Goal: Task Accomplishment & Management: Manage account settings

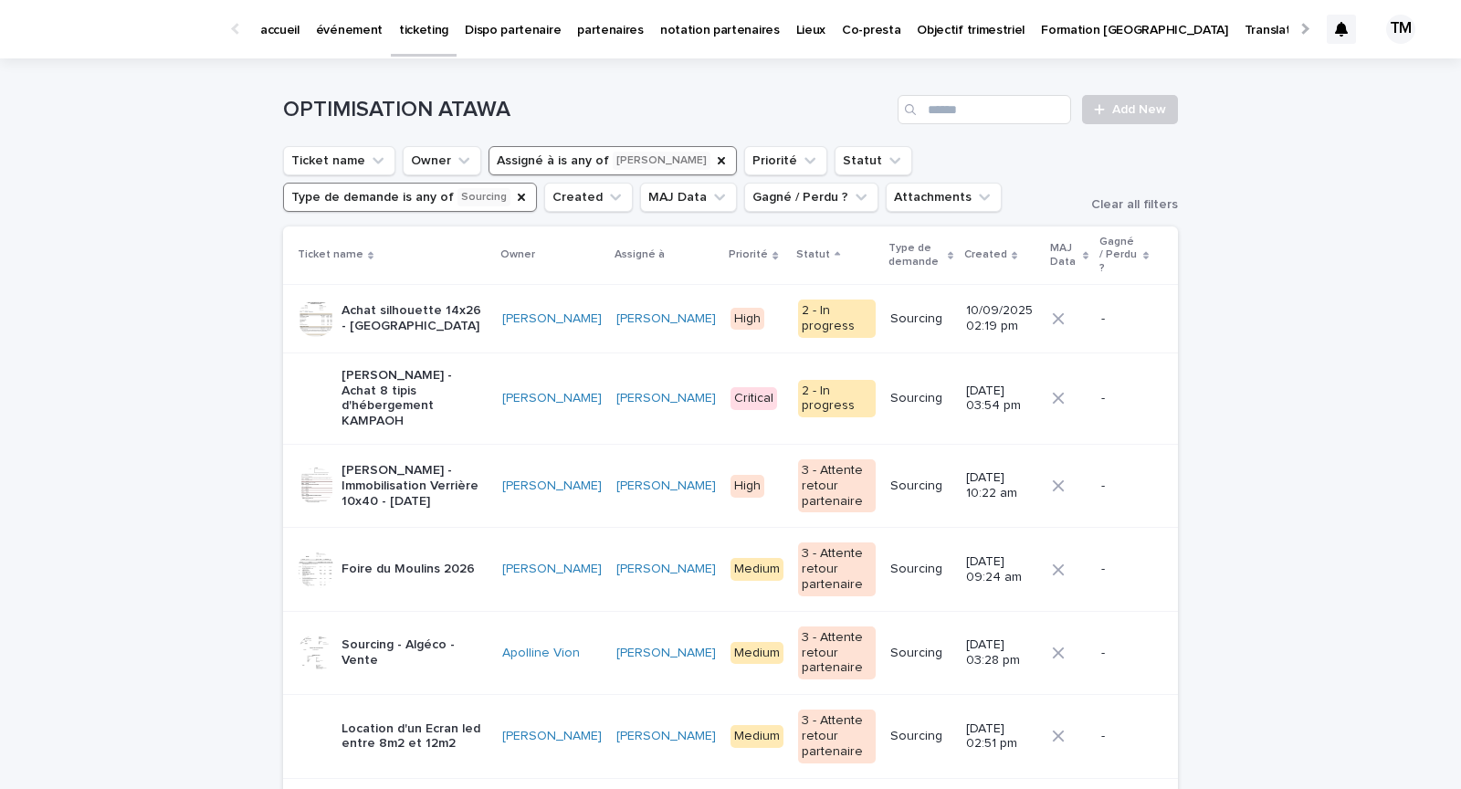
click at [448, 310] on p "Achat silhouette 14x26 - [GEOGRAPHIC_DATA]" at bounding box center [415, 318] width 146 height 31
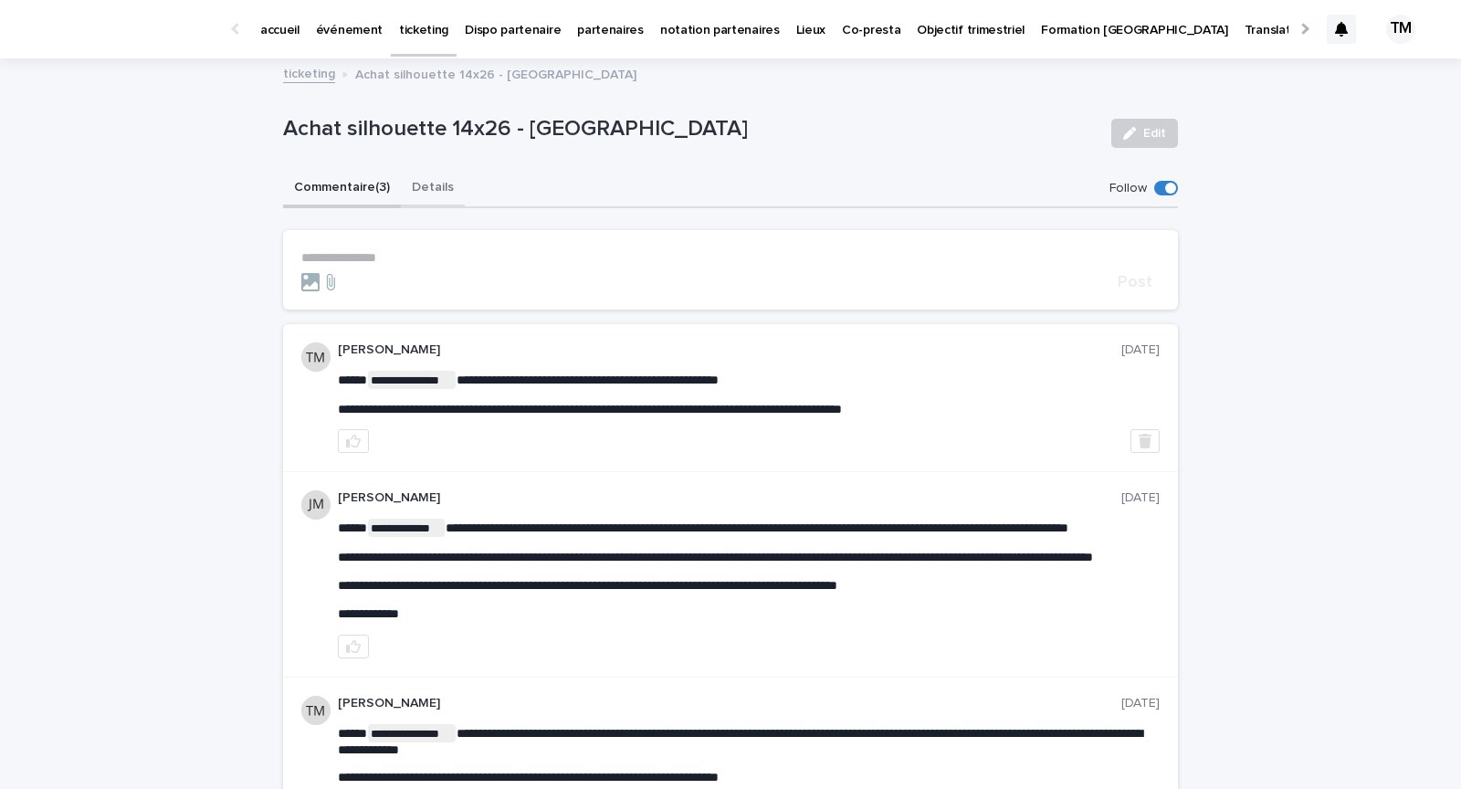
click at [434, 182] on button "Details" at bounding box center [433, 189] width 64 height 38
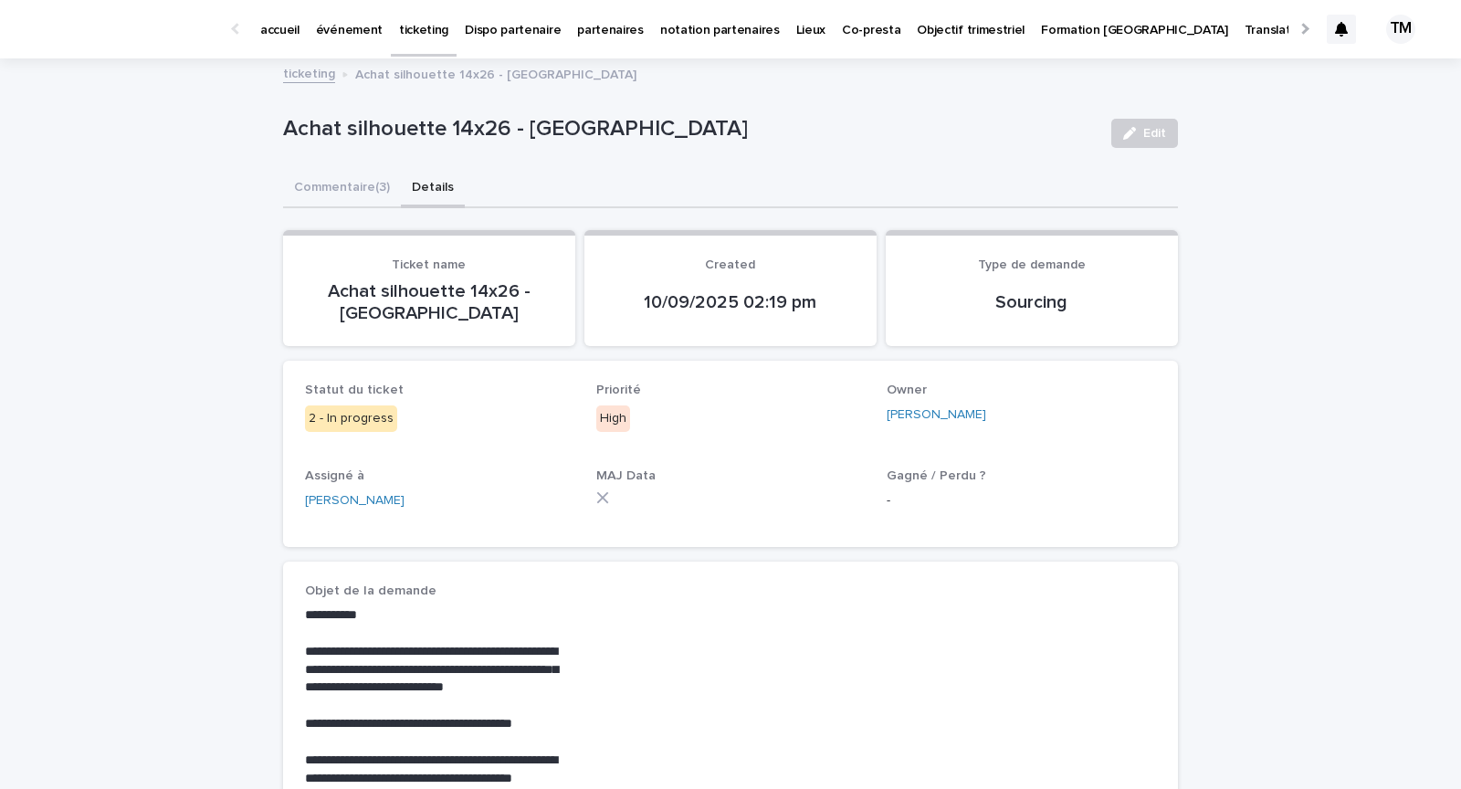
scroll to position [943, 0]
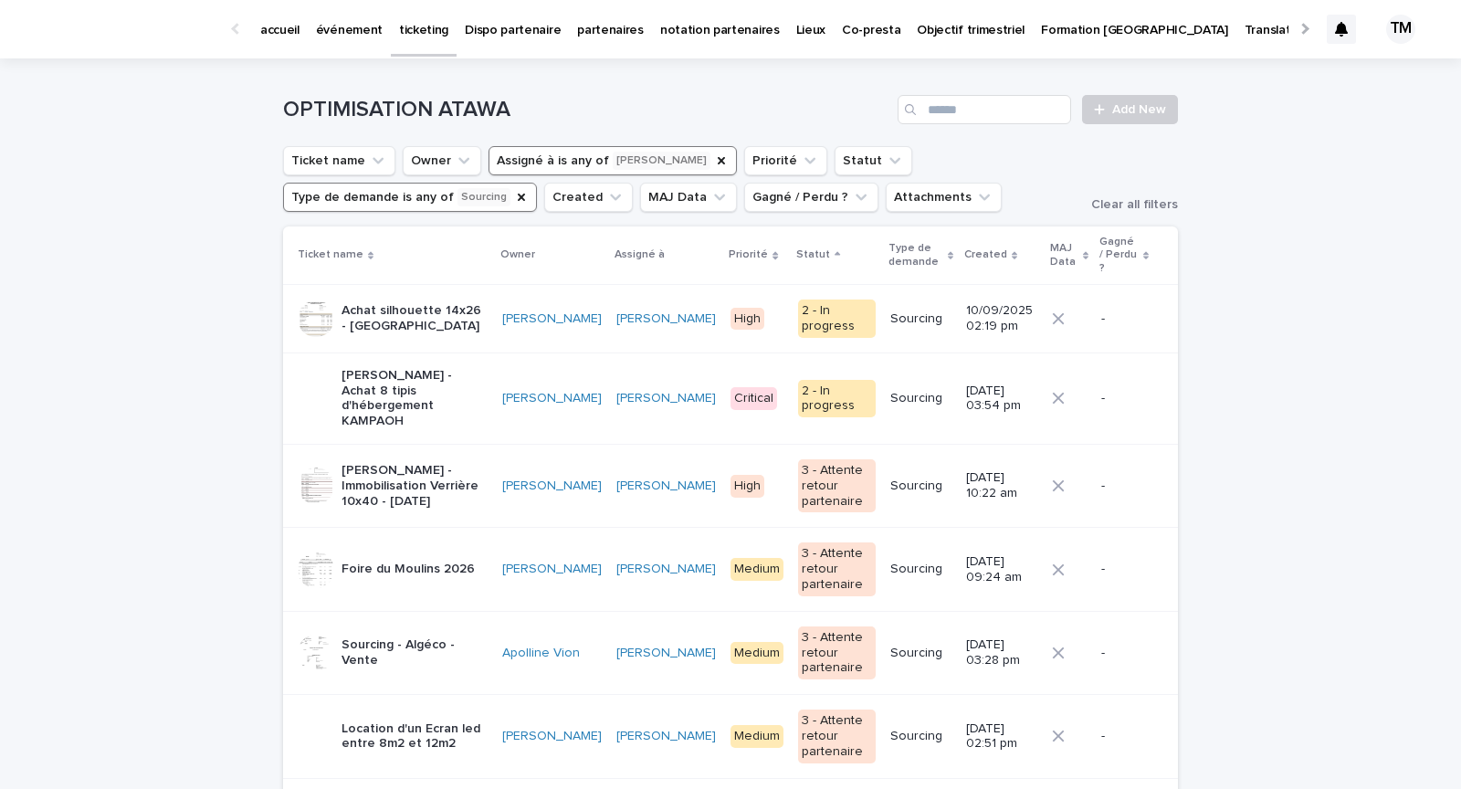
click at [472, 368] on p "[PERSON_NAME] - Achat 8 tipis d'hébergement KAMPAOH" at bounding box center [415, 398] width 146 height 61
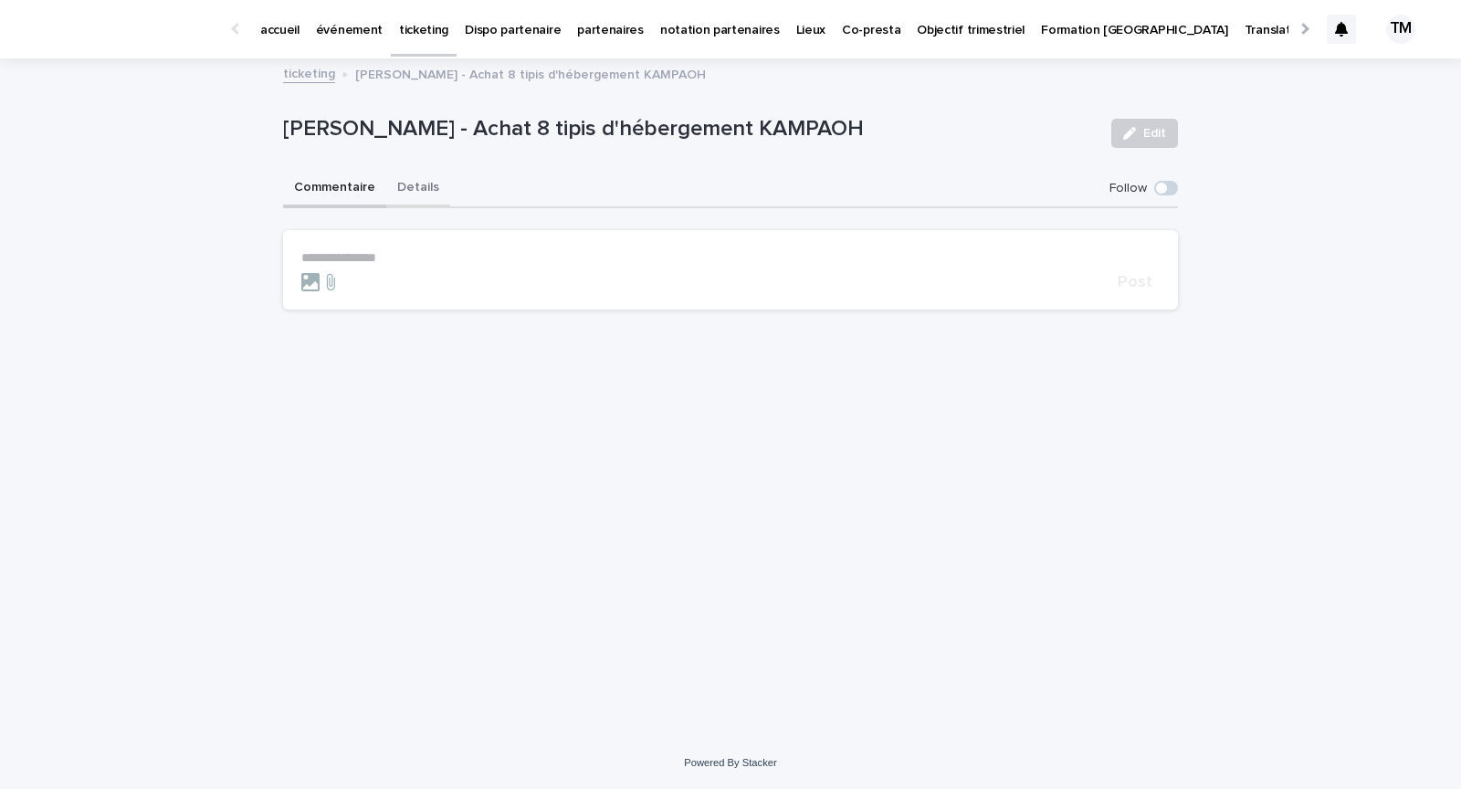
click at [408, 189] on button "Details" at bounding box center [418, 189] width 64 height 38
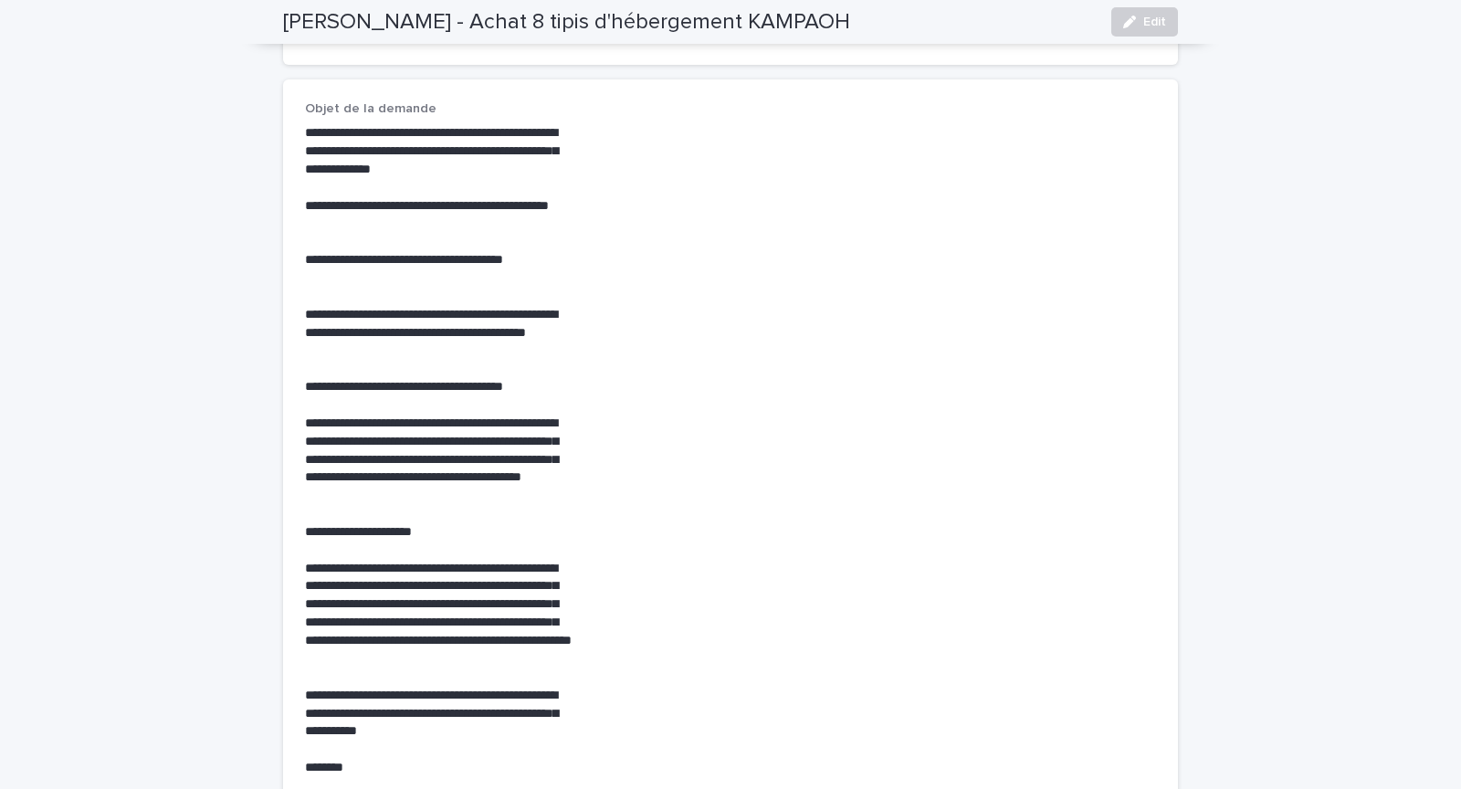
scroll to position [500, 0]
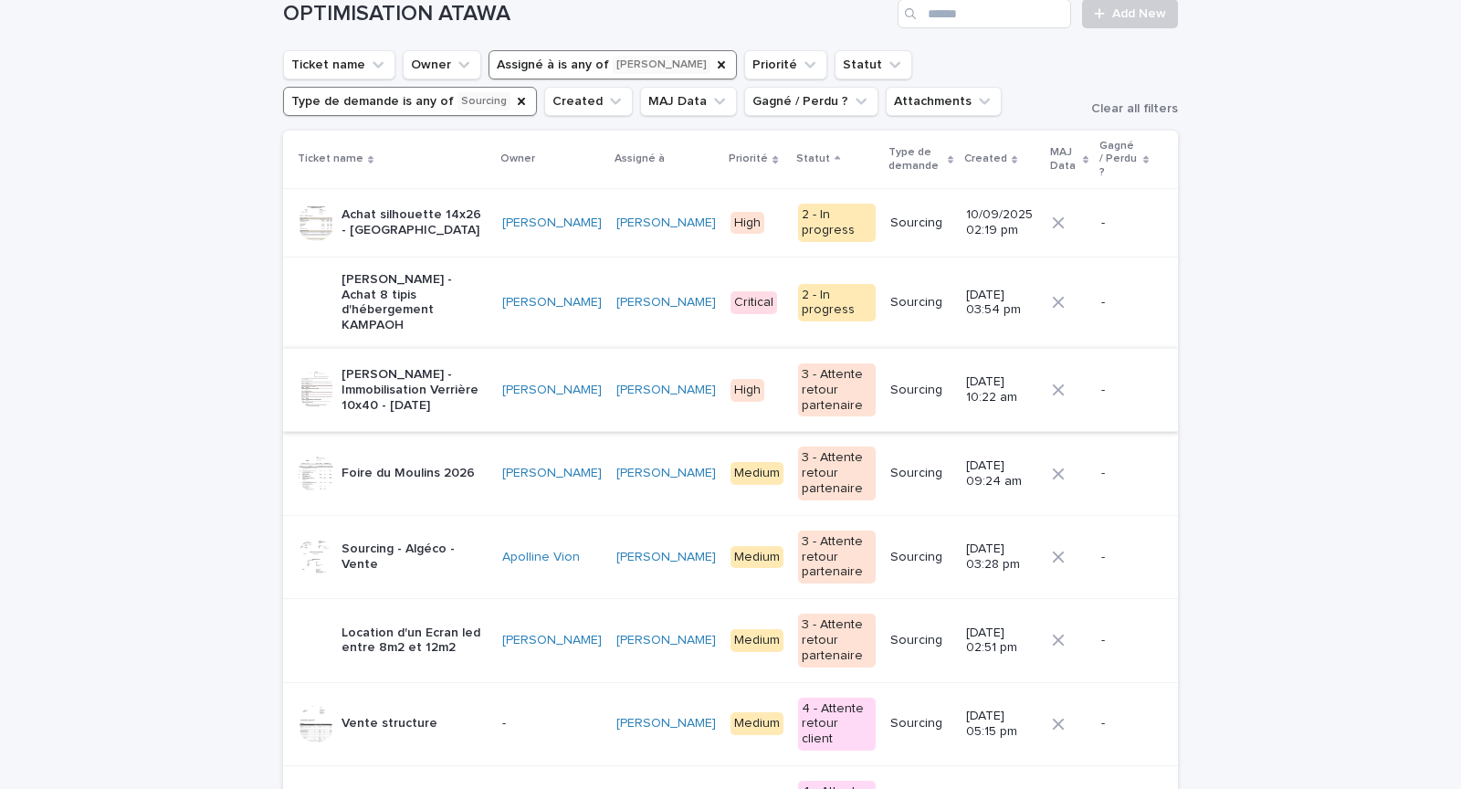
scroll to position [122, 0]
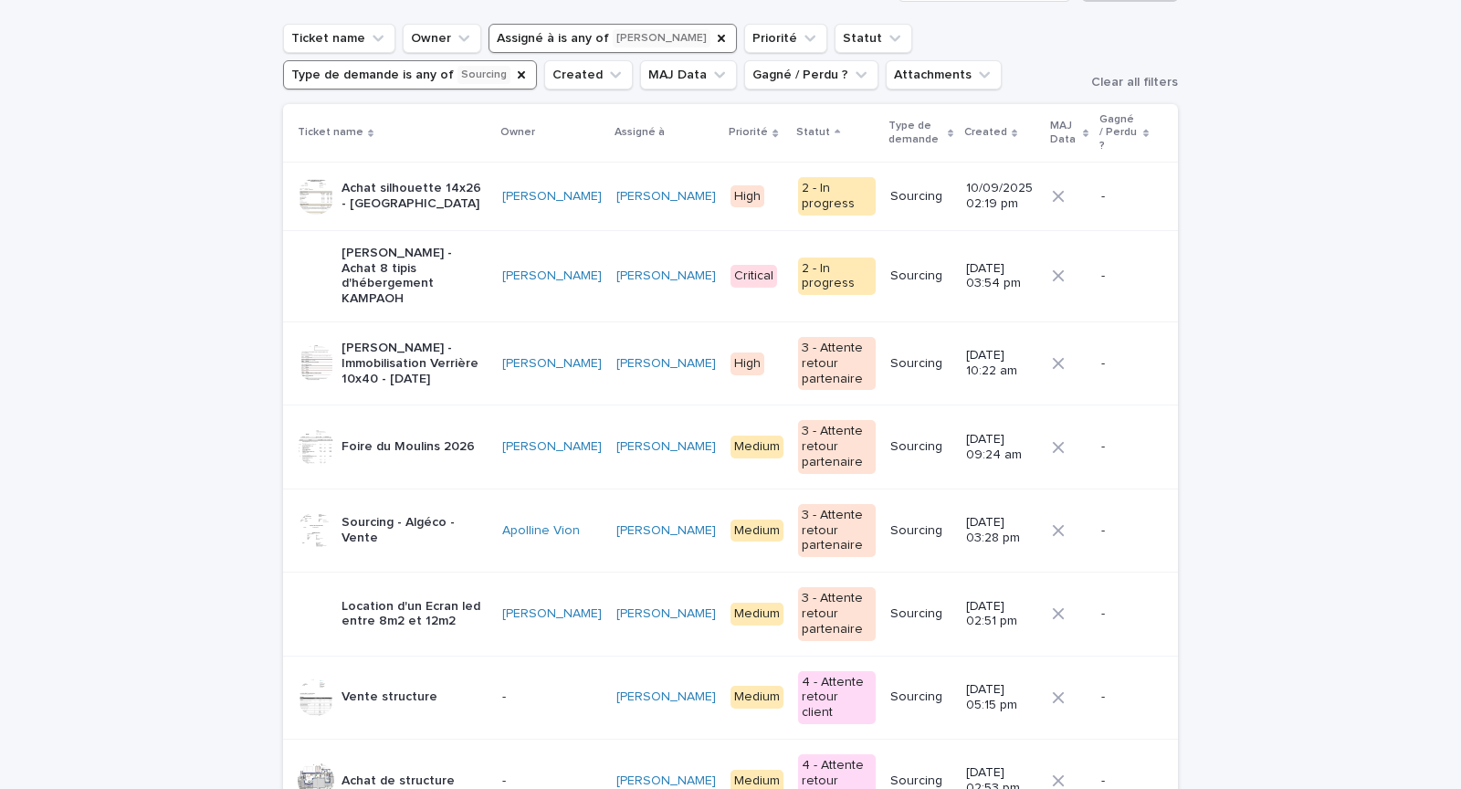
click at [488, 341] on p "Gérard Bertrand - Immobilisation Verrière 10x40 - Septembre 2025" at bounding box center [415, 364] width 146 height 46
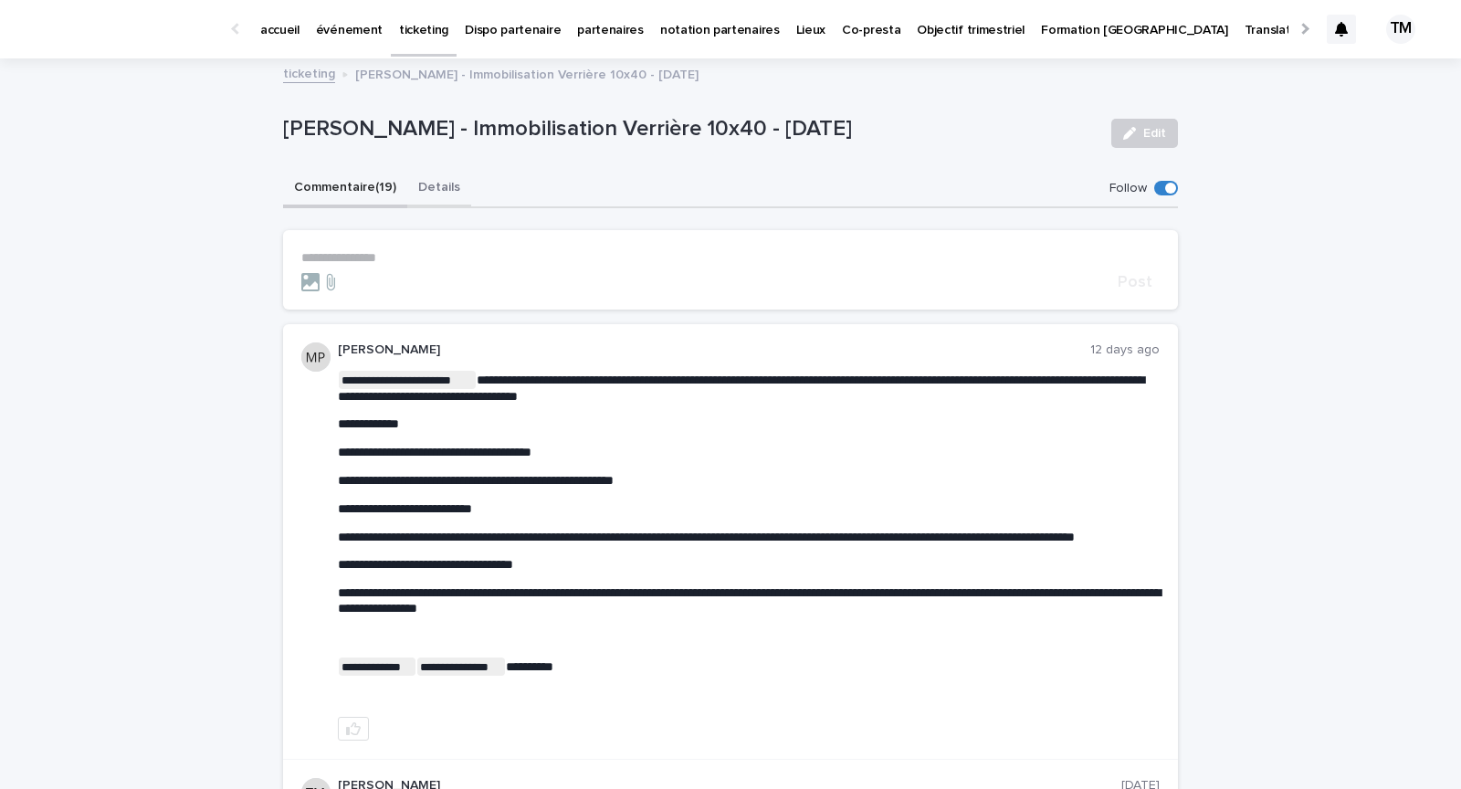
click at [440, 189] on button "Details" at bounding box center [439, 189] width 64 height 38
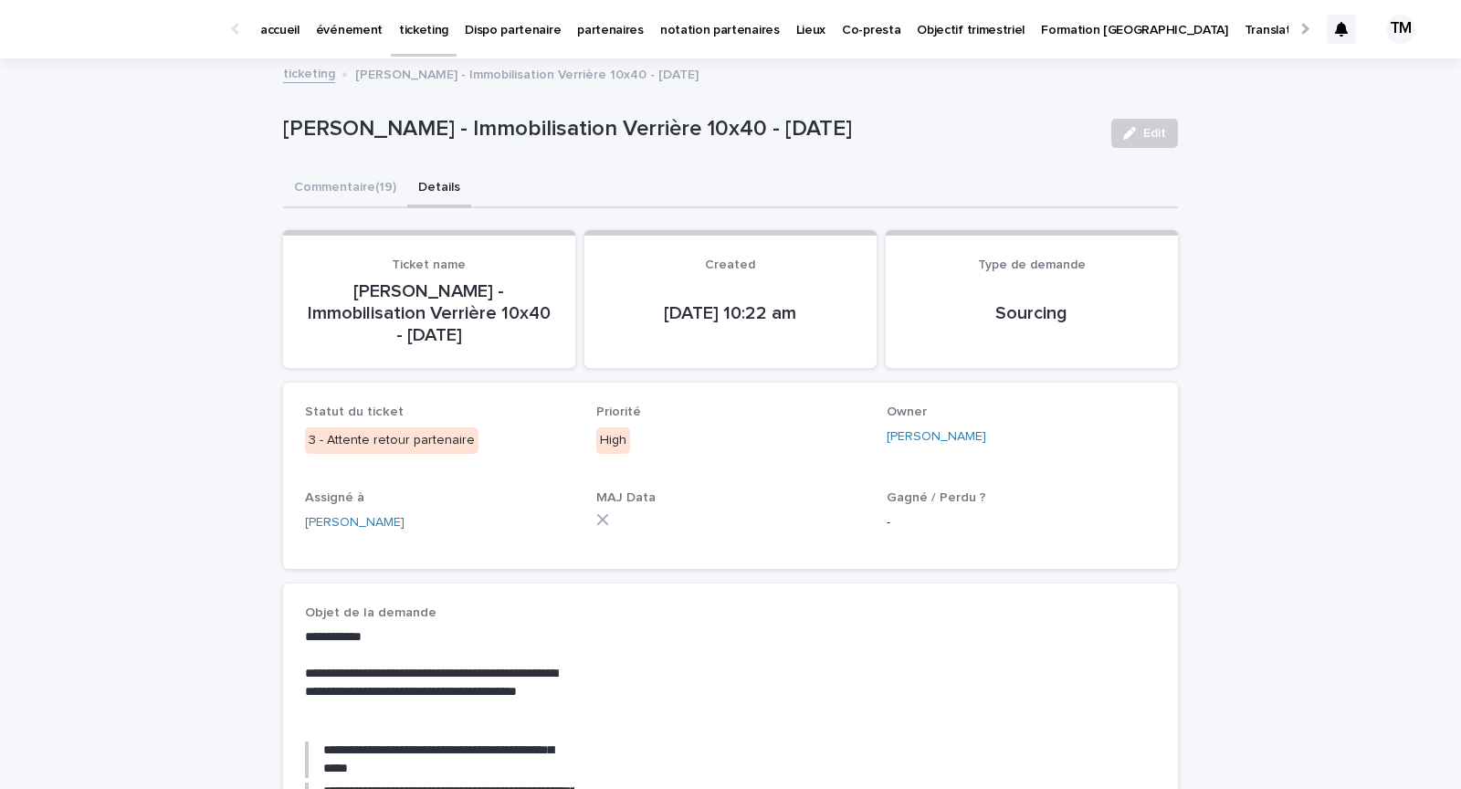
click at [1139, 132] on div "button" at bounding box center [1133, 133] width 20 height 13
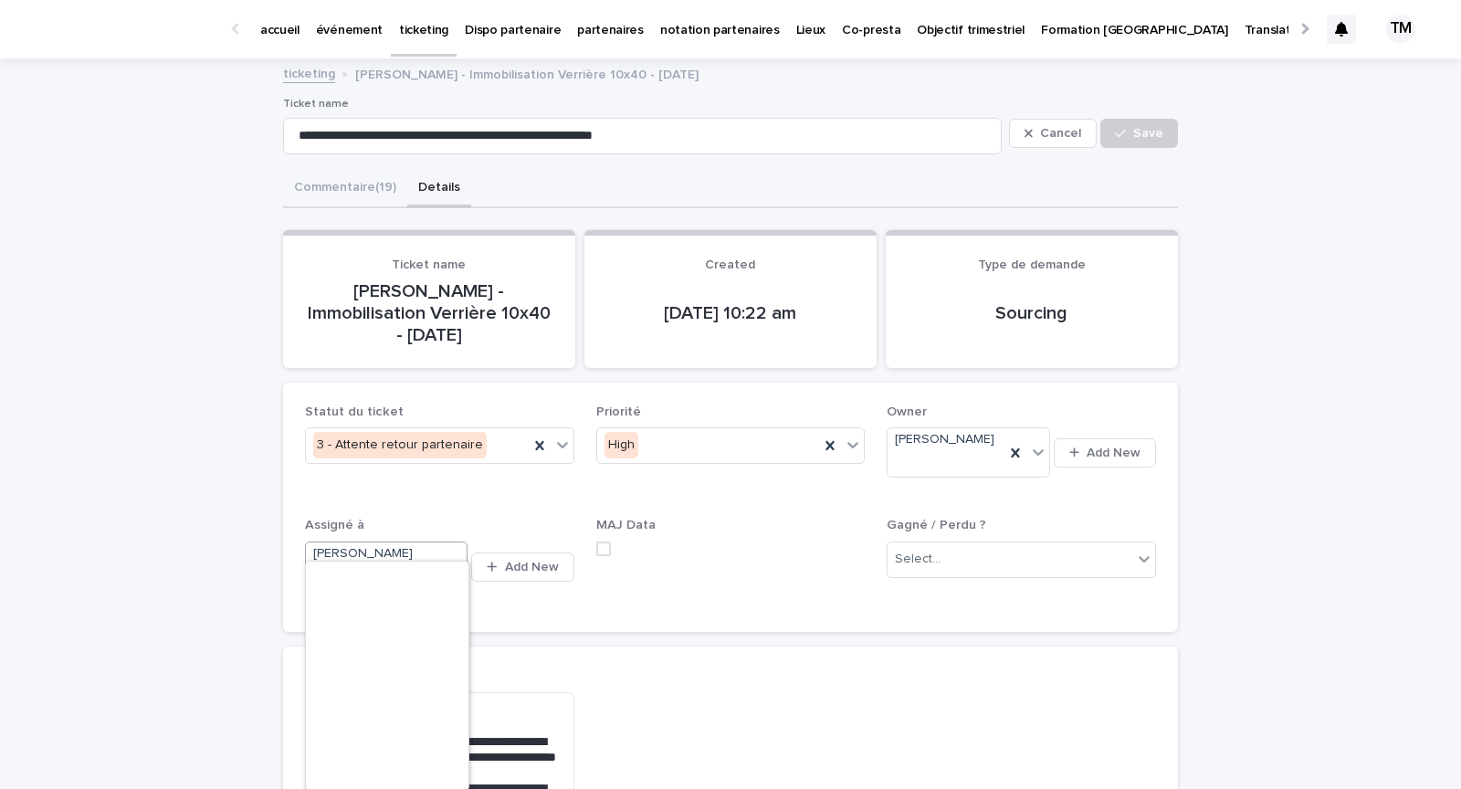
scroll to position [845, 0]
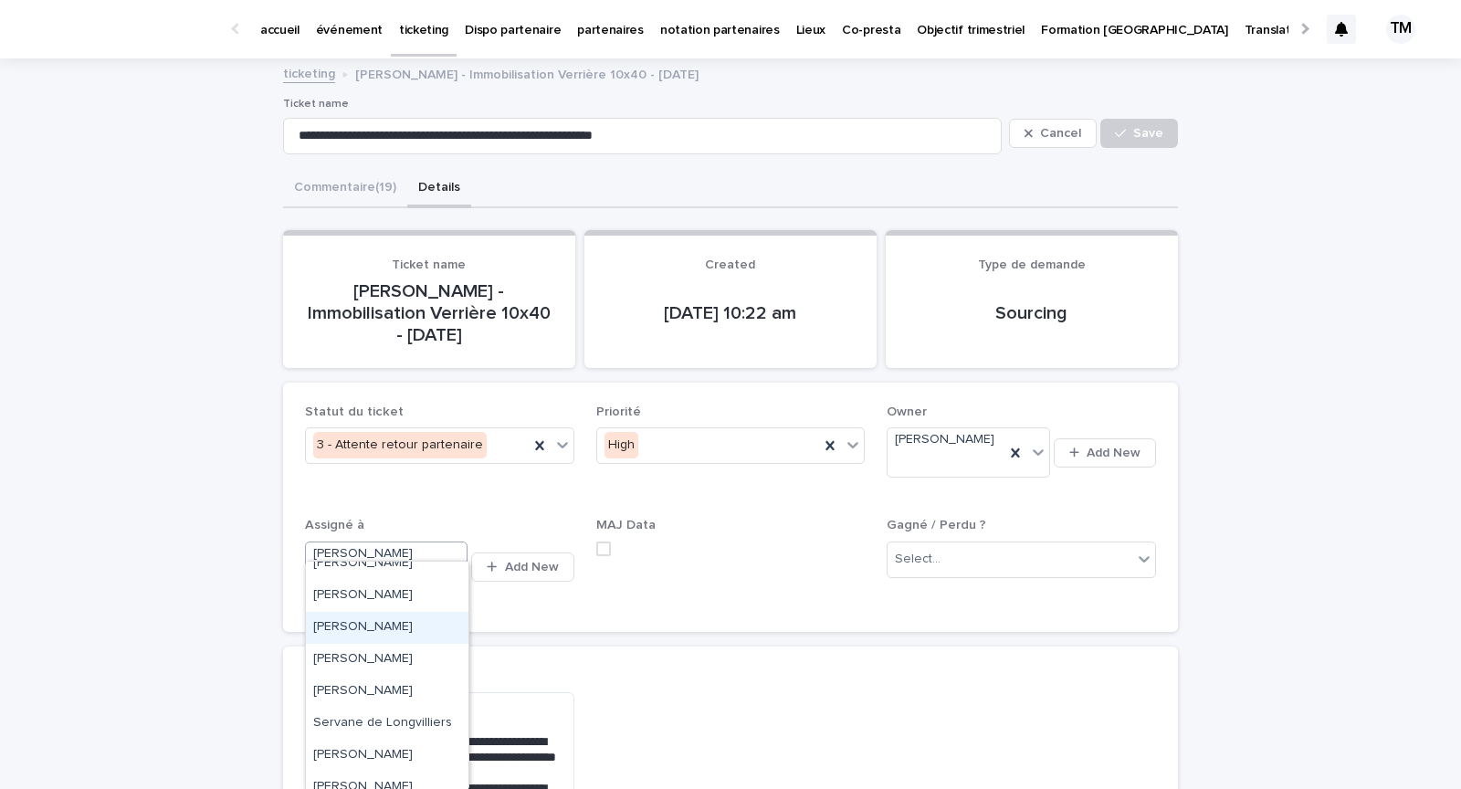
click at [395, 625] on div "[PERSON_NAME]" at bounding box center [387, 628] width 163 height 32
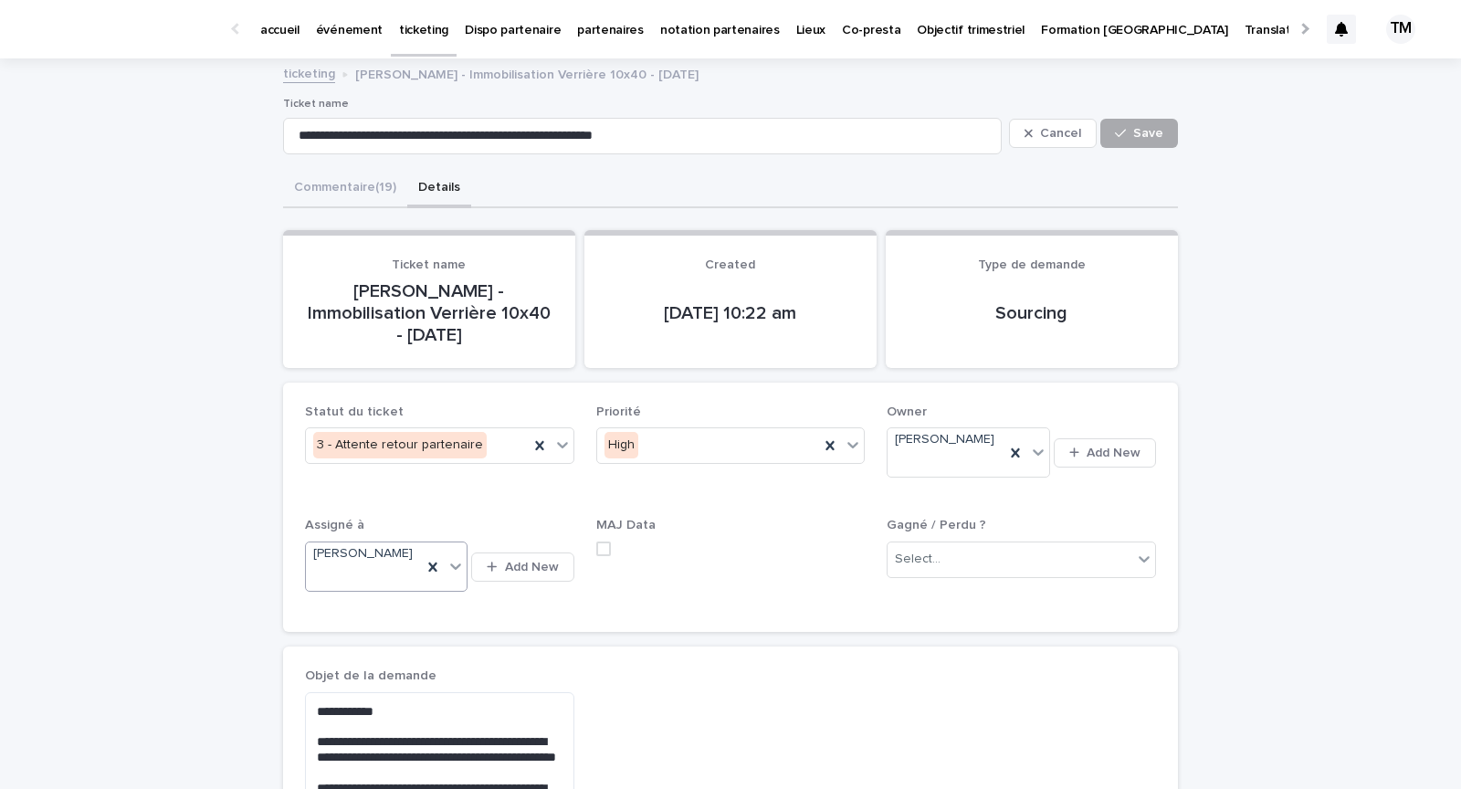
click at [1147, 127] on span "Save" at bounding box center [1148, 133] width 30 height 13
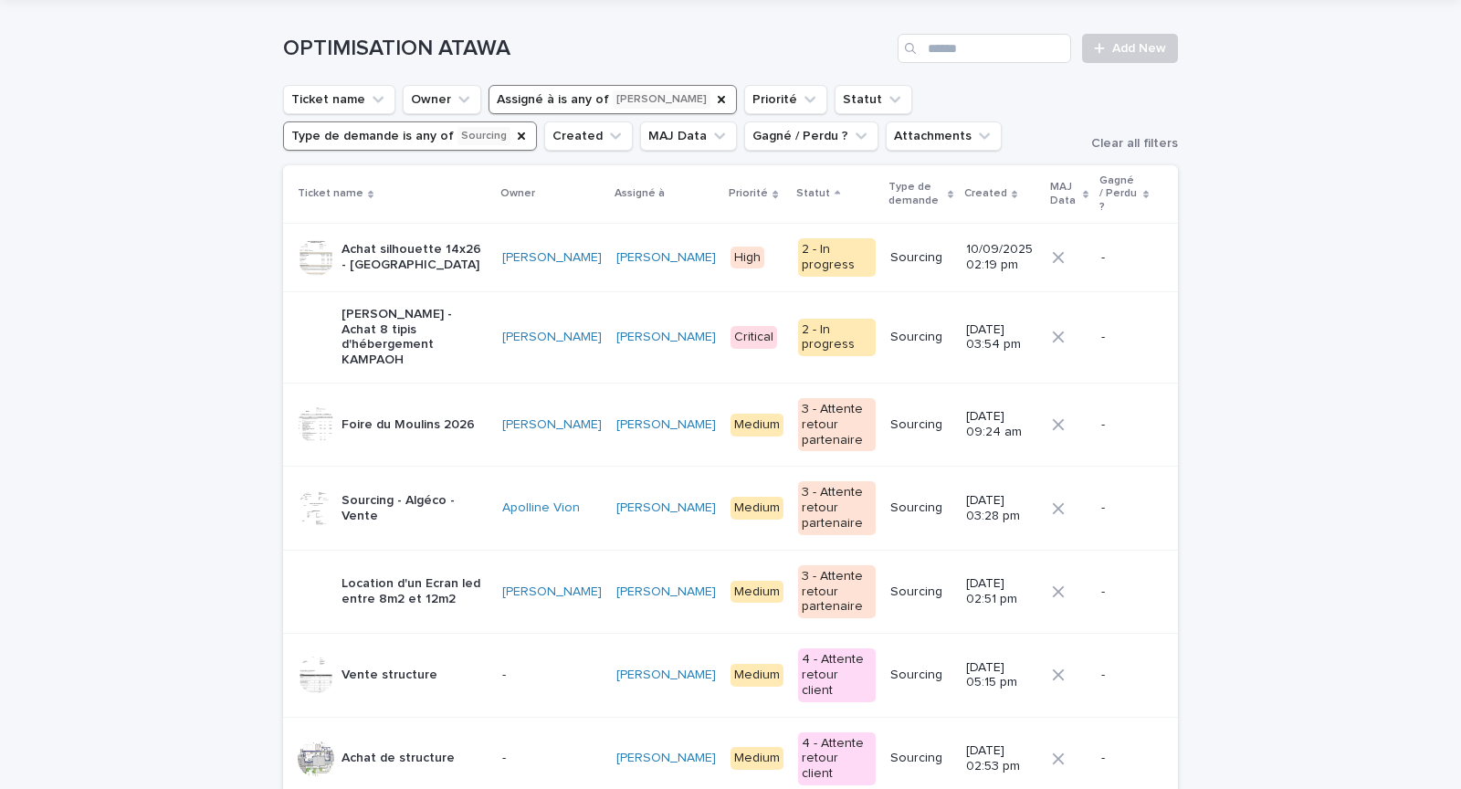
scroll to position [62, 0]
click at [388, 500] on td "Sourcing - Algéco - Vente" at bounding box center [389, 507] width 212 height 83
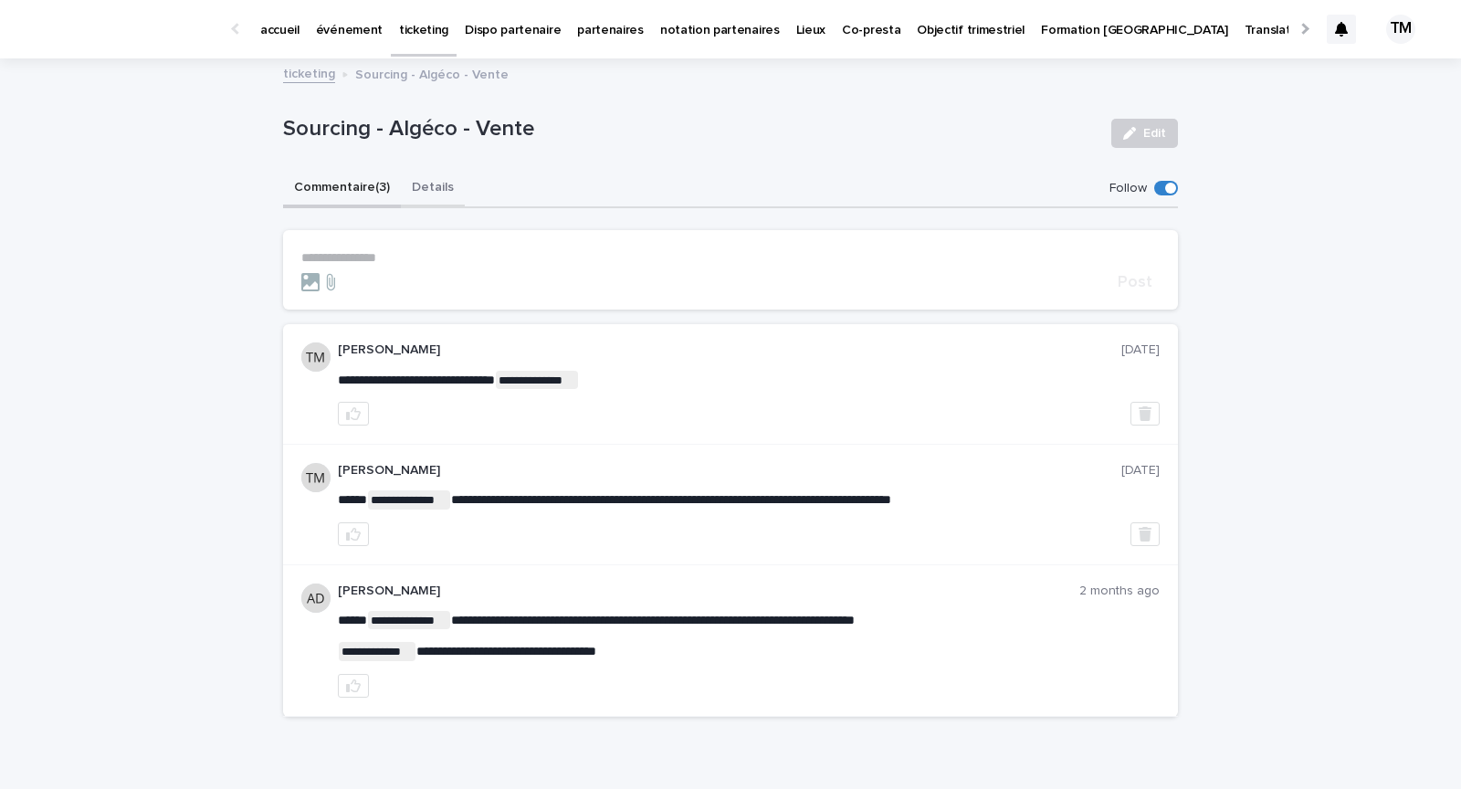
click at [431, 184] on button "Details" at bounding box center [433, 189] width 64 height 38
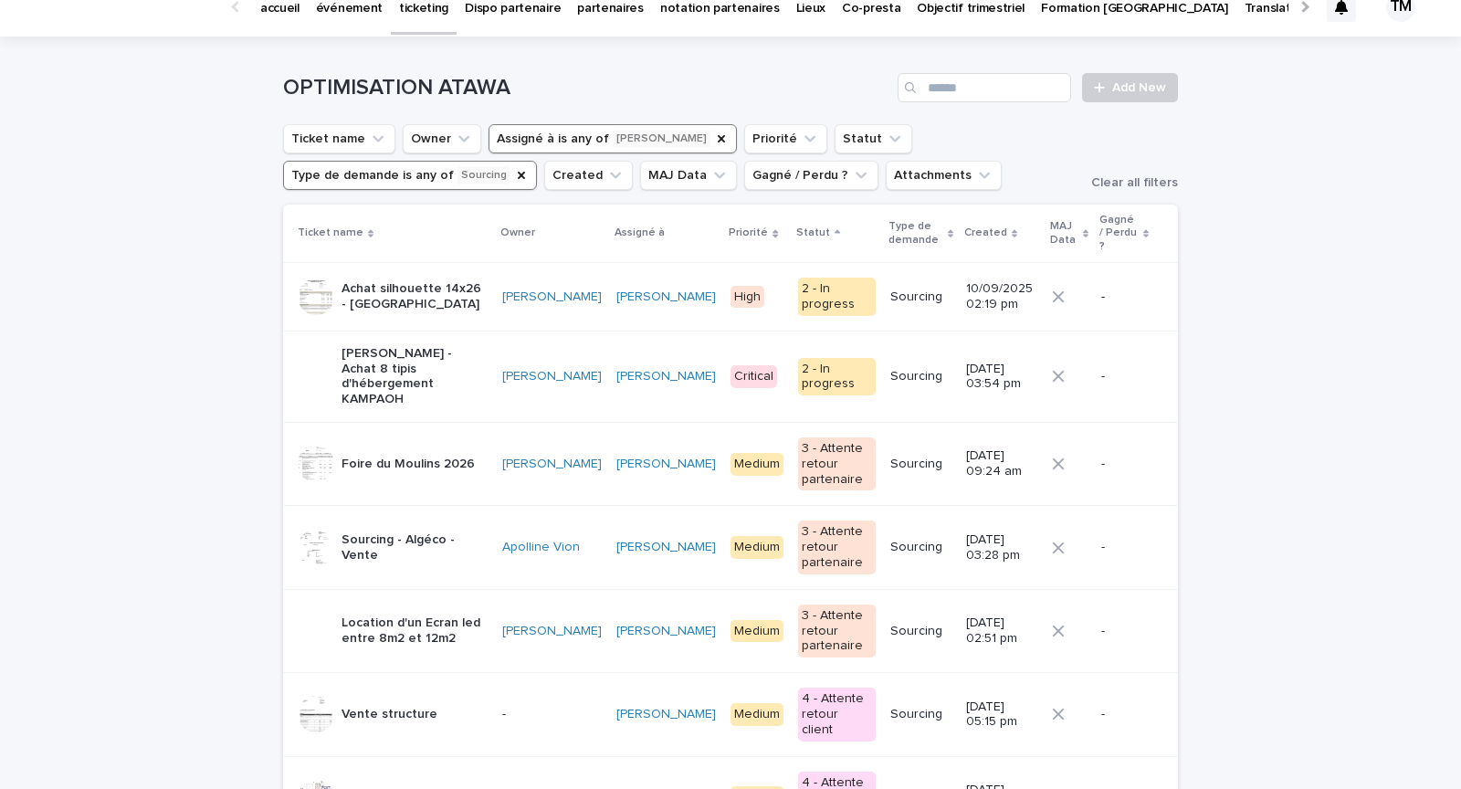
scroll to position [26, 0]
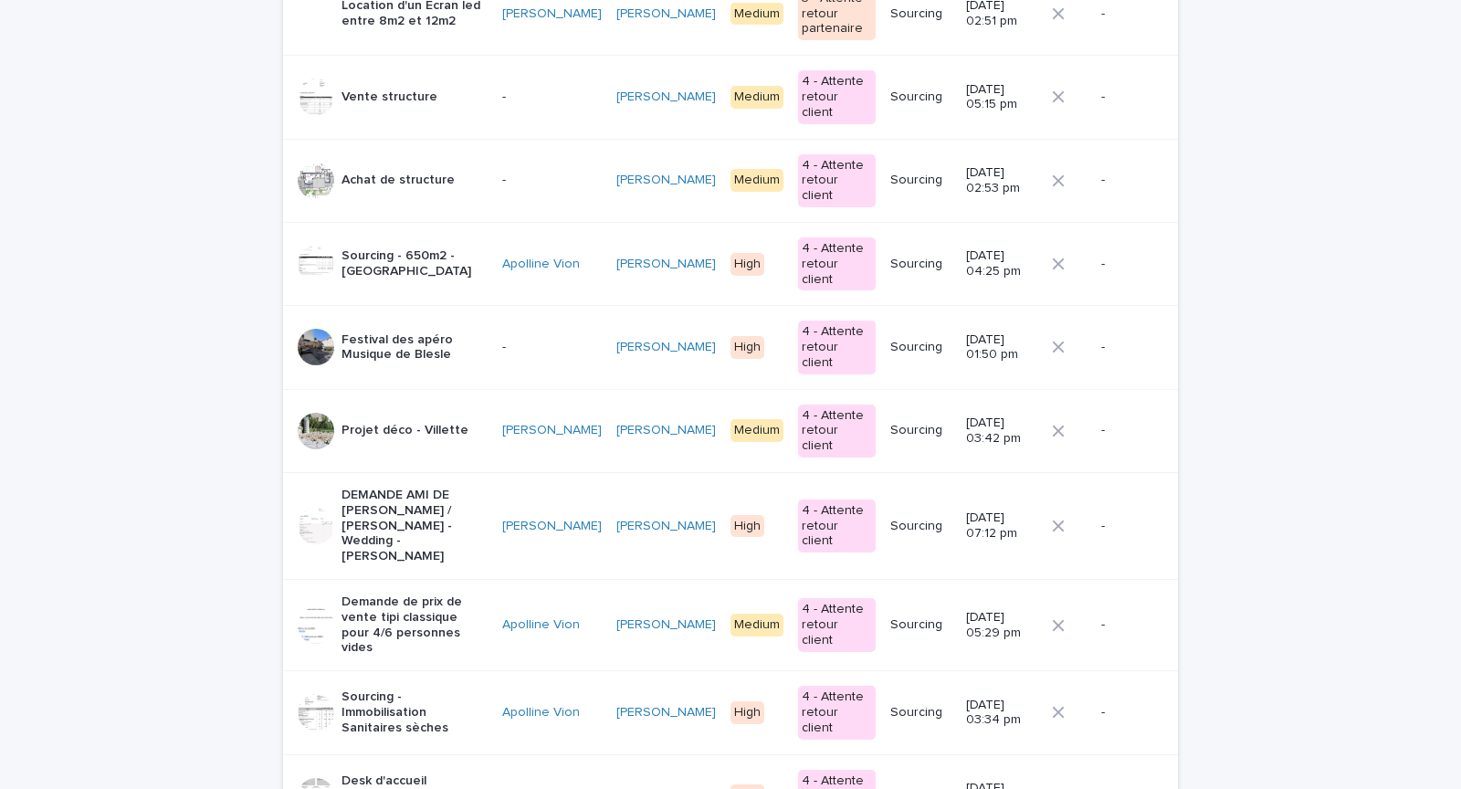
scroll to position [0, 0]
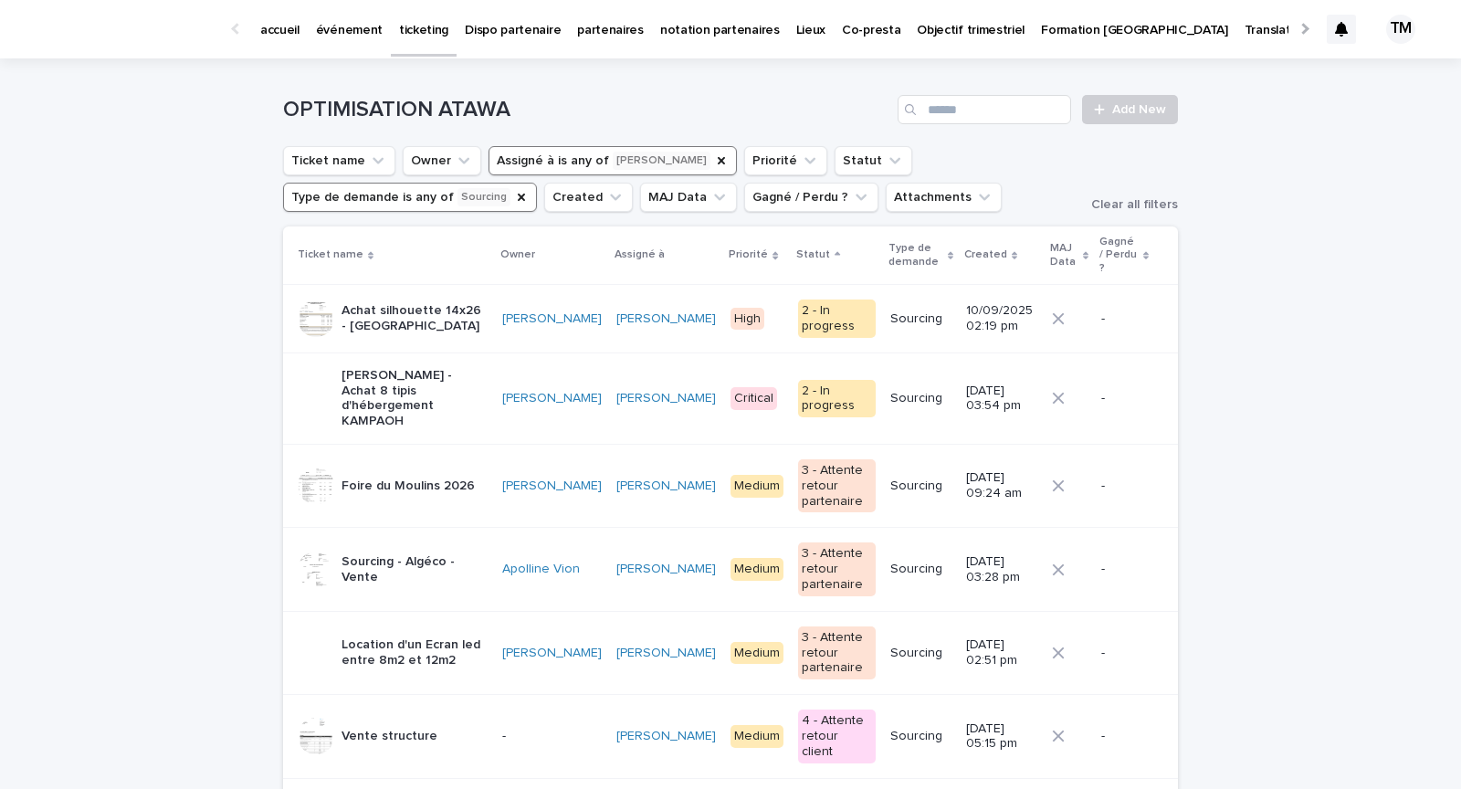
click at [462, 381] on p "Anne le Guedard - Achat 8 tipis d'hébergement KAMPAOH" at bounding box center [415, 398] width 146 height 61
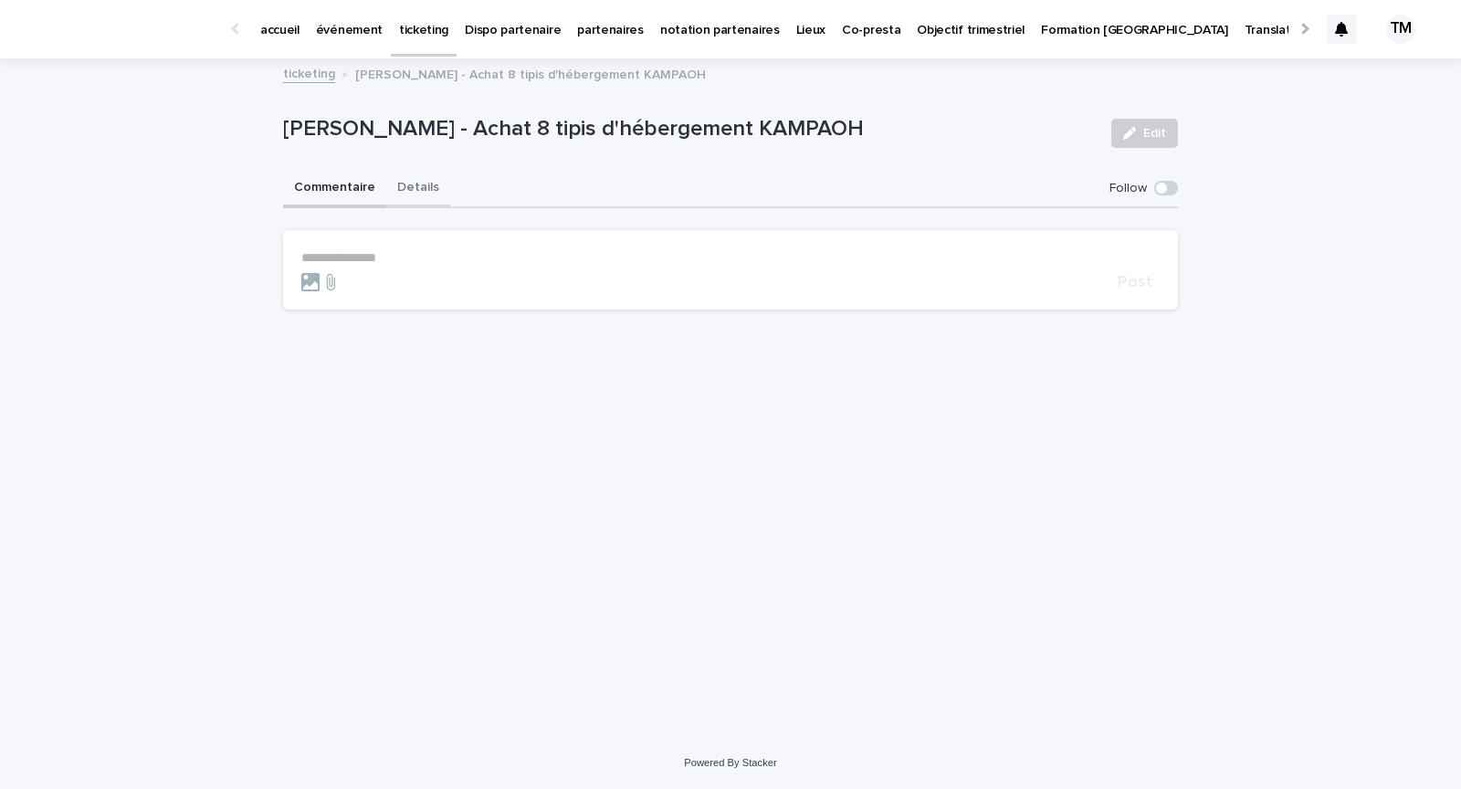
click at [417, 183] on button "Details" at bounding box center [418, 189] width 64 height 38
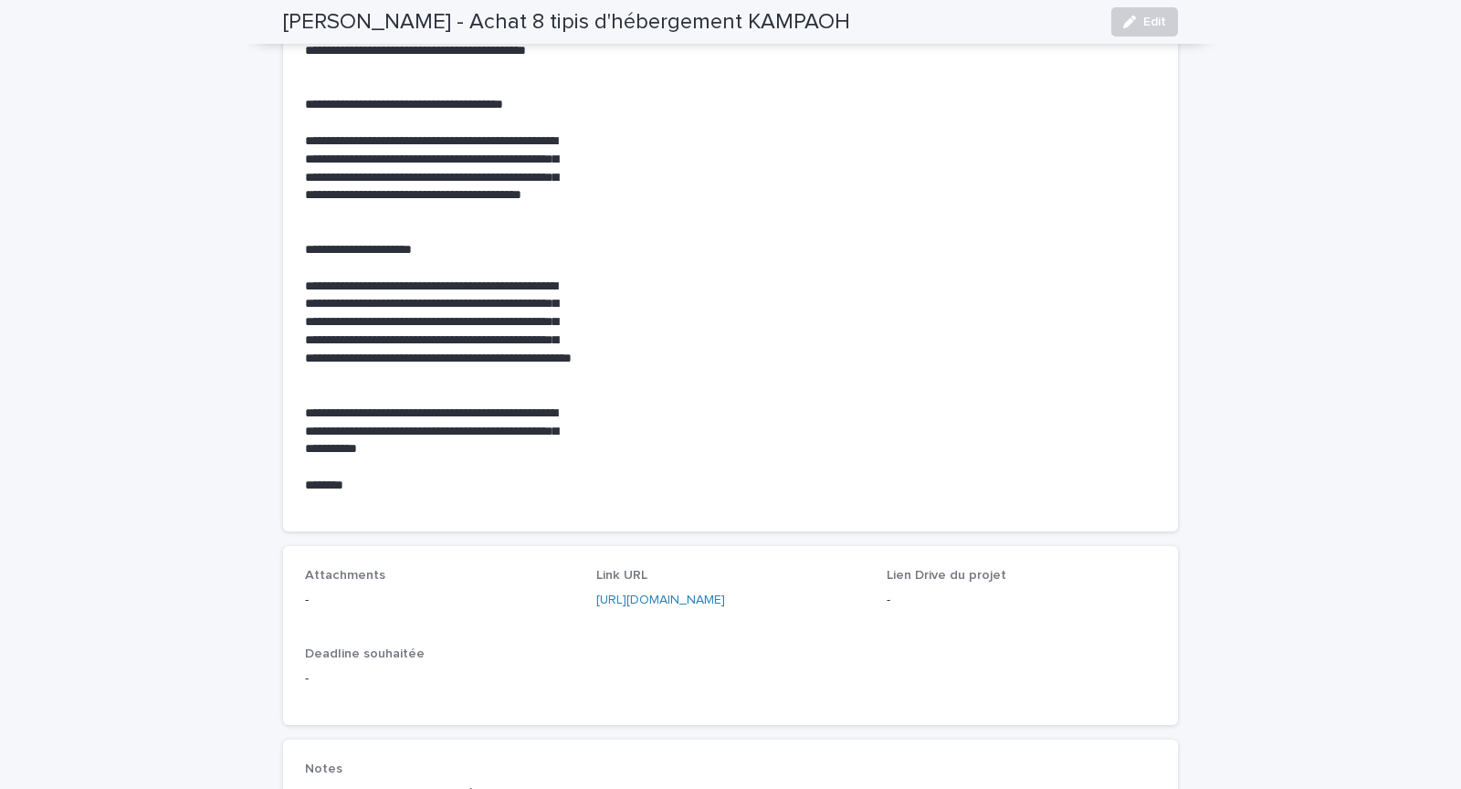
scroll to position [1013, 0]
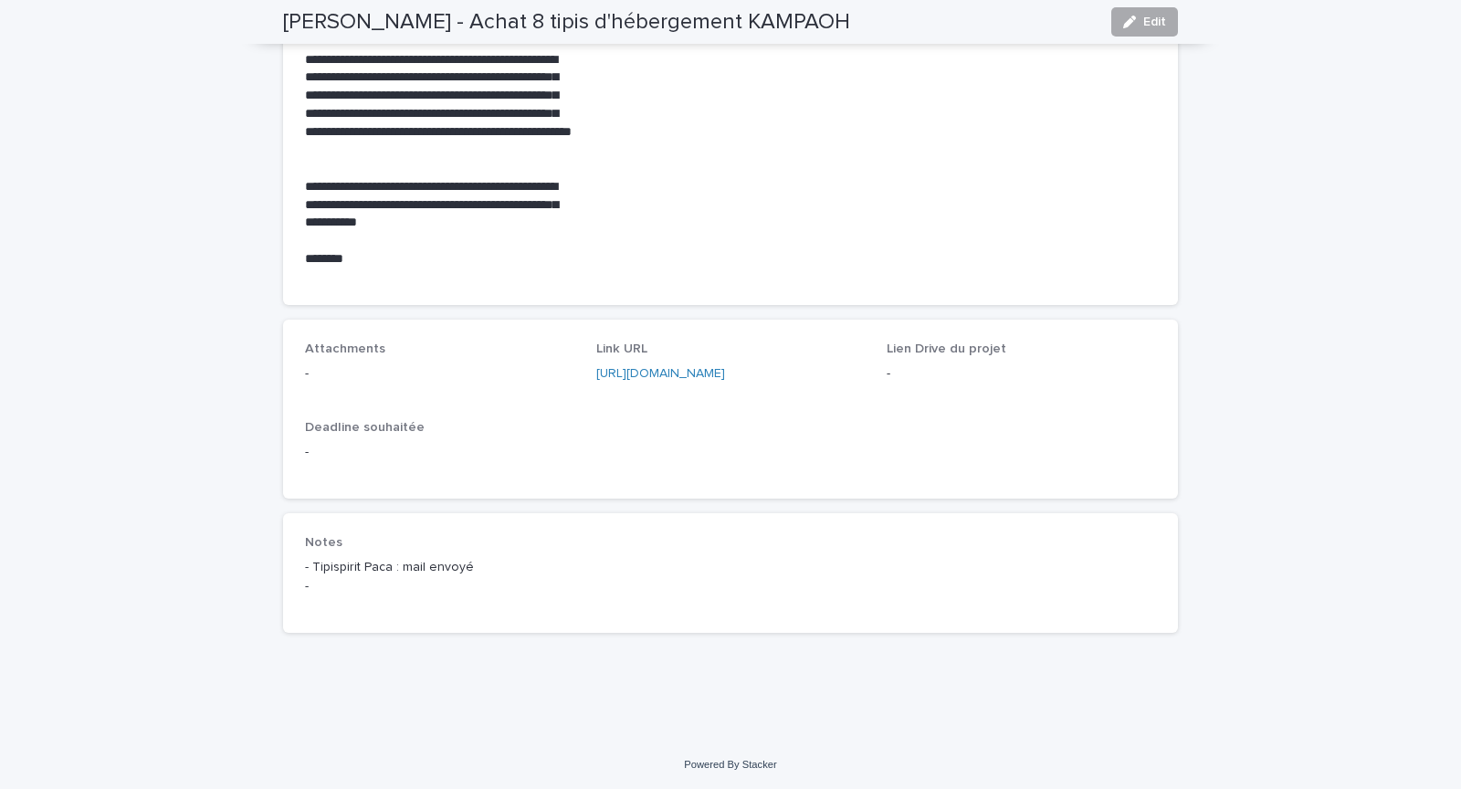
click at [1133, 12] on button "Edit" at bounding box center [1145, 21] width 67 height 29
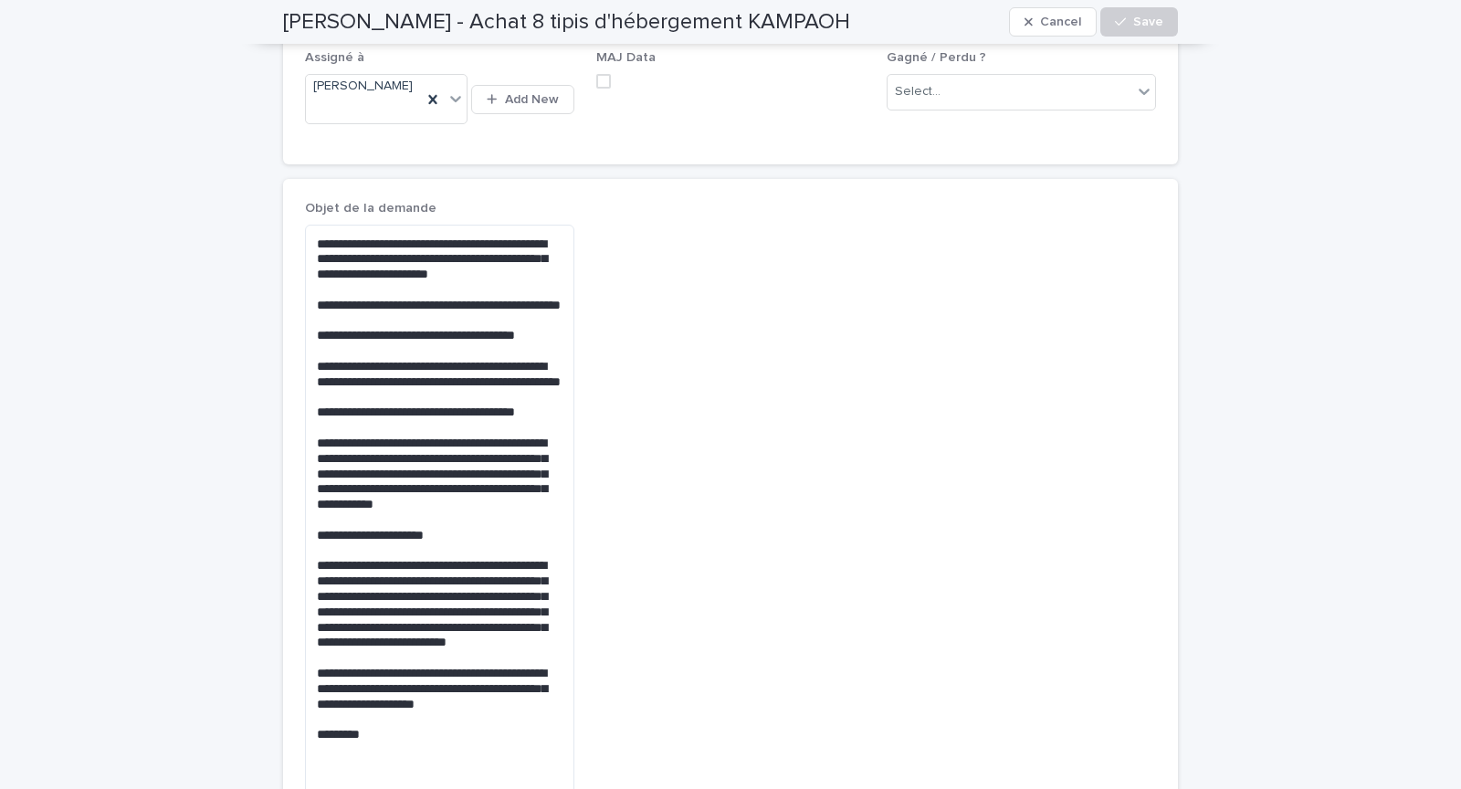
scroll to position [1116, 0]
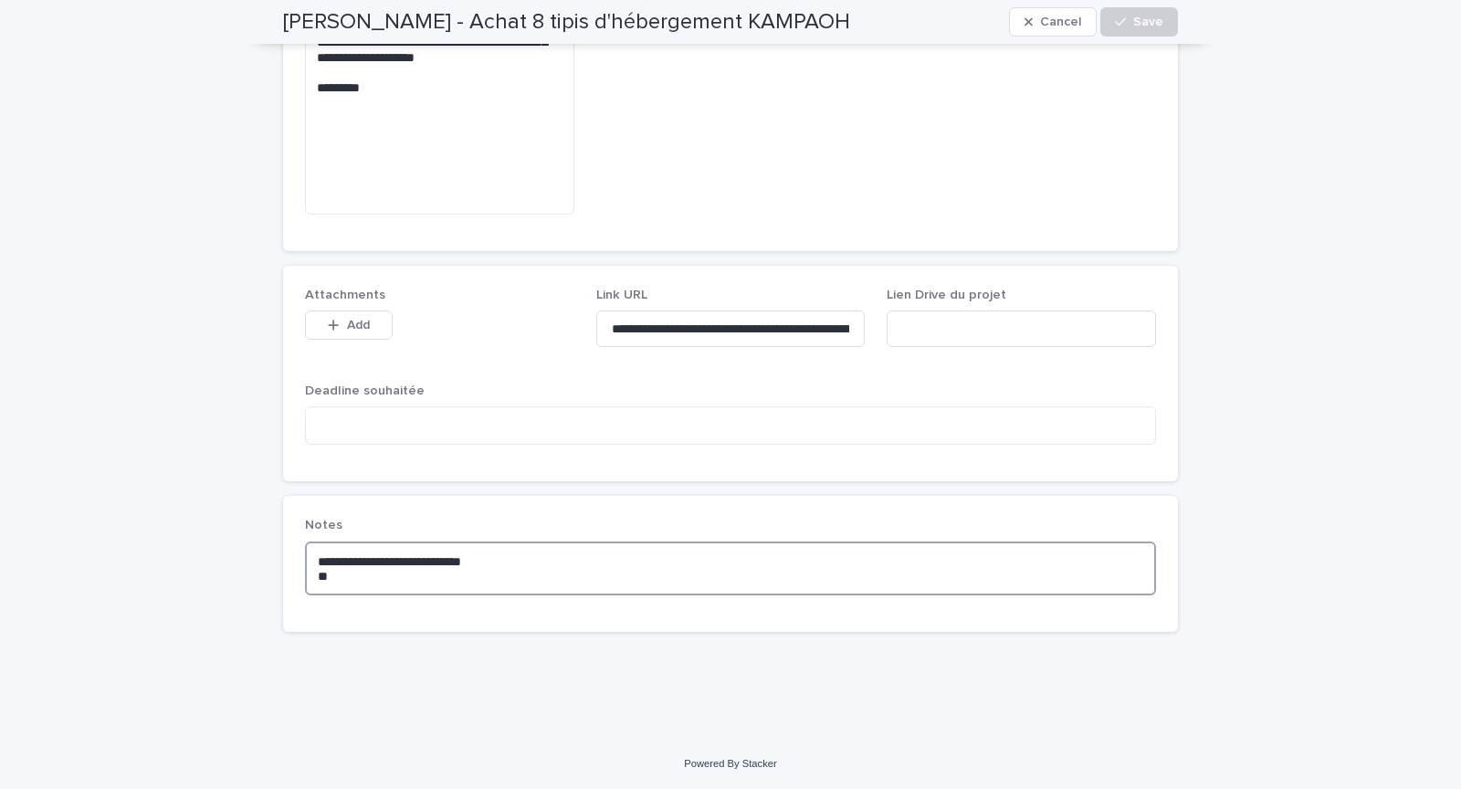
click at [400, 584] on textarea "**********" at bounding box center [730, 569] width 851 height 54
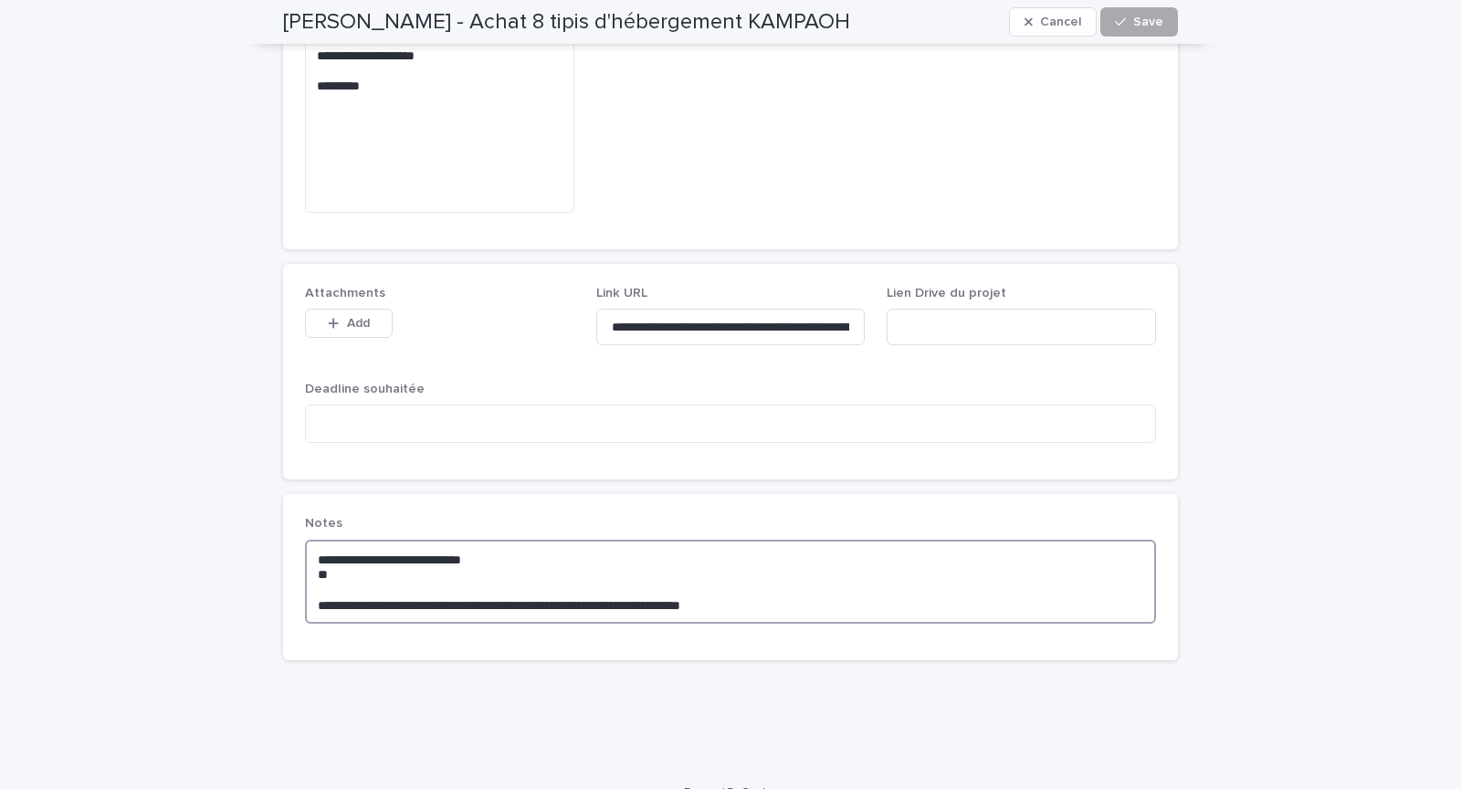
type textarea "**********"
click at [1165, 26] on button "Save" at bounding box center [1140, 21] width 78 height 29
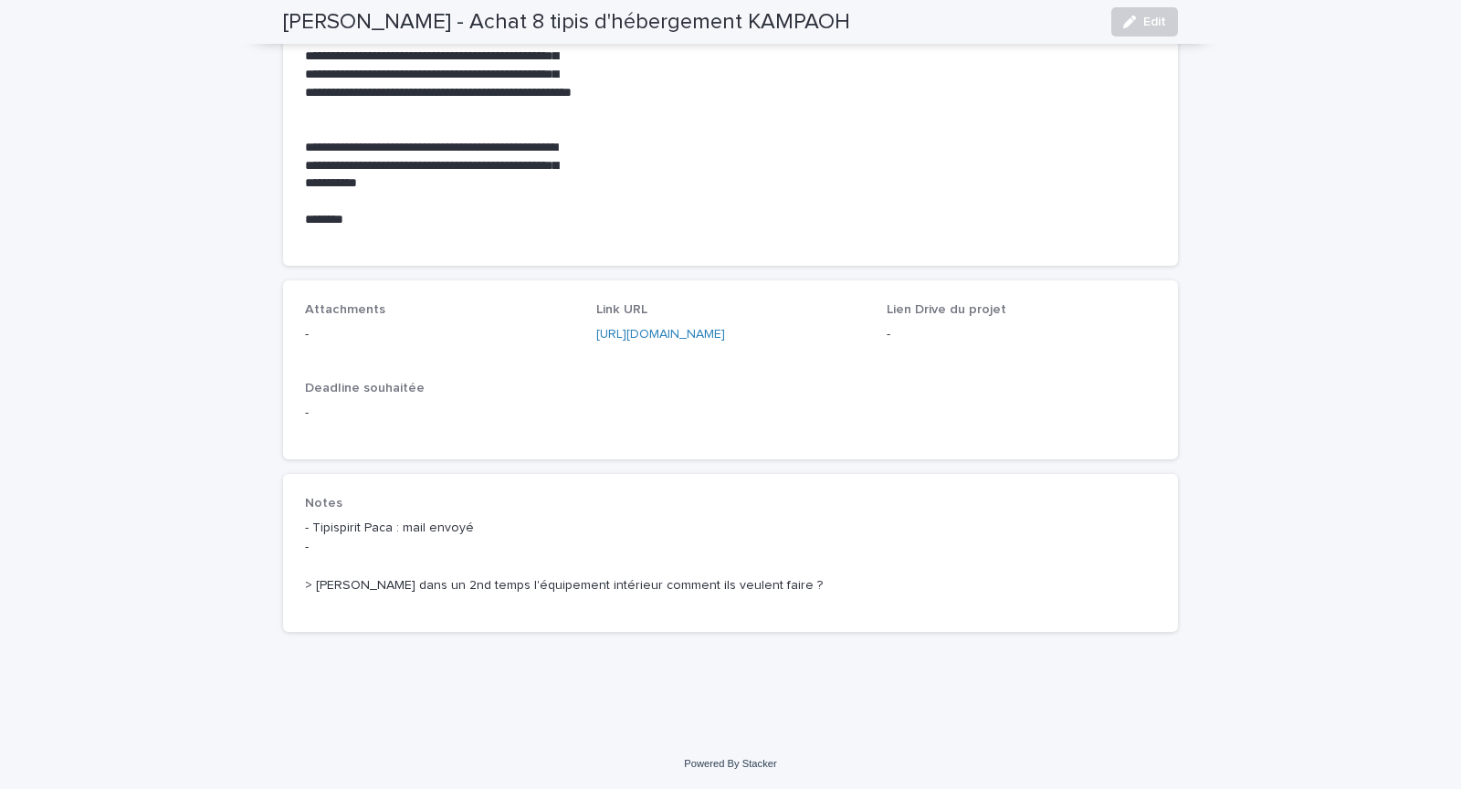
scroll to position [1051, 0]
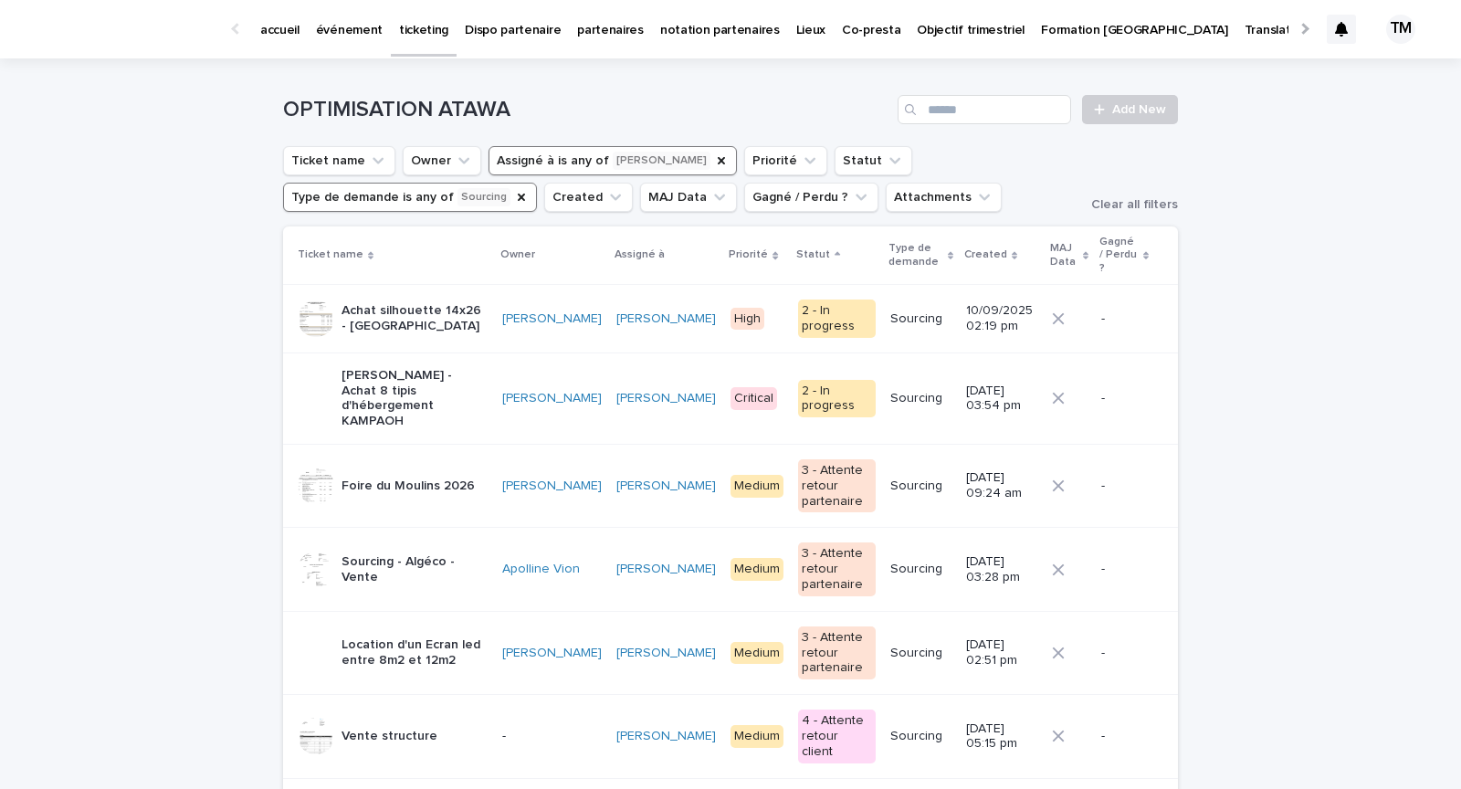
click at [479, 313] on p "Achat silhouette 14x26 - [GEOGRAPHIC_DATA]" at bounding box center [415, 318] width 146 height 31
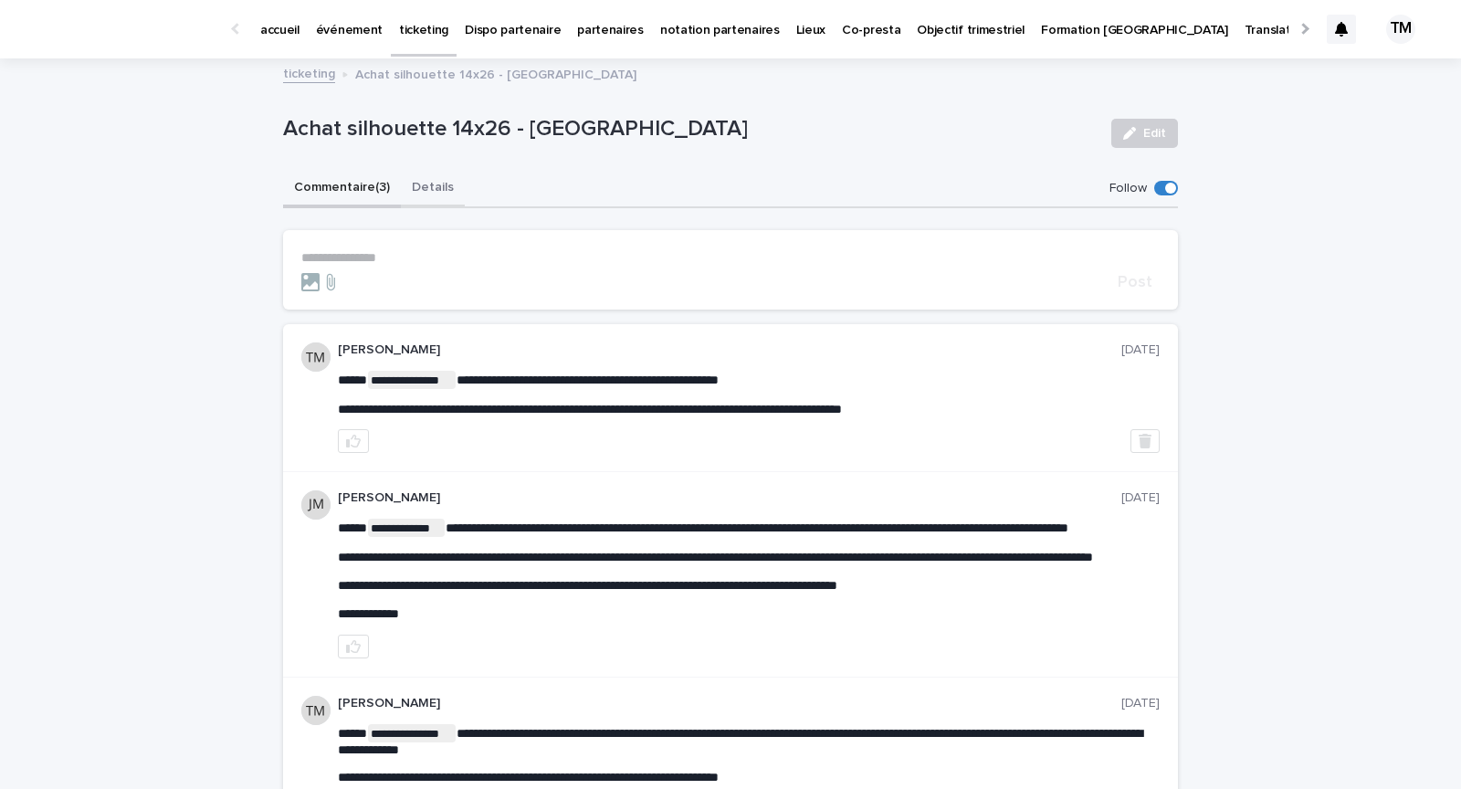
click at [420, 184] on button "Details" at bounding box center [433, 189] width 64 height 38
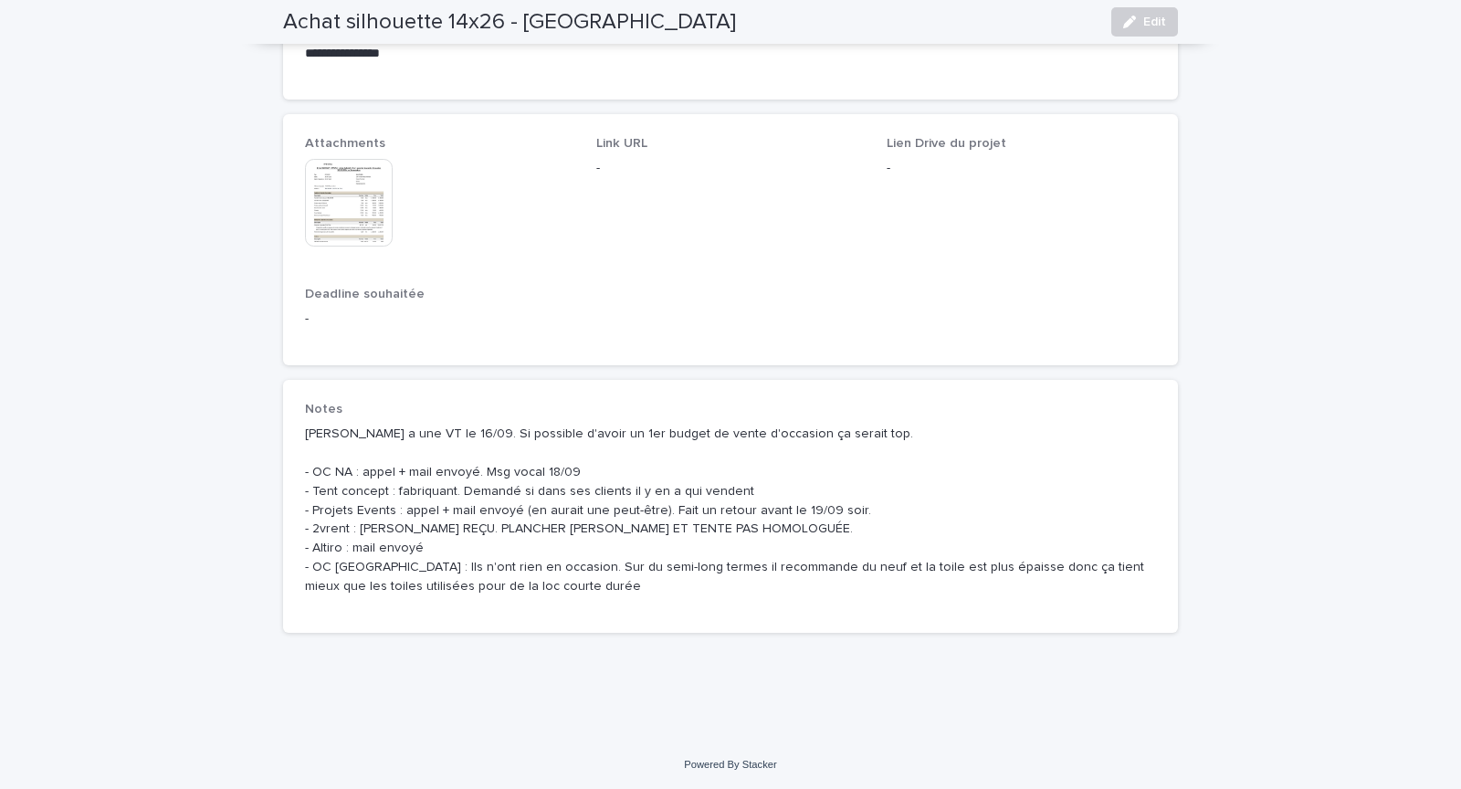
scroll to position [937, 0]
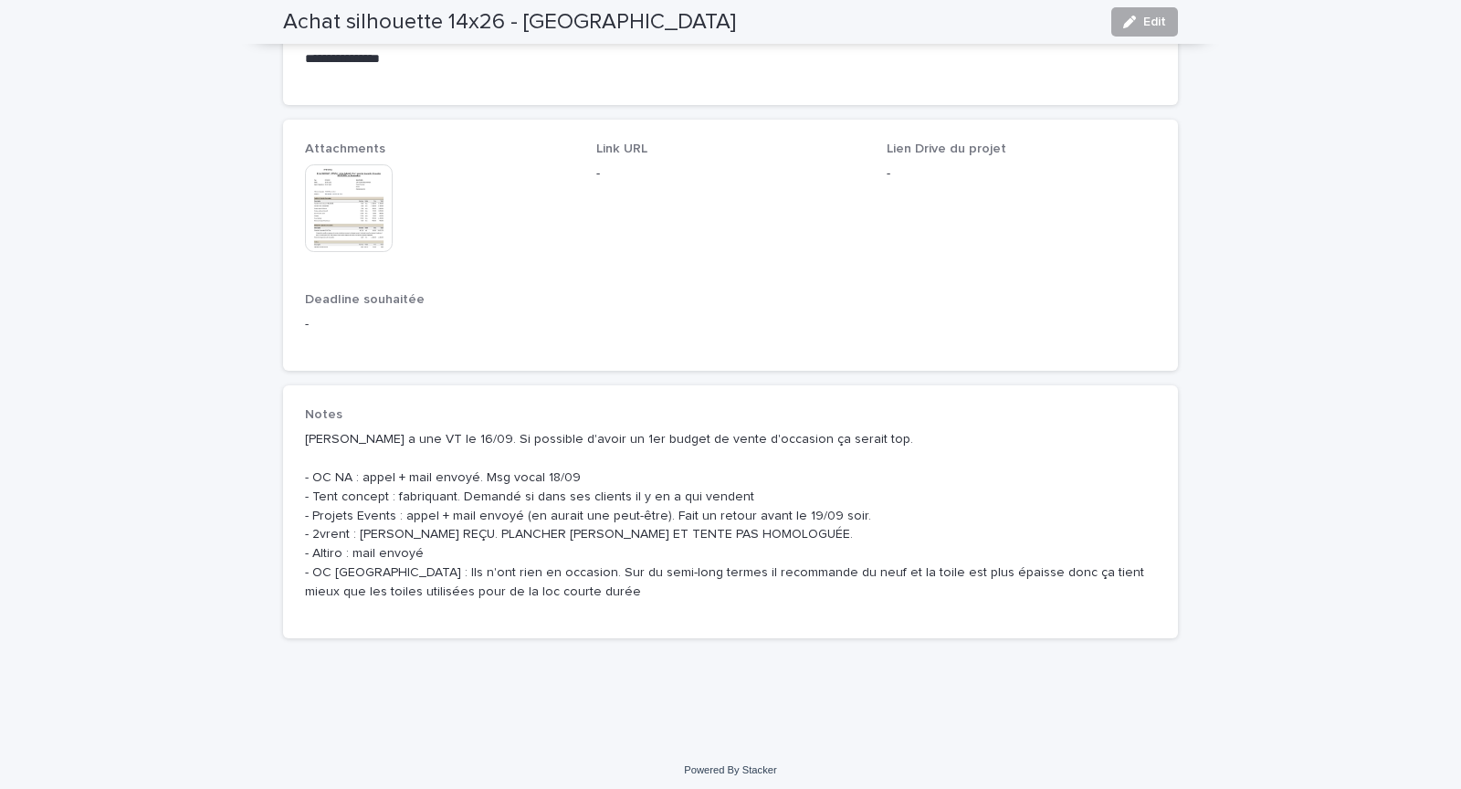
click at [1143, 27] on button "Edit" at bounding box center [1145, 21] width 67 height 29
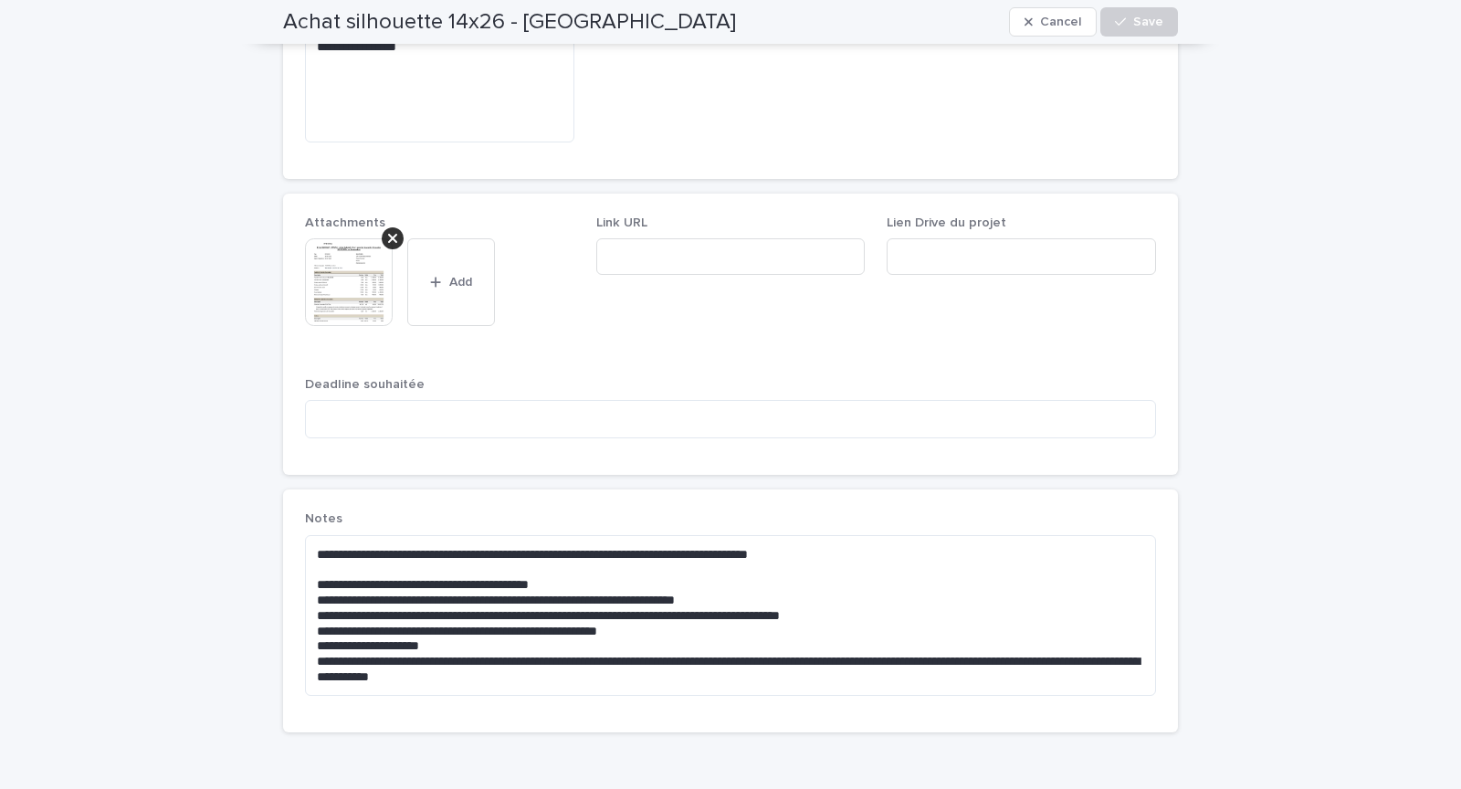
scroll to position [1018, 0]
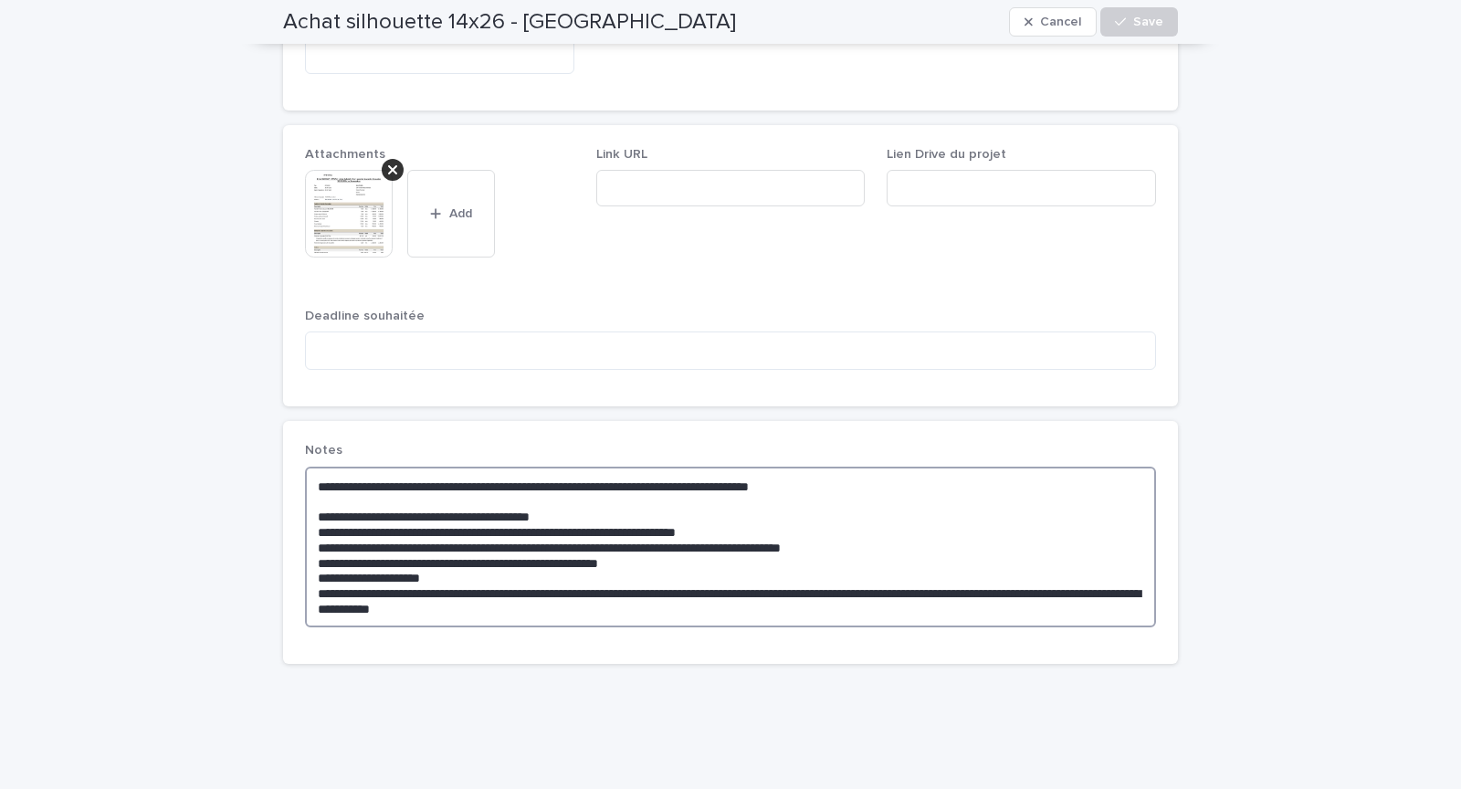
click at [575, 582] on textarea "**********" at bounding box center [730, 547] width 851 height 161
type textarea "**********"
click at [1139, 17] on span "Save" at bounding box center [1148, 22] width 30 height 13
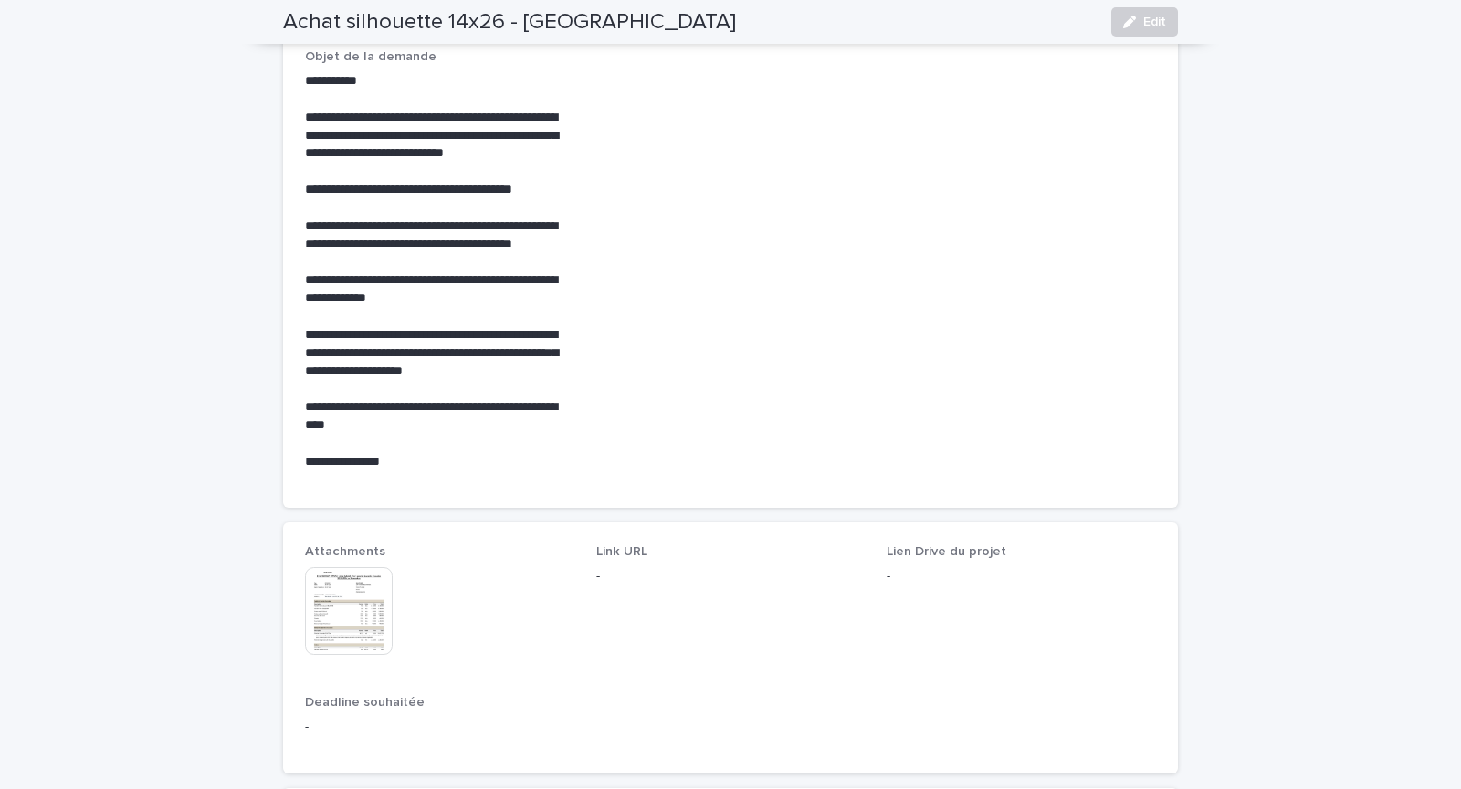
scroll to position [523, 0]
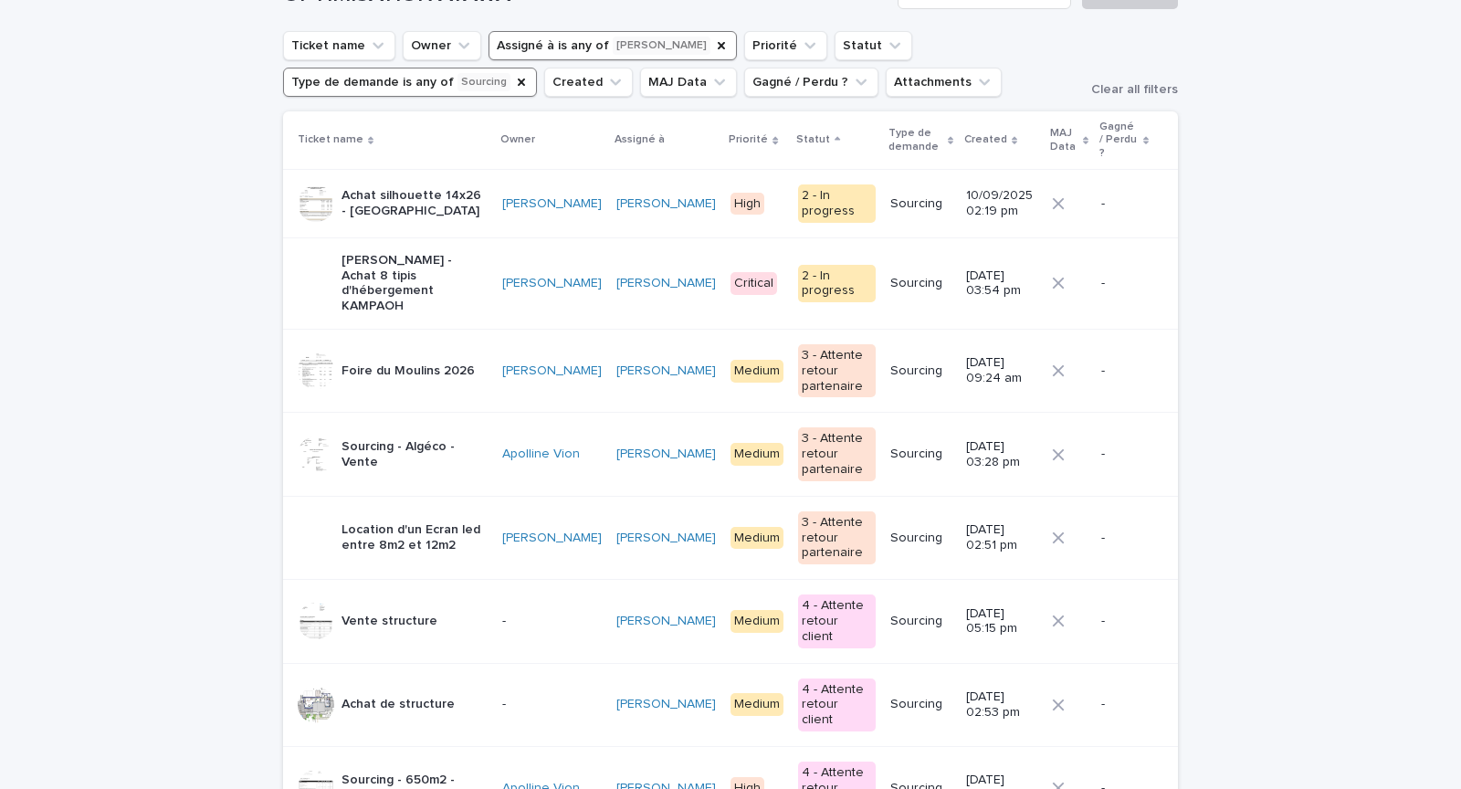
scroll to position [134, 0]
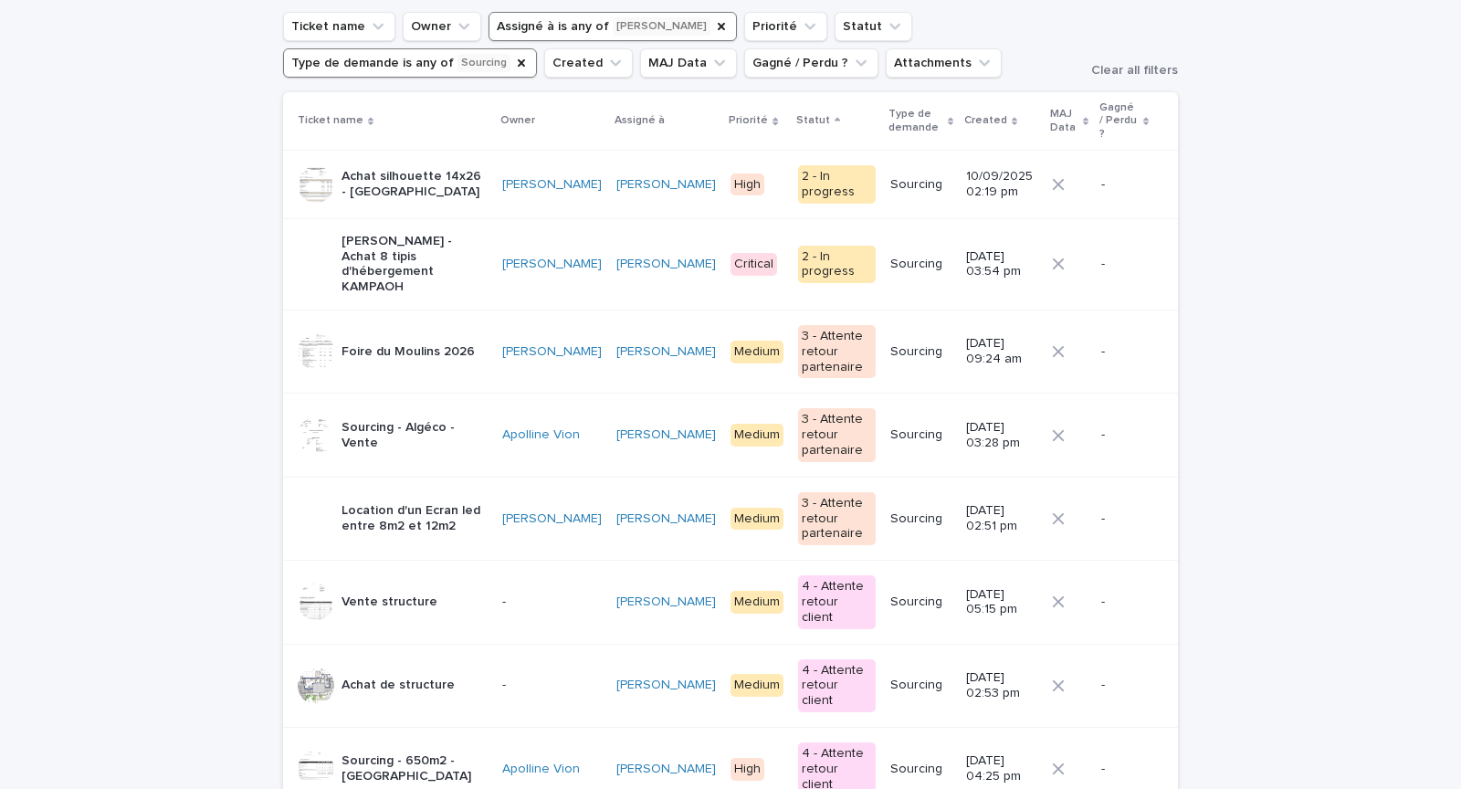
click at [405, 337] on div "Foire du Moulins 2026" at bounding box center [408, 352] width 133 height 30
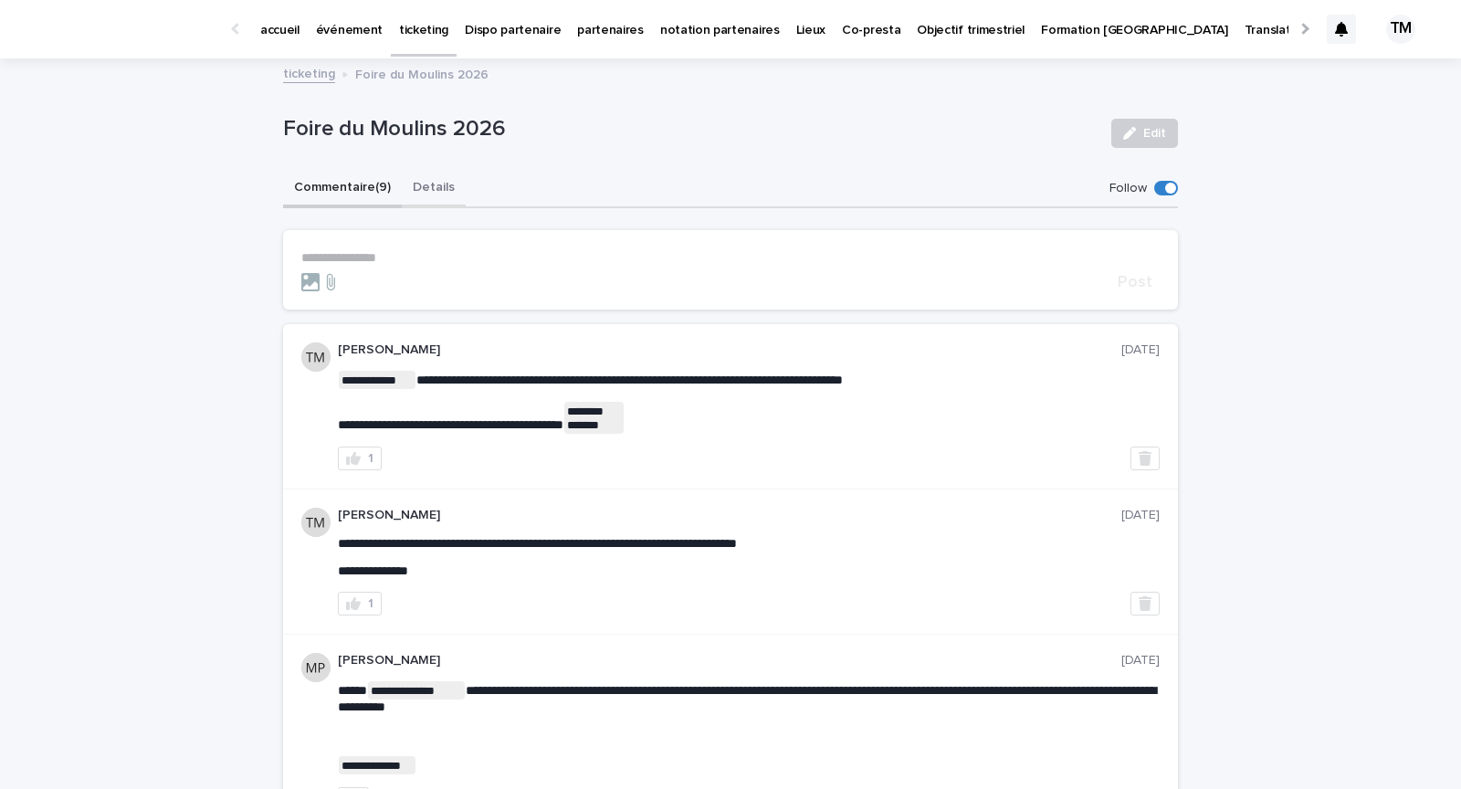
click at [436, 178] on button "Details" at bounding box center [434, 189] width 64 height 38
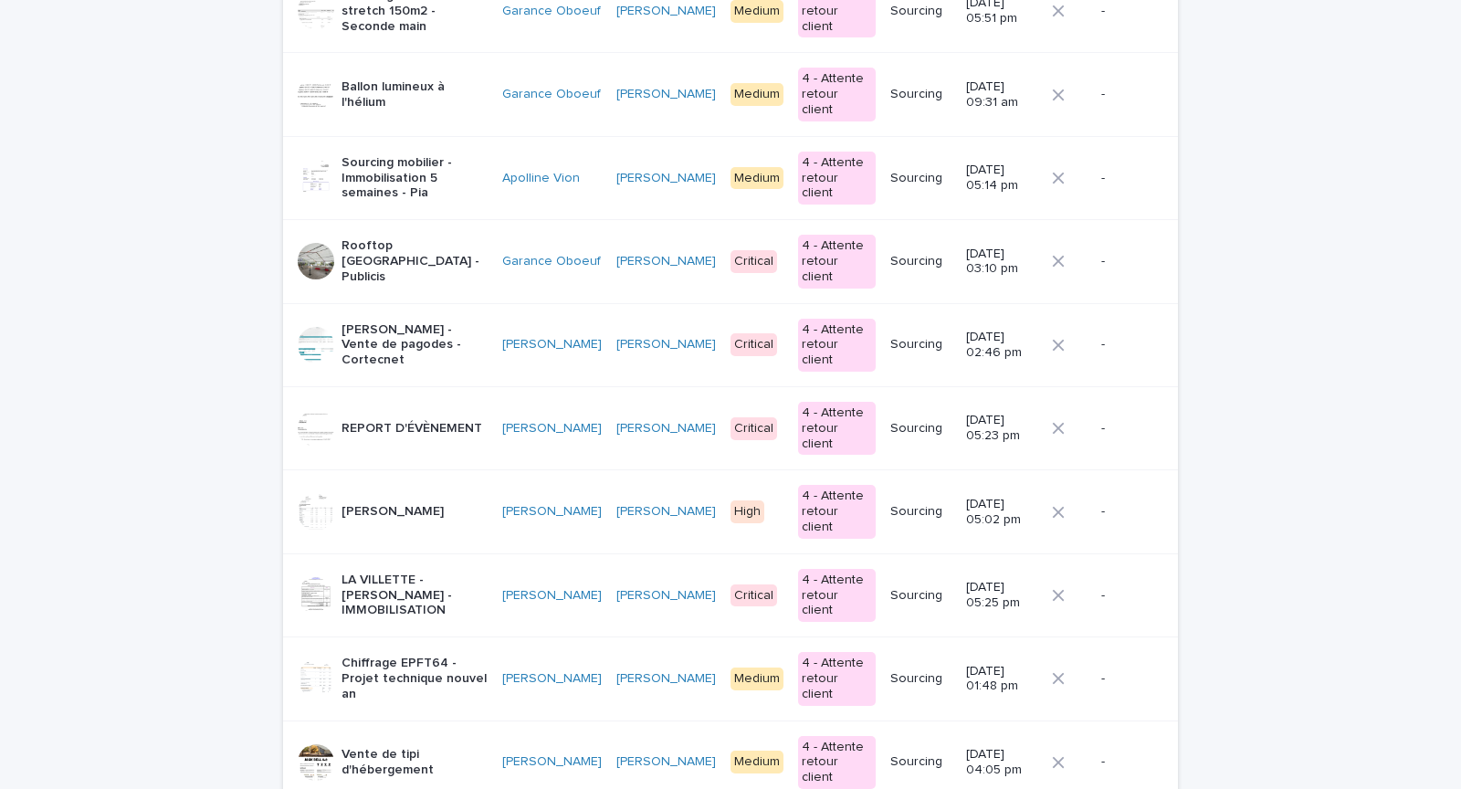
scroll to position [1776, 0]
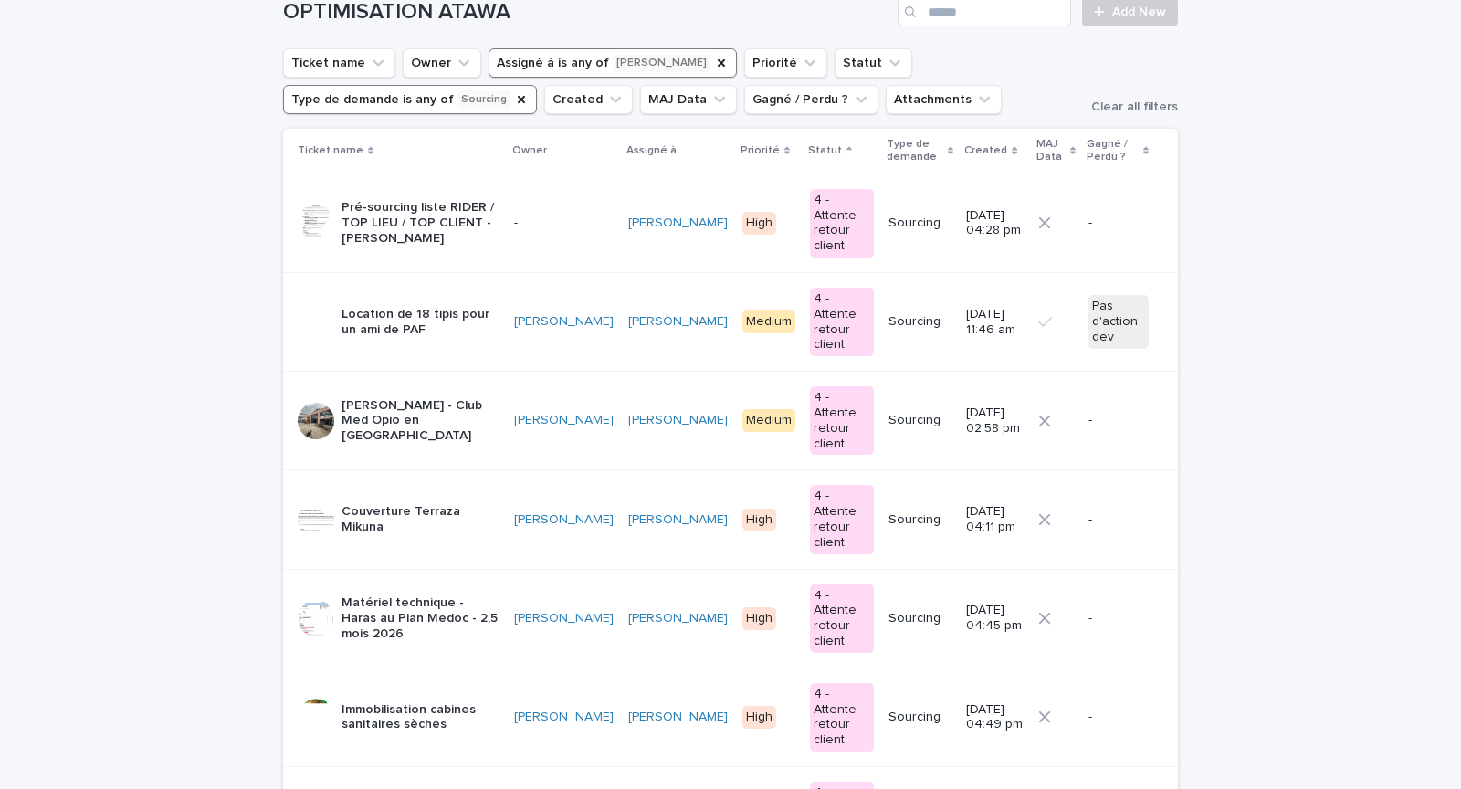
scroll to position [97, 0]
click at [467, 399] on p "Sophie Defonte - Club Med Opio en Provence" at bounding box center [421, 422] width 158 height 46
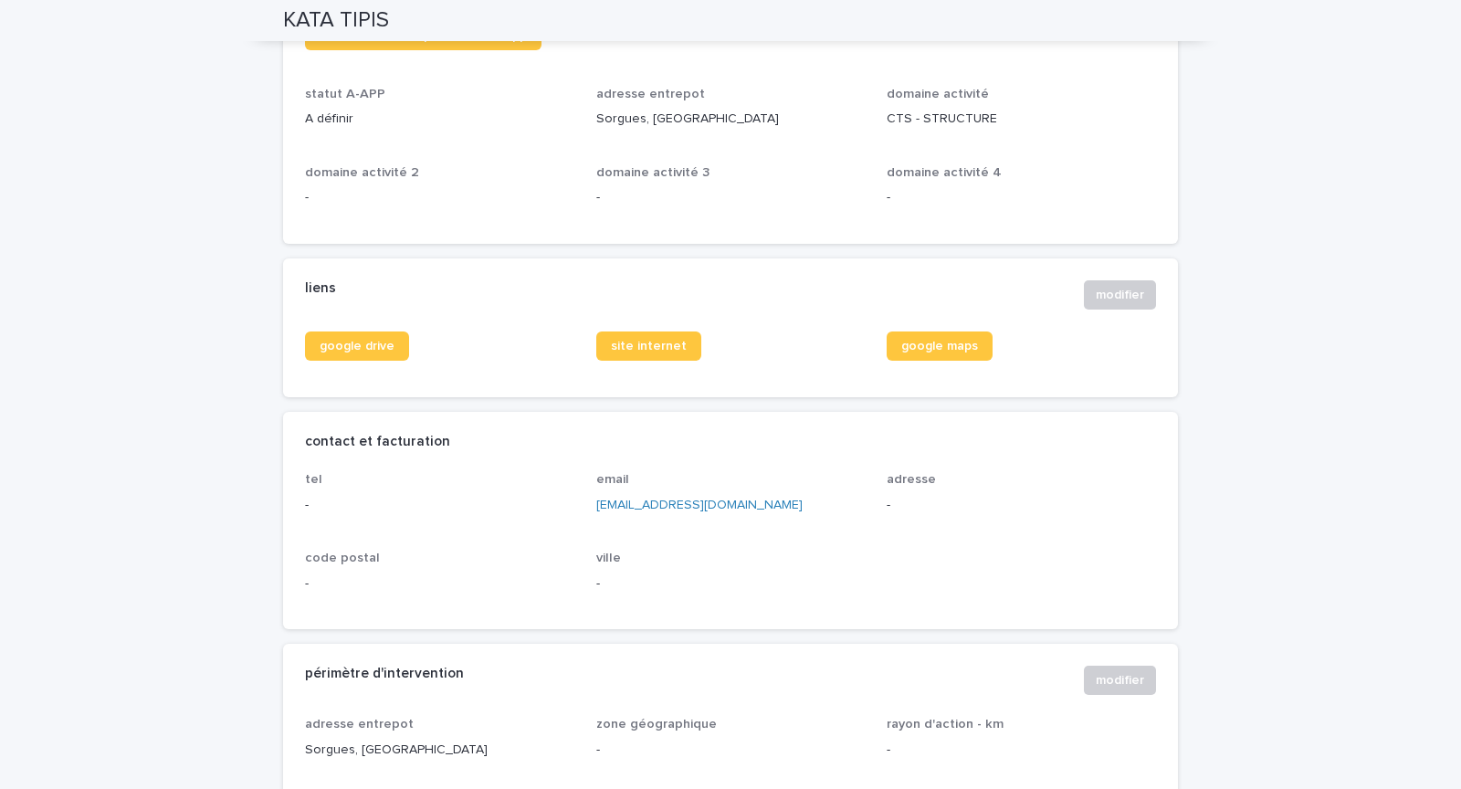
scroll to position [527, 0]
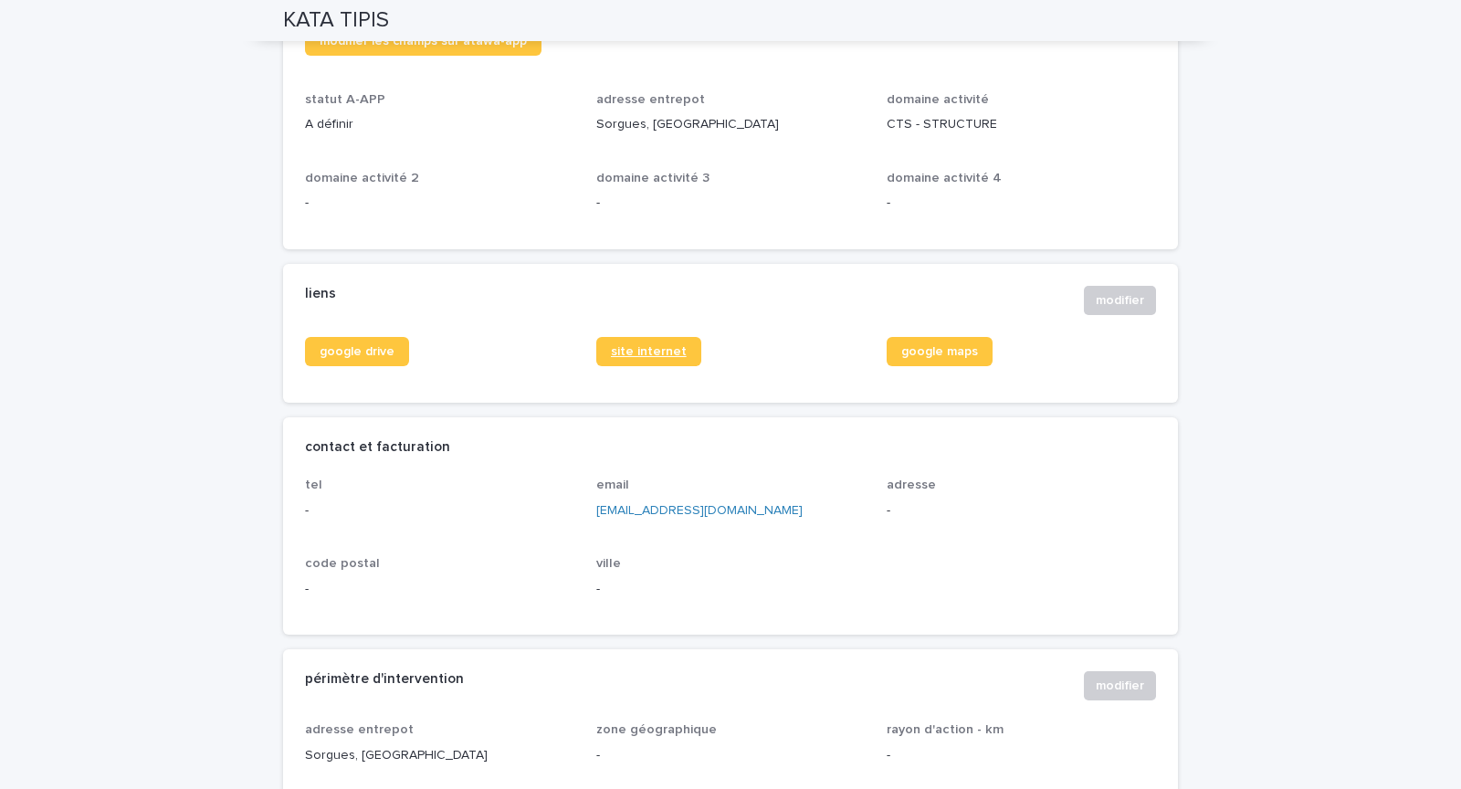
click at [646, 347] on span "site internet" at bounding box center [649, 351] width 76 height 13
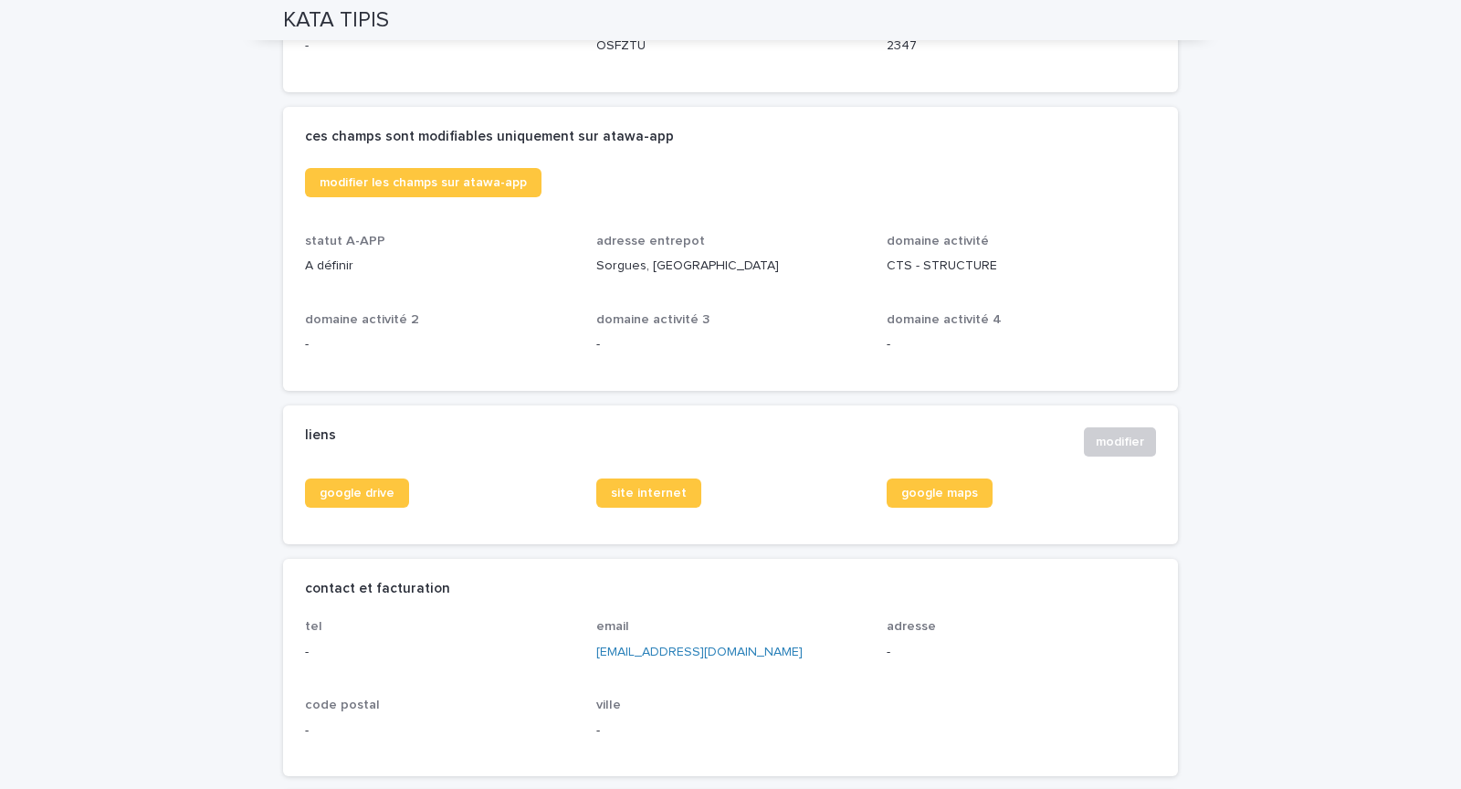
scroll to position [381, 0]
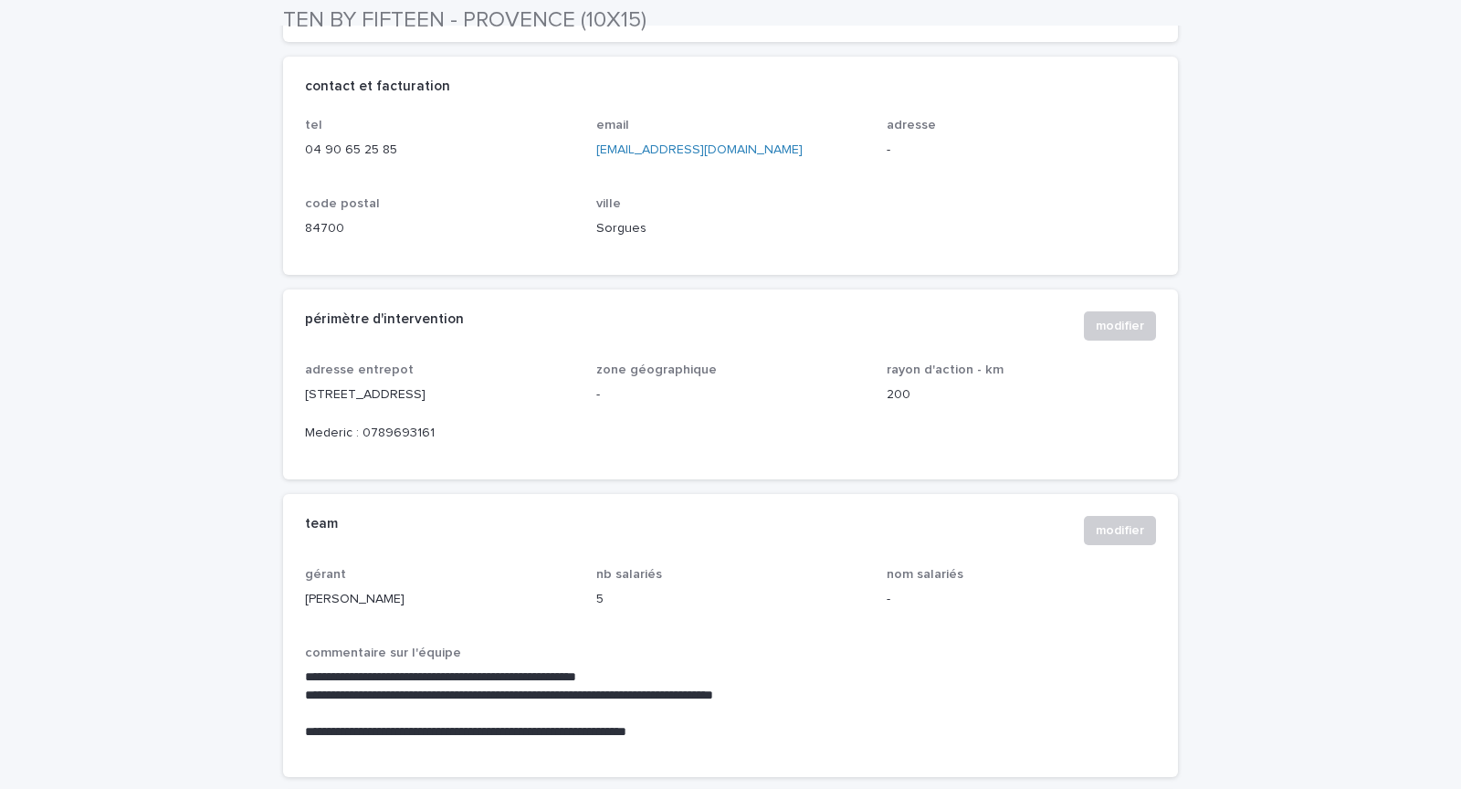
scroll to position [1167, 0]
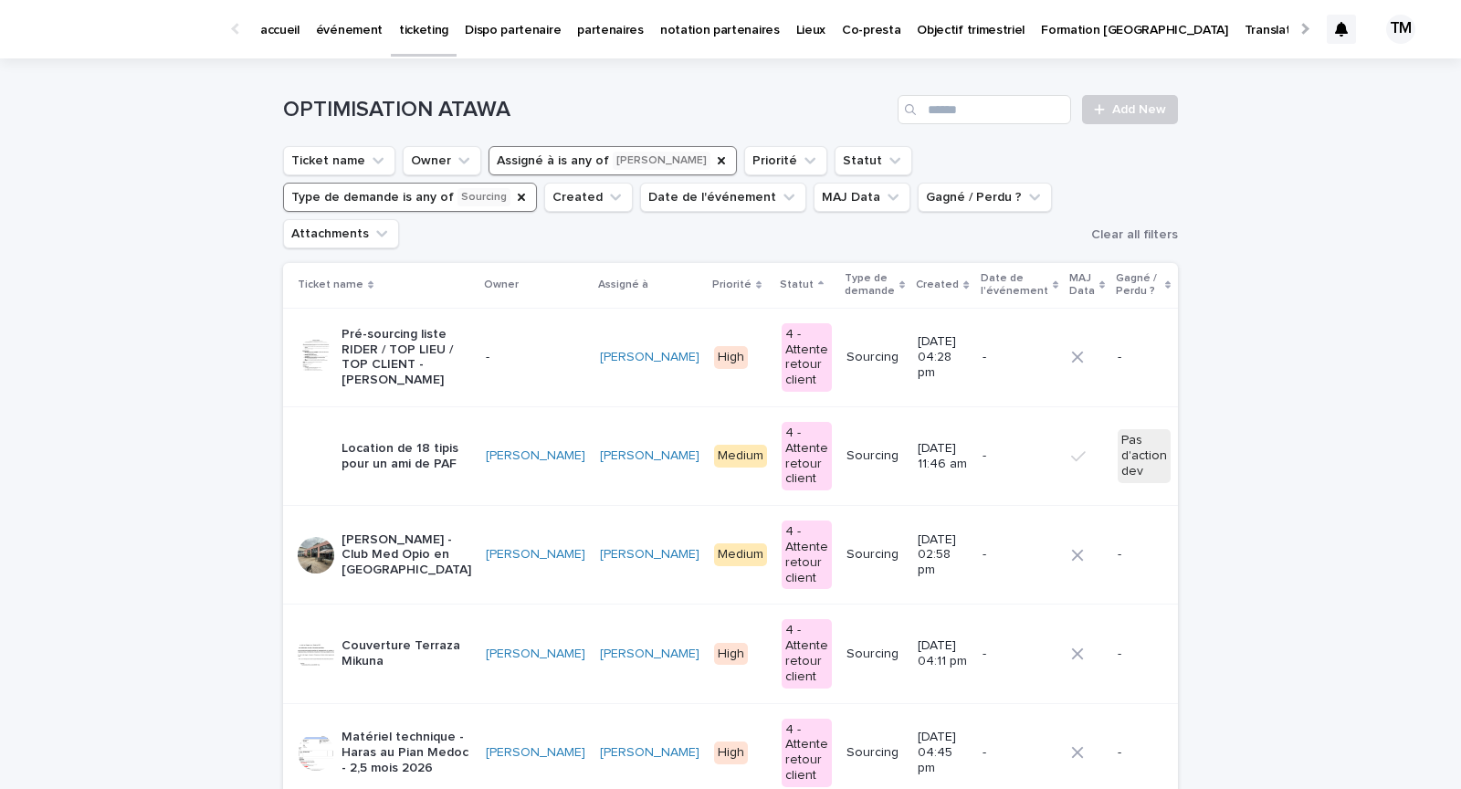
click at [391, 202] on button "Type de demande is any of Sourcing" at bounding box center [410, 197] width 254 height 29
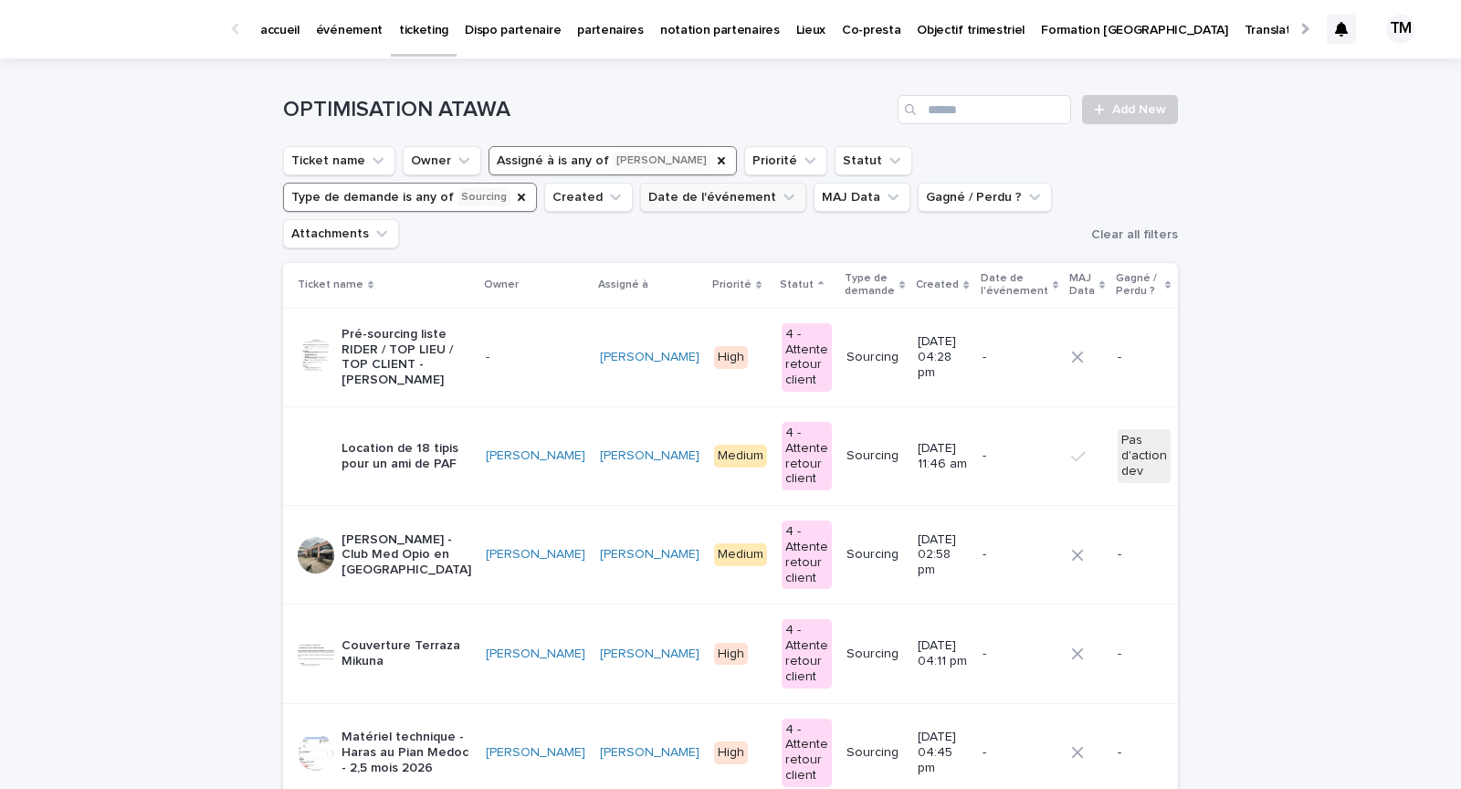
click at [514, 195] on icon "Type de demande" at bounding box center [521, 197] width 15 height 15
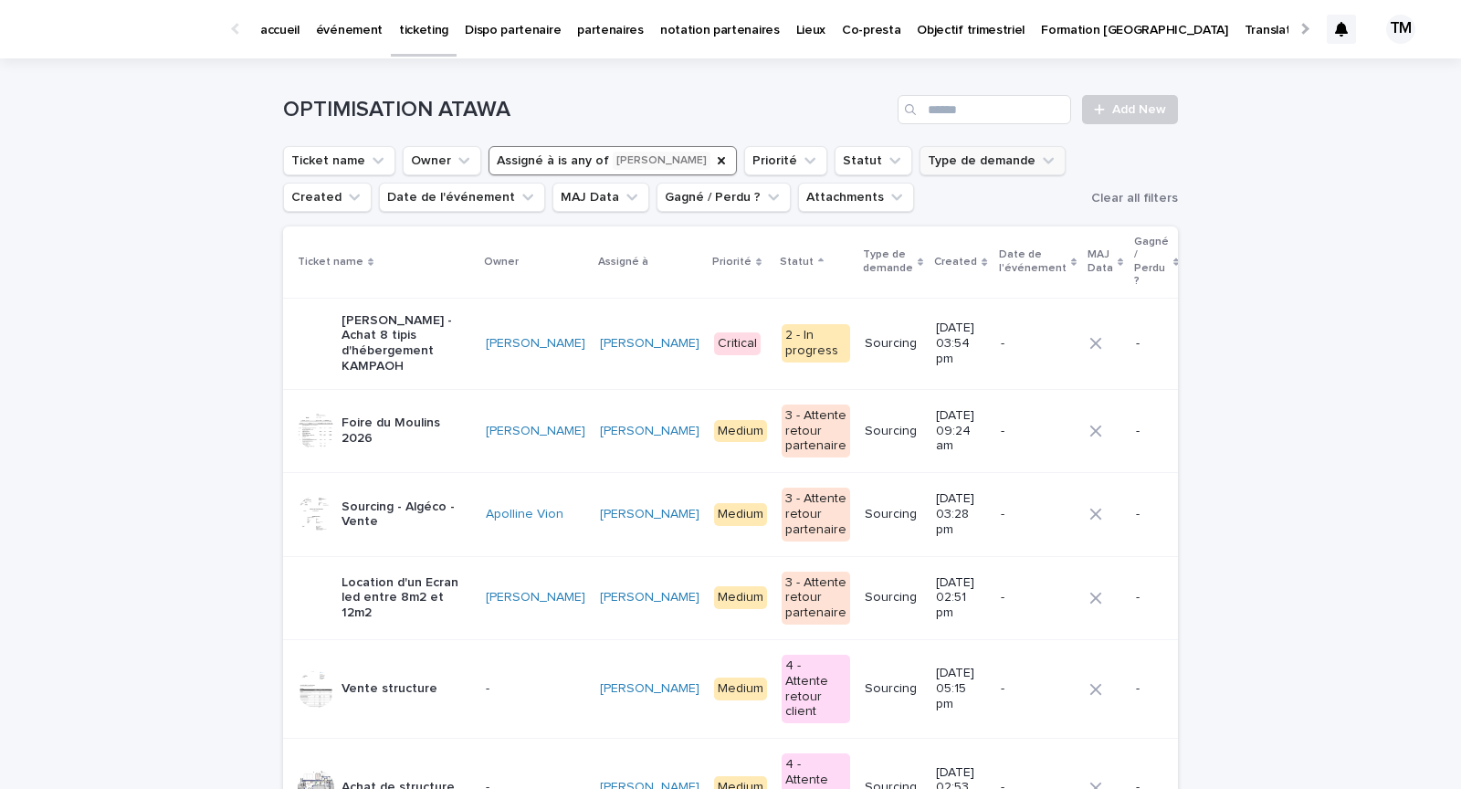
click at [955, 162] on button "Type de demande" at bounding box center [993, 160] width 146 height 29
click at [956, 308] on p "Ticket Optimisation" at bounding box center [980, 305] width 184 height 12
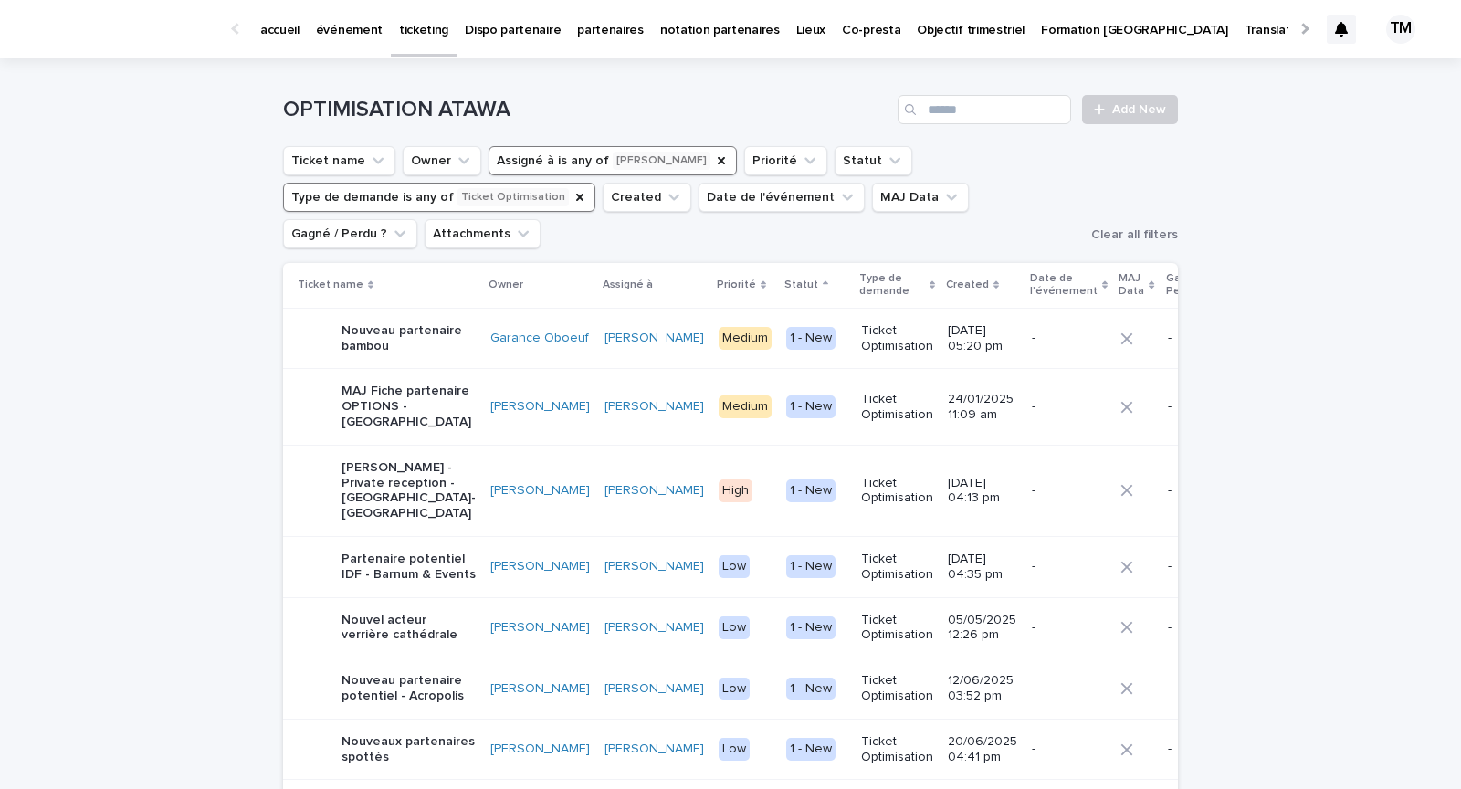
click at [423, 342] on p "Nouveau partenaire bambou" at bounding box center [409, 338] width 134 height 31
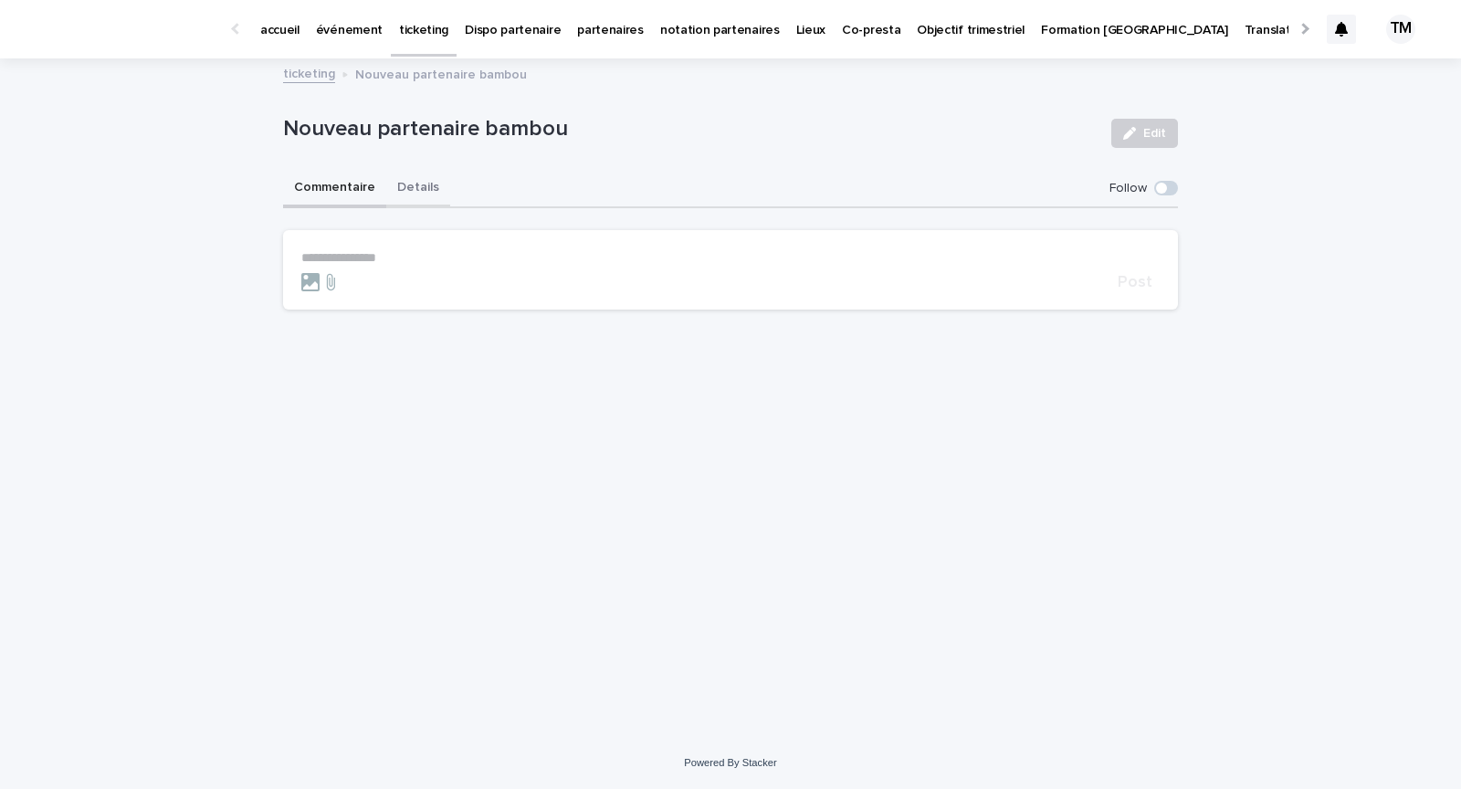
click at [416, 184] on button "Details" at bounding box center [418, 189] width 64 height 38
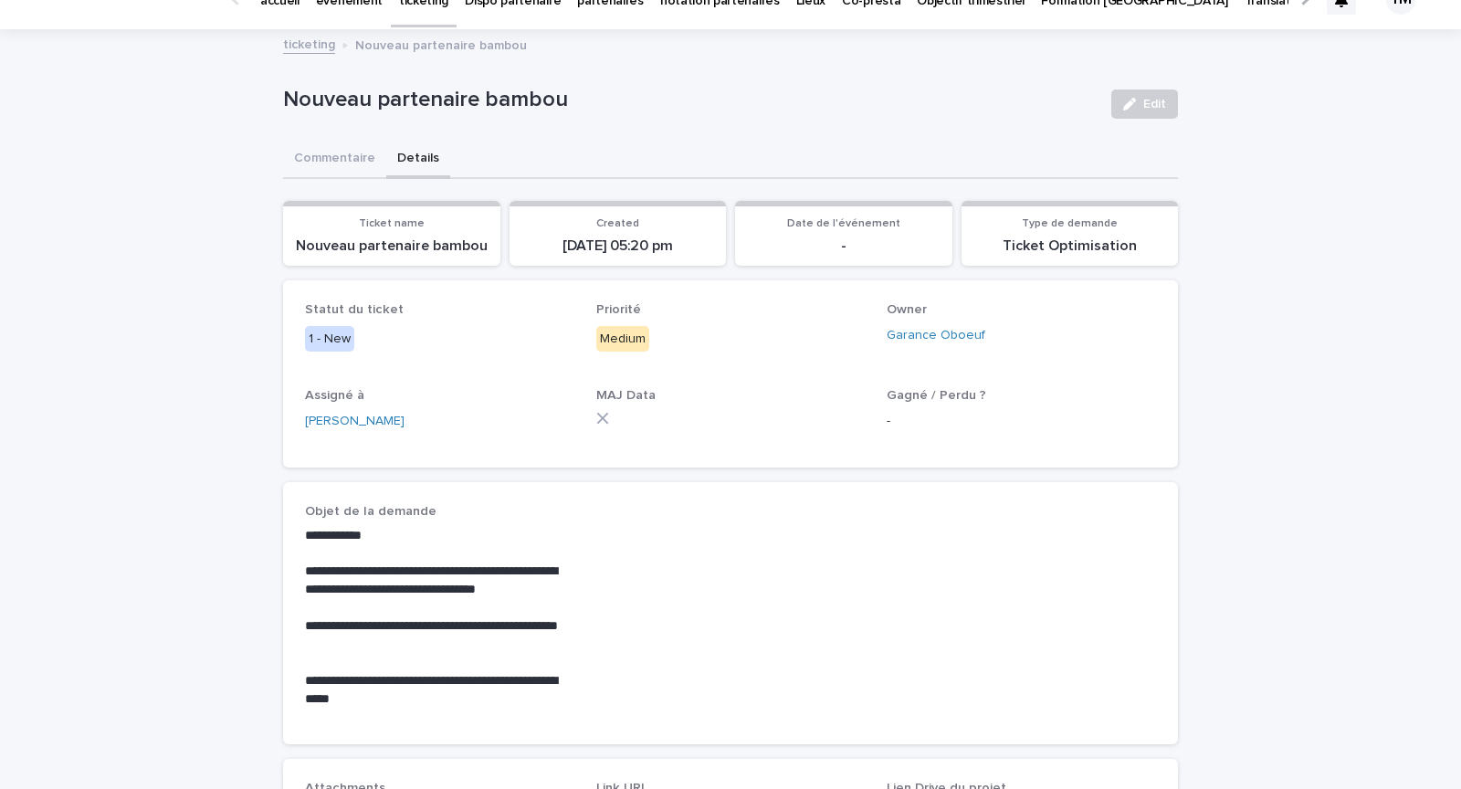
scroll to position [32, 0]
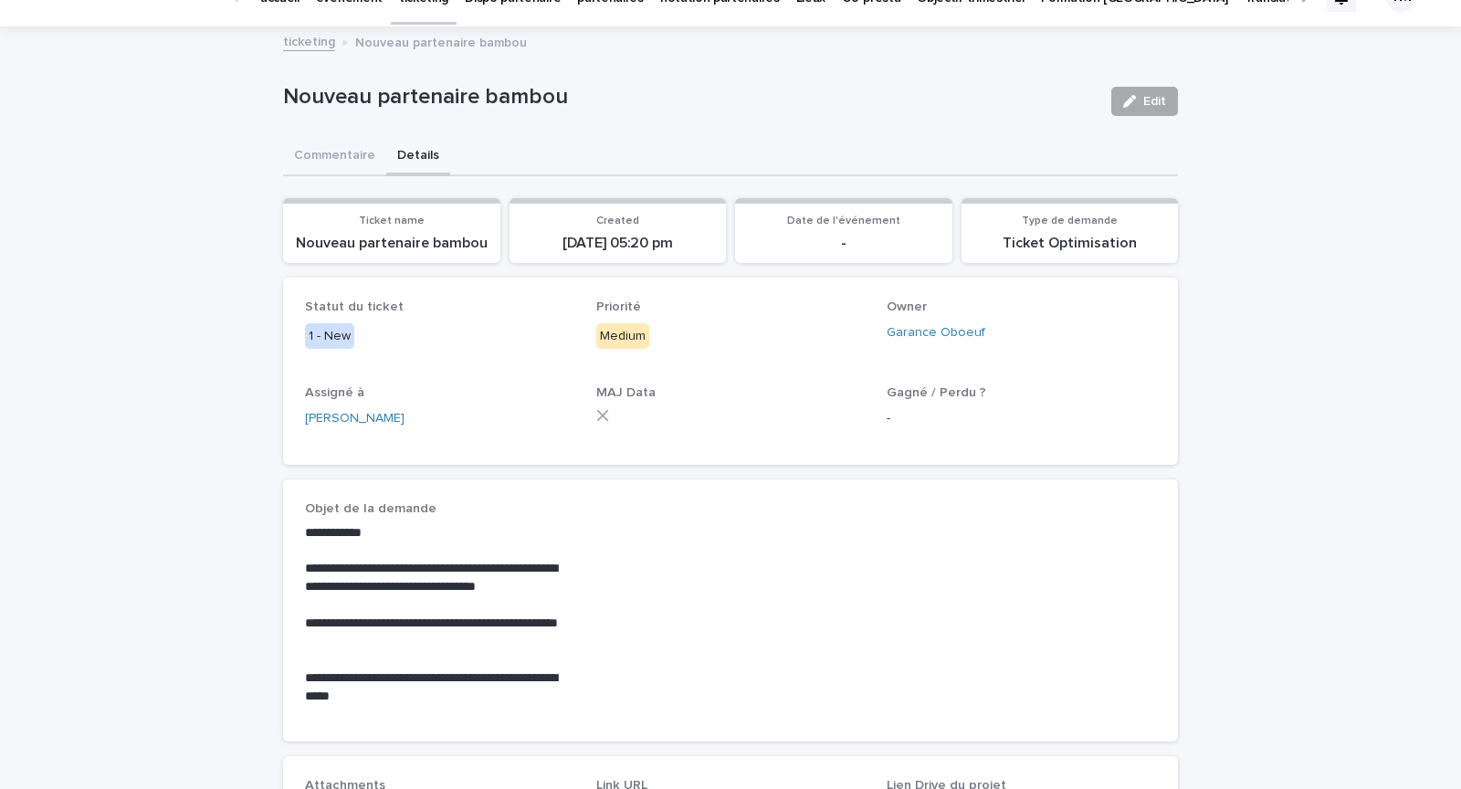
click at [1133, 106] on icon "button" at bounding box center [1129, 101] width 13 height 13
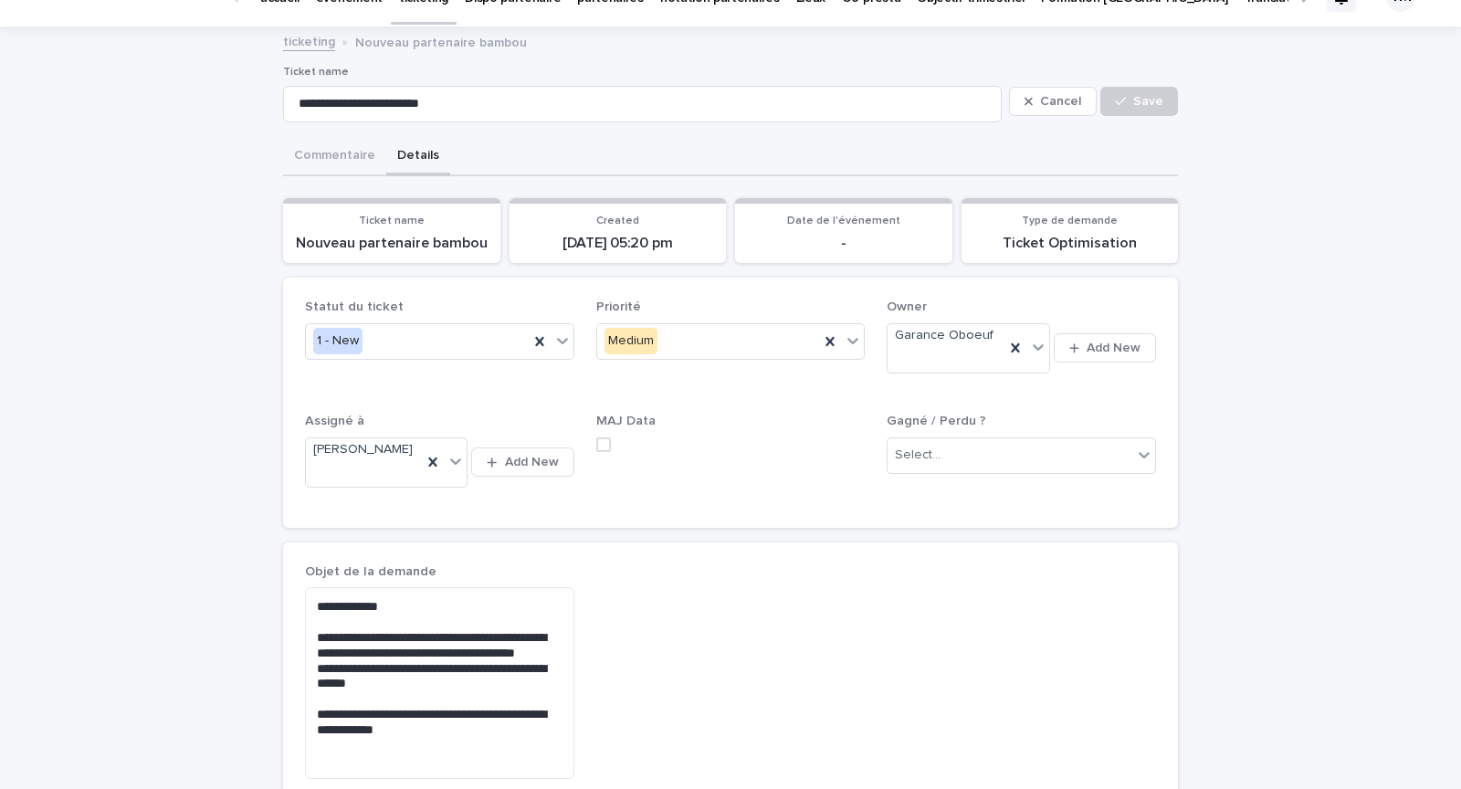
click at [845, 242] on p "-" at bounding box center [843, 243] width 195 height 17
click at [1053, 103] on span "Cancel" at bounding box center [1060, 101] width 41 height 13
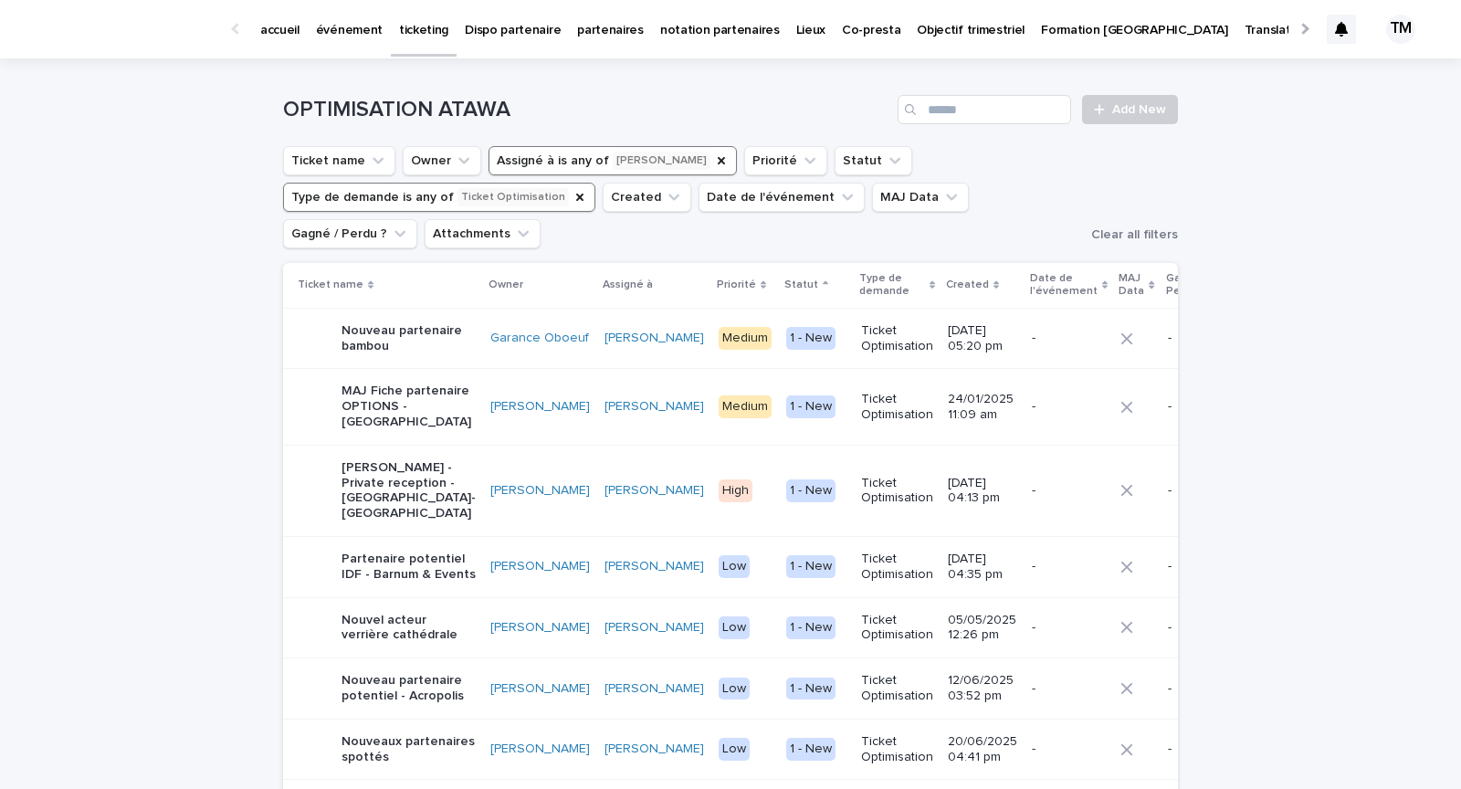
click at [504, 189] on button "Type de demande is any of Ticket Optimisation" at bounding box center [439, 197] width 312 height 29
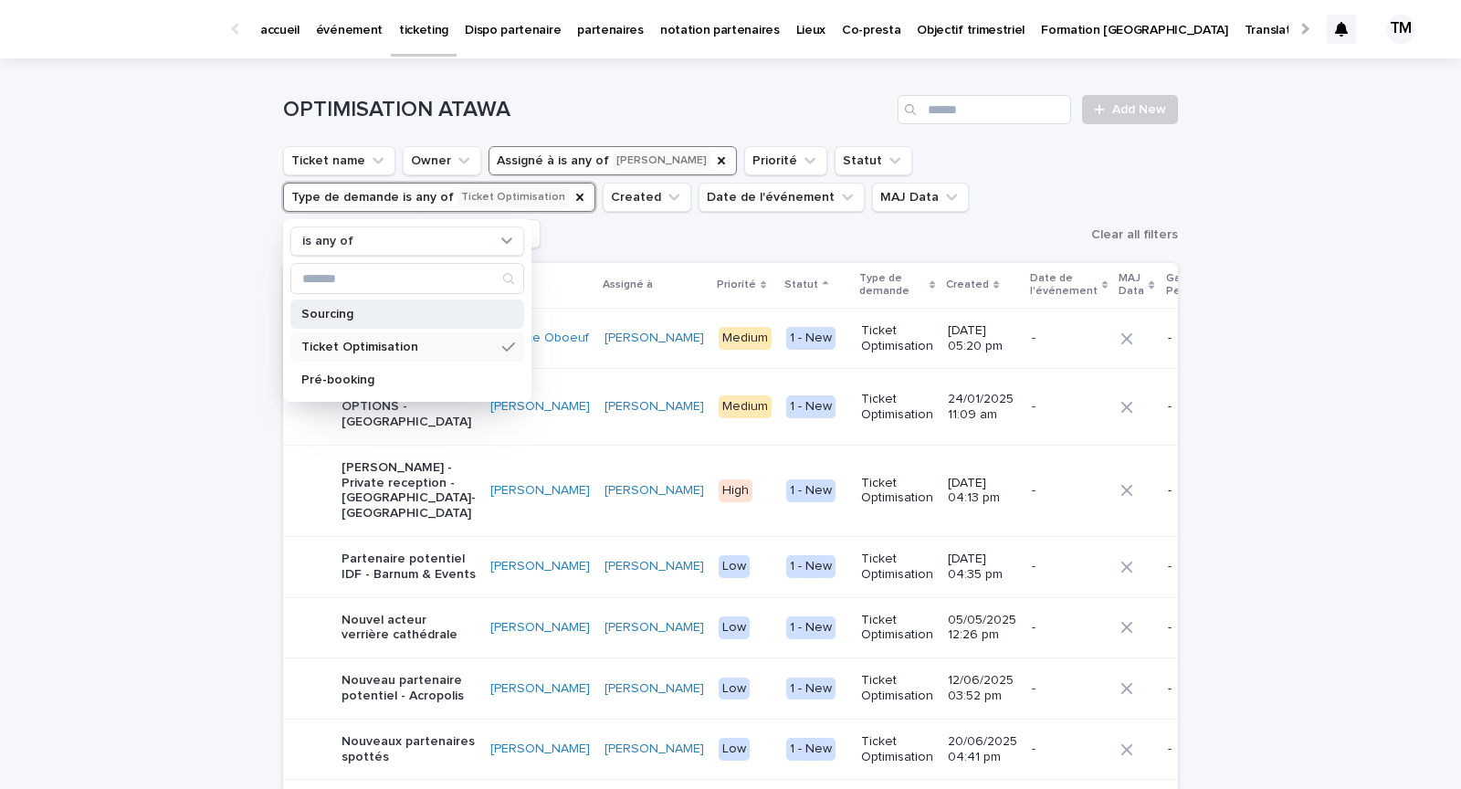
click at [387, 303] on div "Sourcing" at bounding box center [407, 314] width 234 height 29
click at [595, 232] on ul "Ticket name Owner Assigné à is any of Théo Maillet Priorité Statut Type de dema…" at bounding box center [683, 197] width 808 height 110
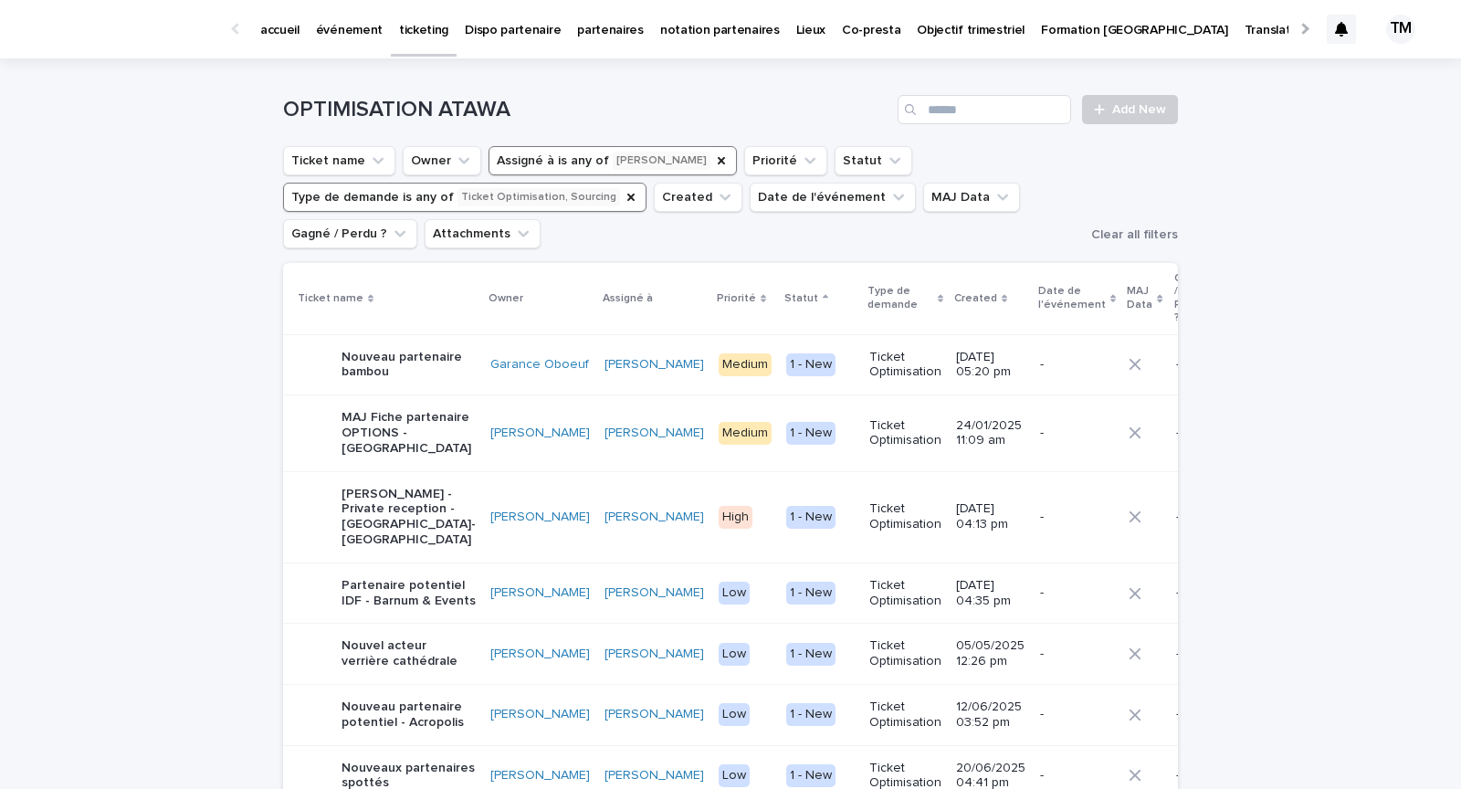
click at [601, 202] on button "Type de demande is any of Ticket Optimisation, Sourcing" at bounding box center [465, 197] width 364 height 29
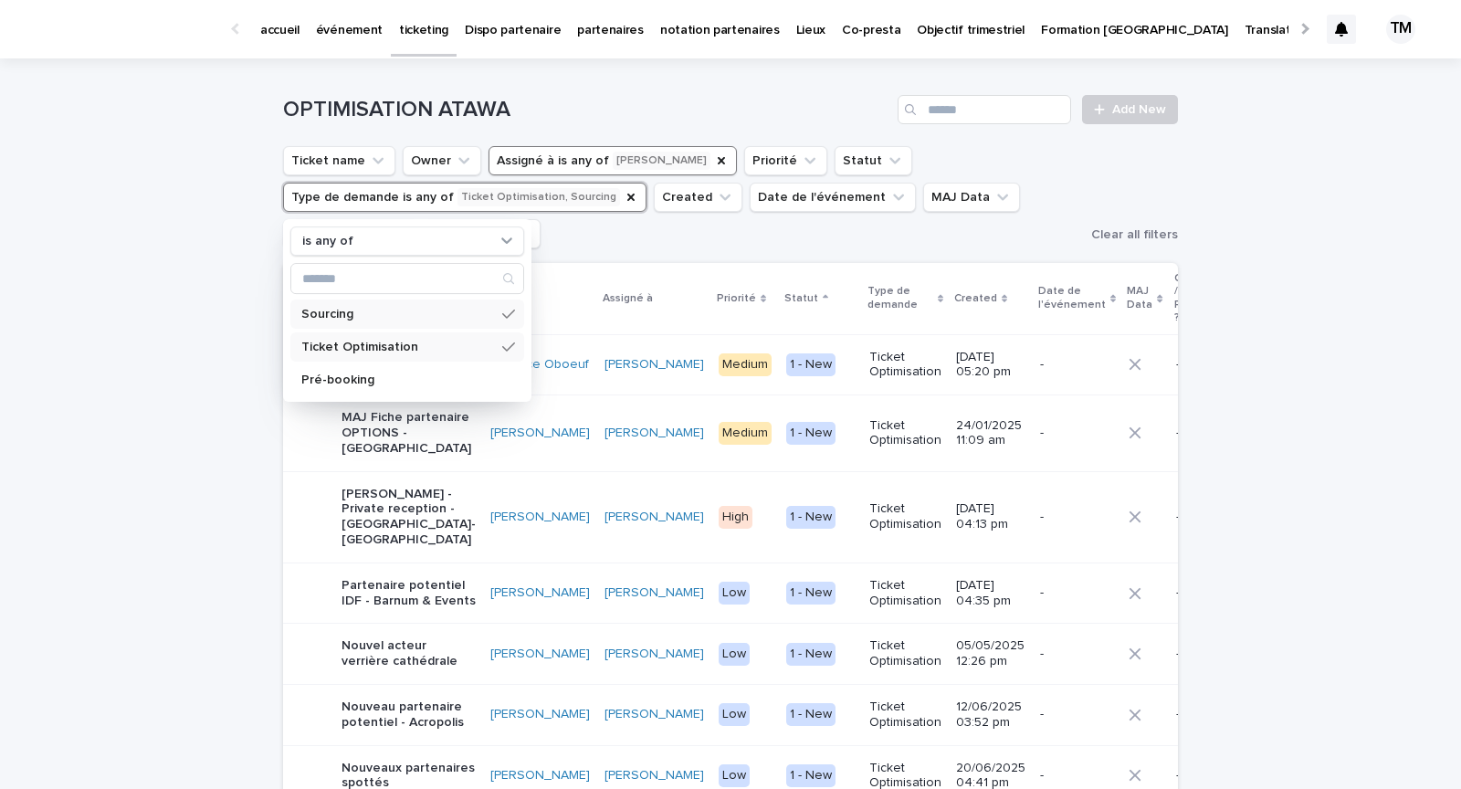
click at [506, 344] on icon at bounding box center [508, 347] width 13 height 15
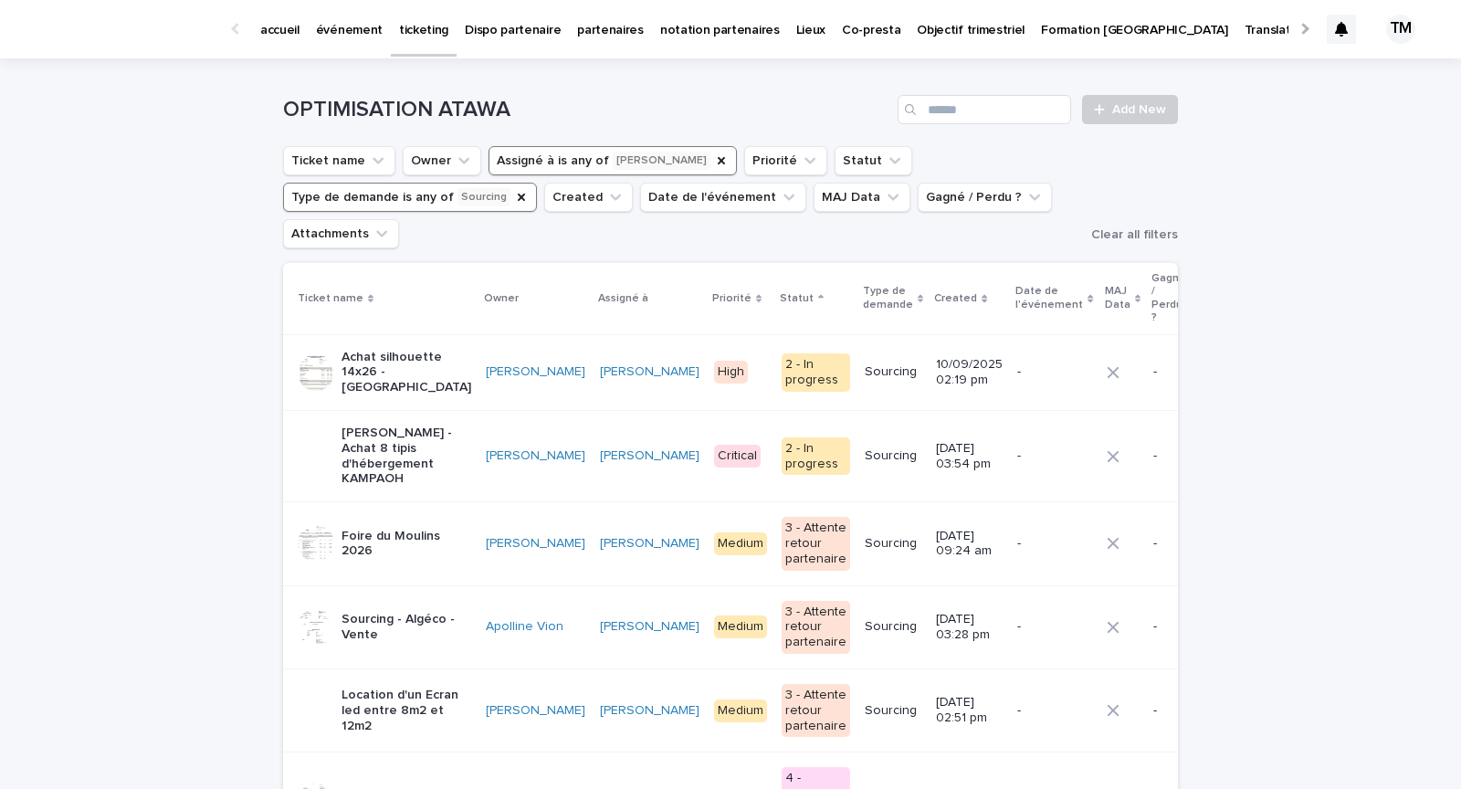
click at [430, 350] on p "Achat silhouette 14x26 - [GEOGRAPHIC_DATA]" at bounding box center [407, 373] width 130 height 46
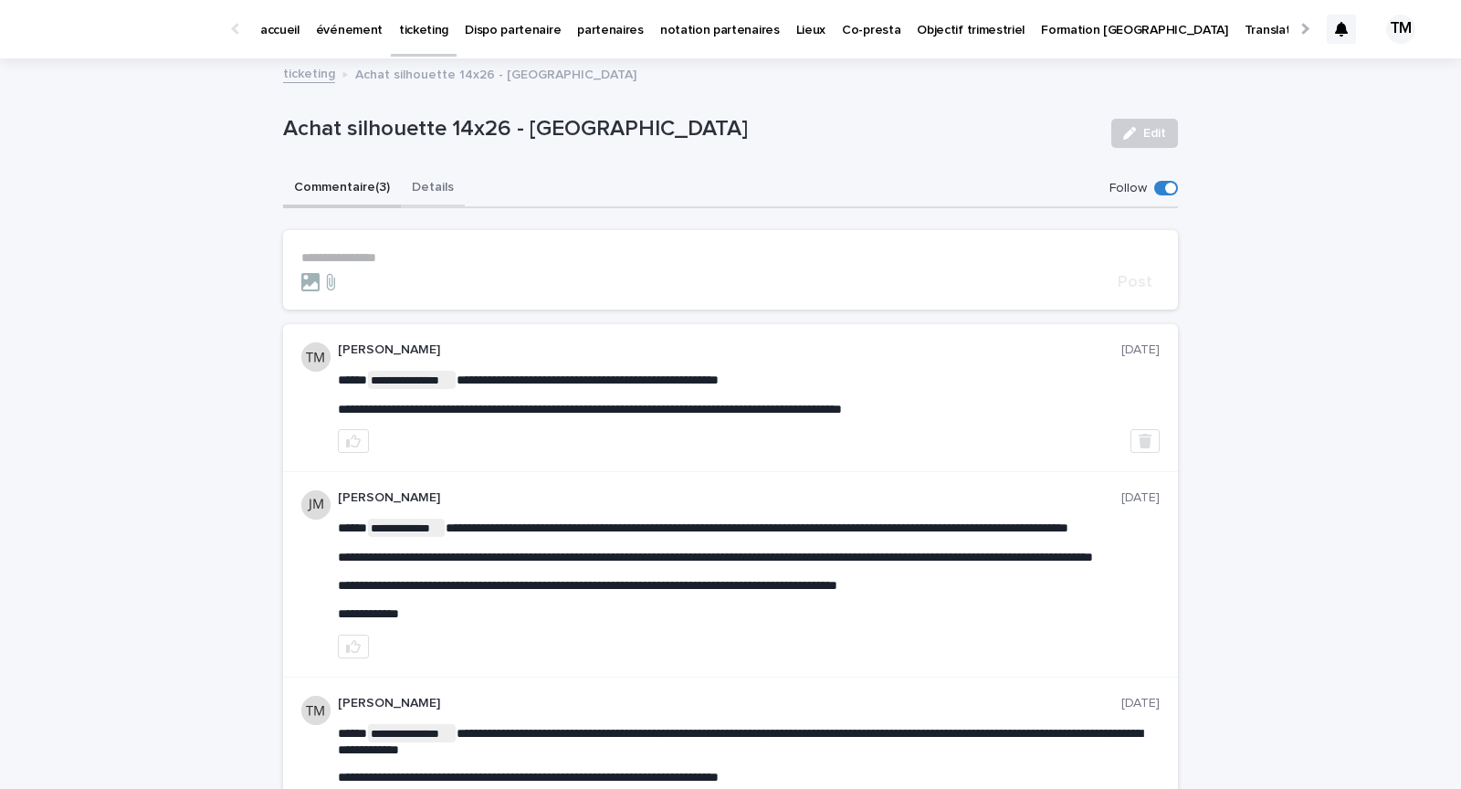
click at [418, 184] on button "Details" at bounding box center [433, 189] width 64 height 38
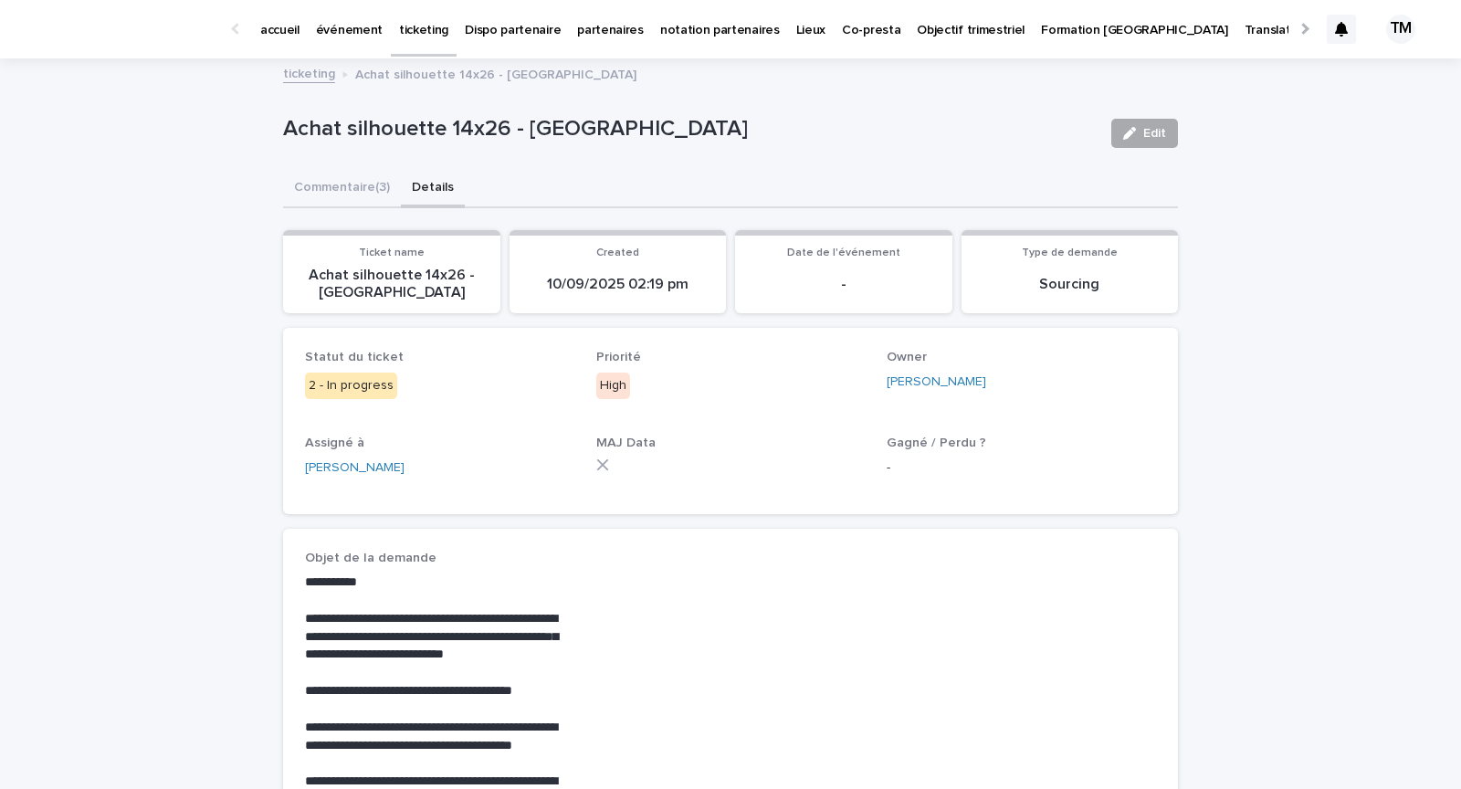
click at [1153, 136] on span "Edit" at bounding box center [1154, 133] width 23 height 13
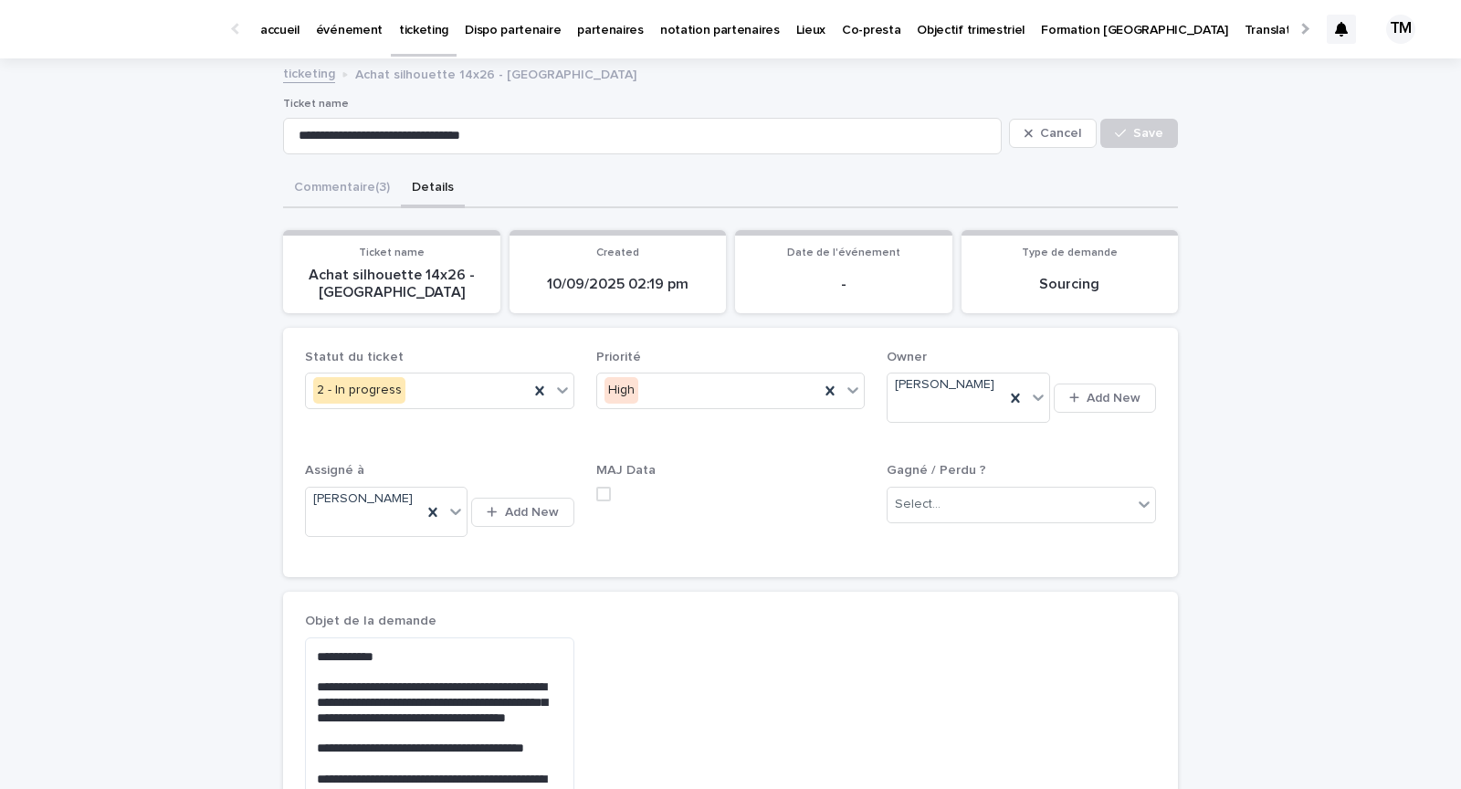
click at [857, 282] on p "-" at bounding box center [843, 284] width 195 height 17
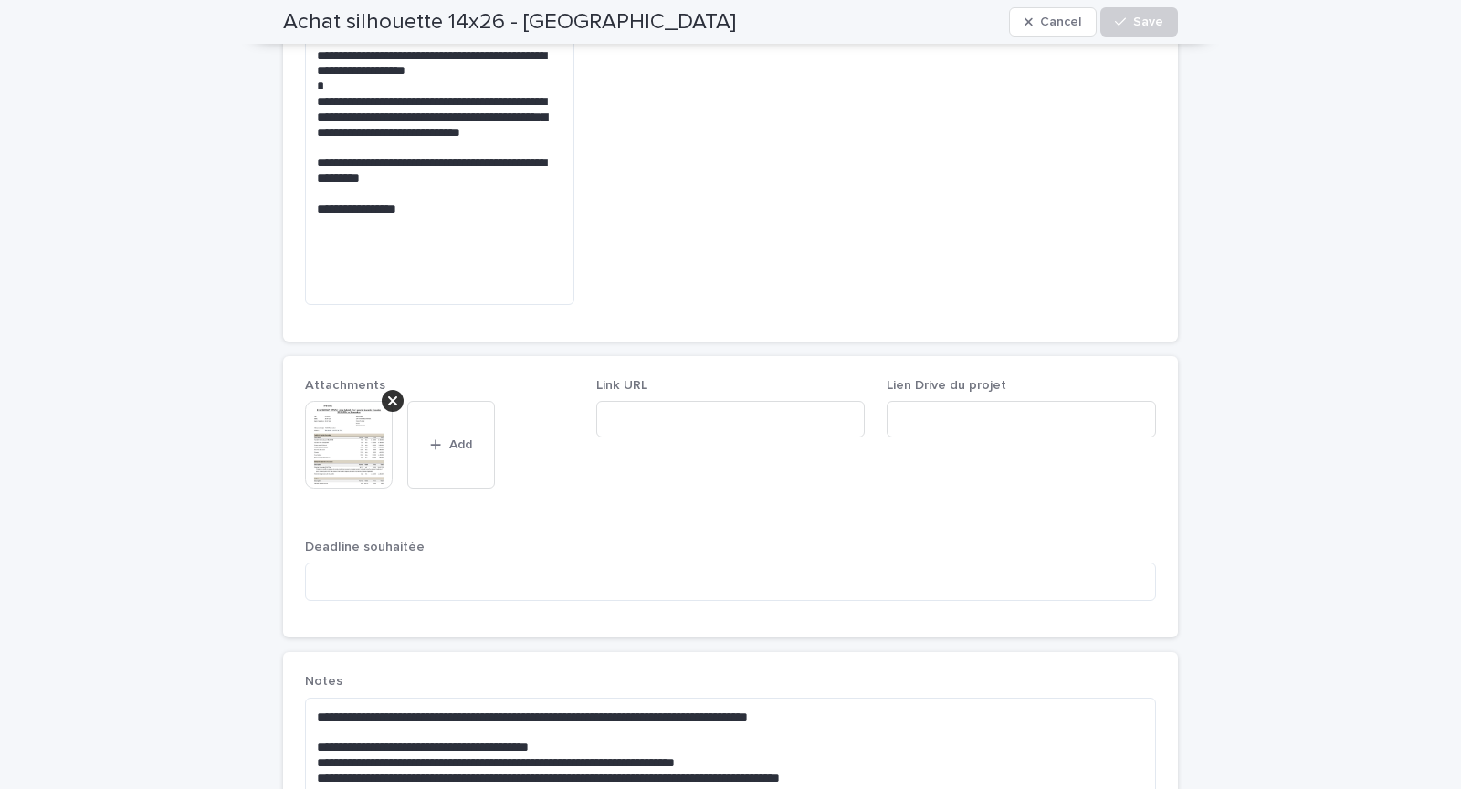
scroll to position [753, 0]
click at [443, 504] on div "Attachments This file cannot be opened Download File Add Link URL Lien Drive du…" at bounding box center [730, 498] width 851 height 238
click at [1057, 12] on button "Cancel" at bounding box center [1053, 21] width 88 height 29
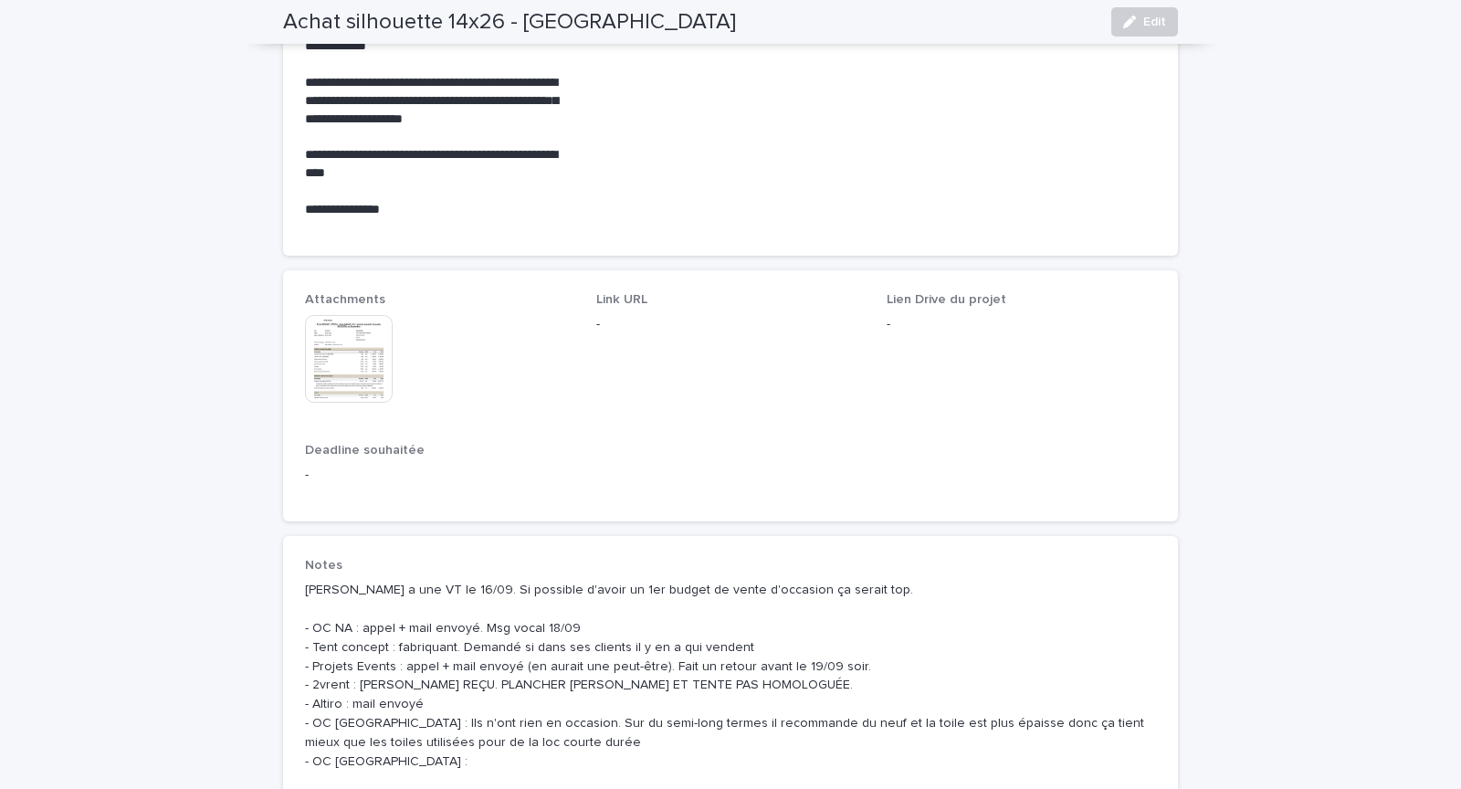
scroll to position [717, 0]
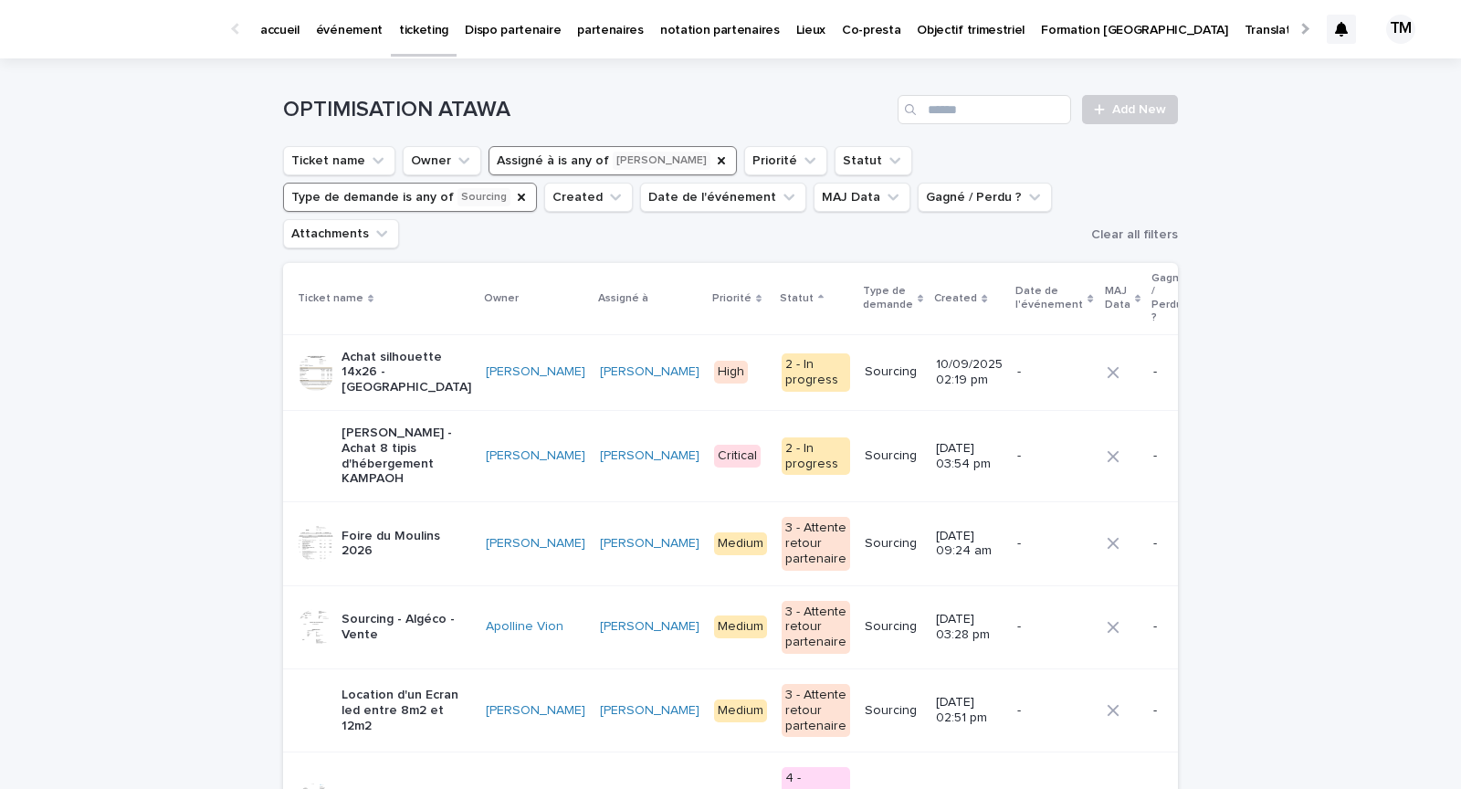
click at [428, 360] on div "Achat silhouette 14x26 - [GEOGRAPHIC_DATA]" at bounding box center [407, 372] width 130 height 60
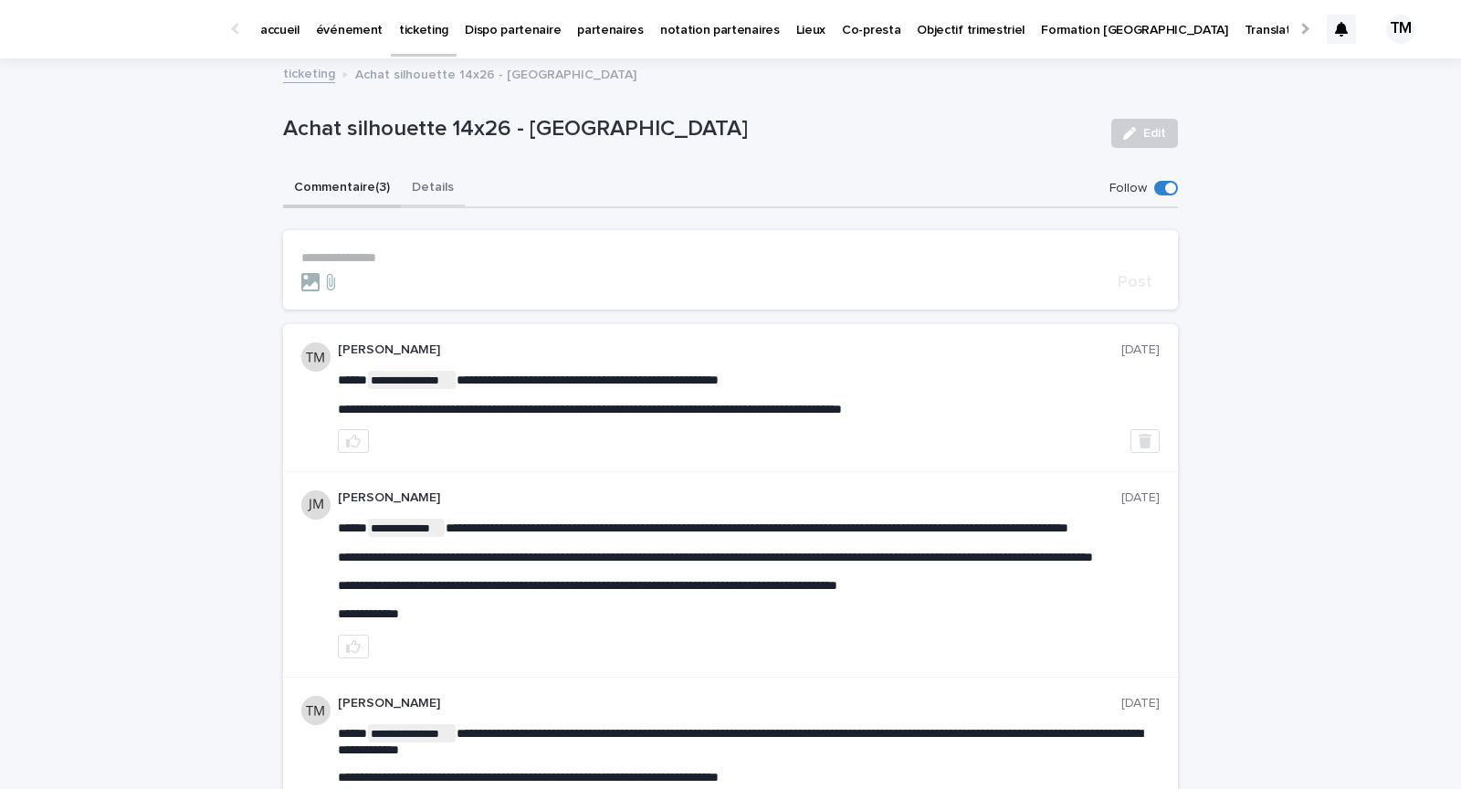
click at [429, 178] on button "Details" at bounding box center [433, 189] width 64 height 38
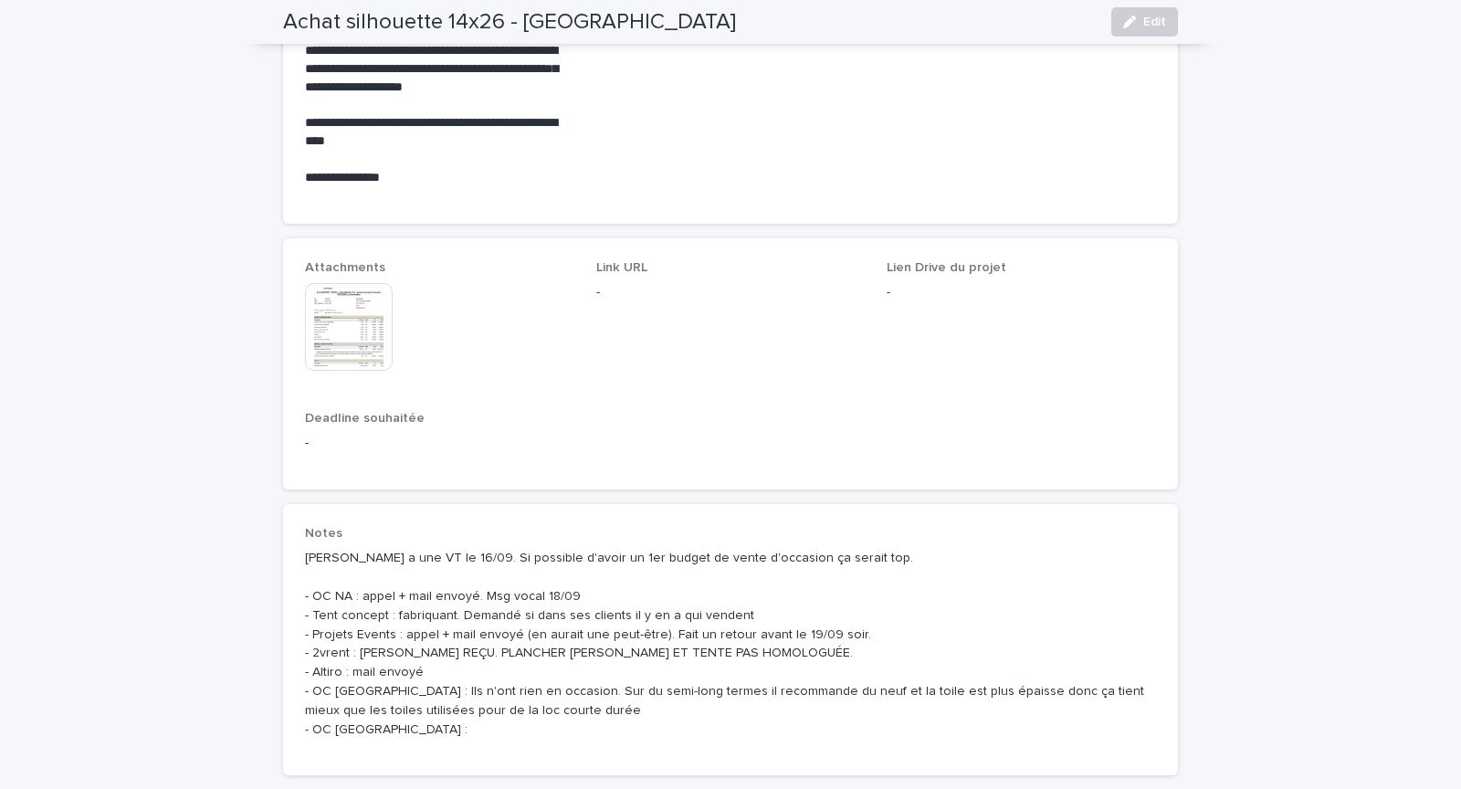
scroll to position [784, 0]
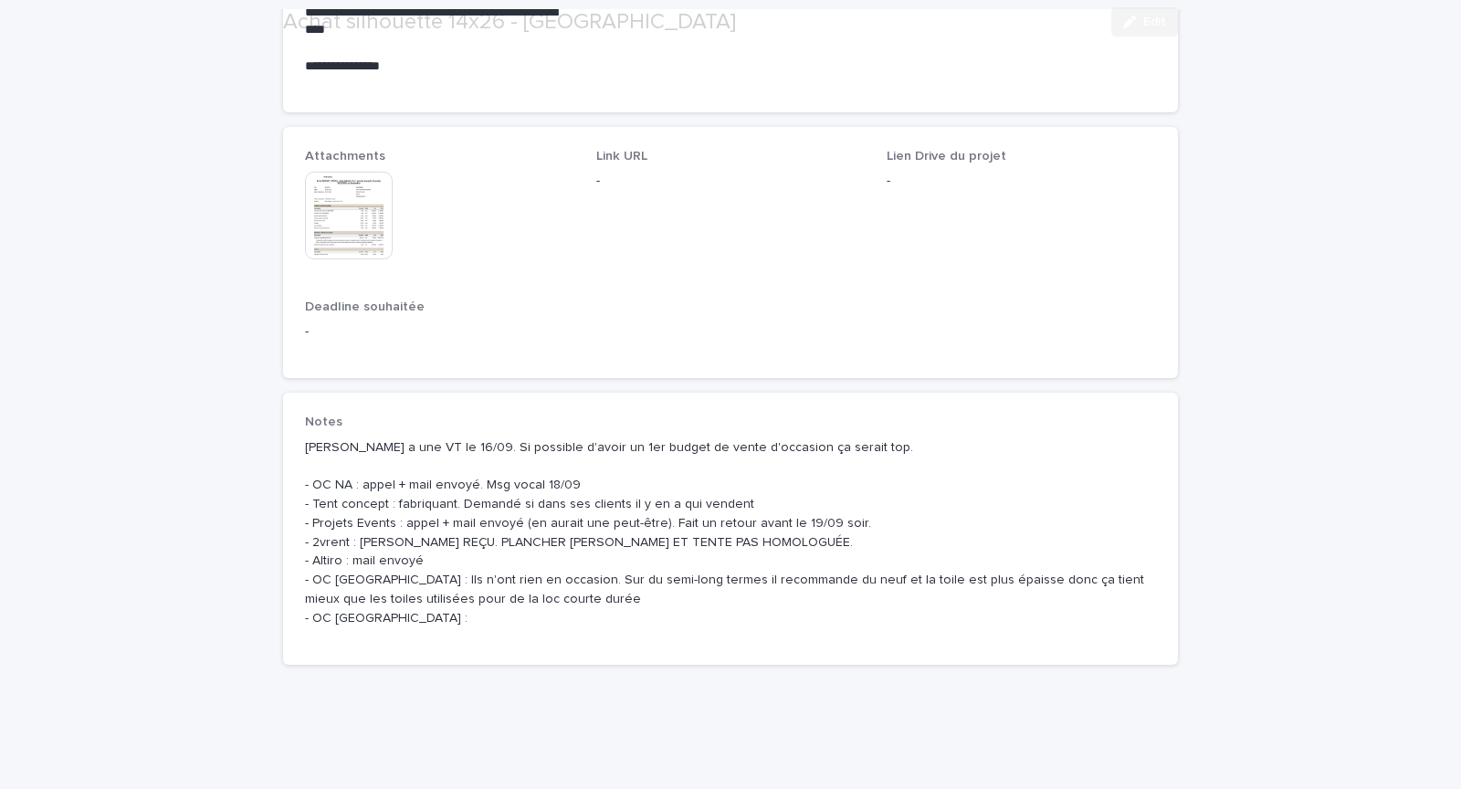
scroll to position [1039, 0]
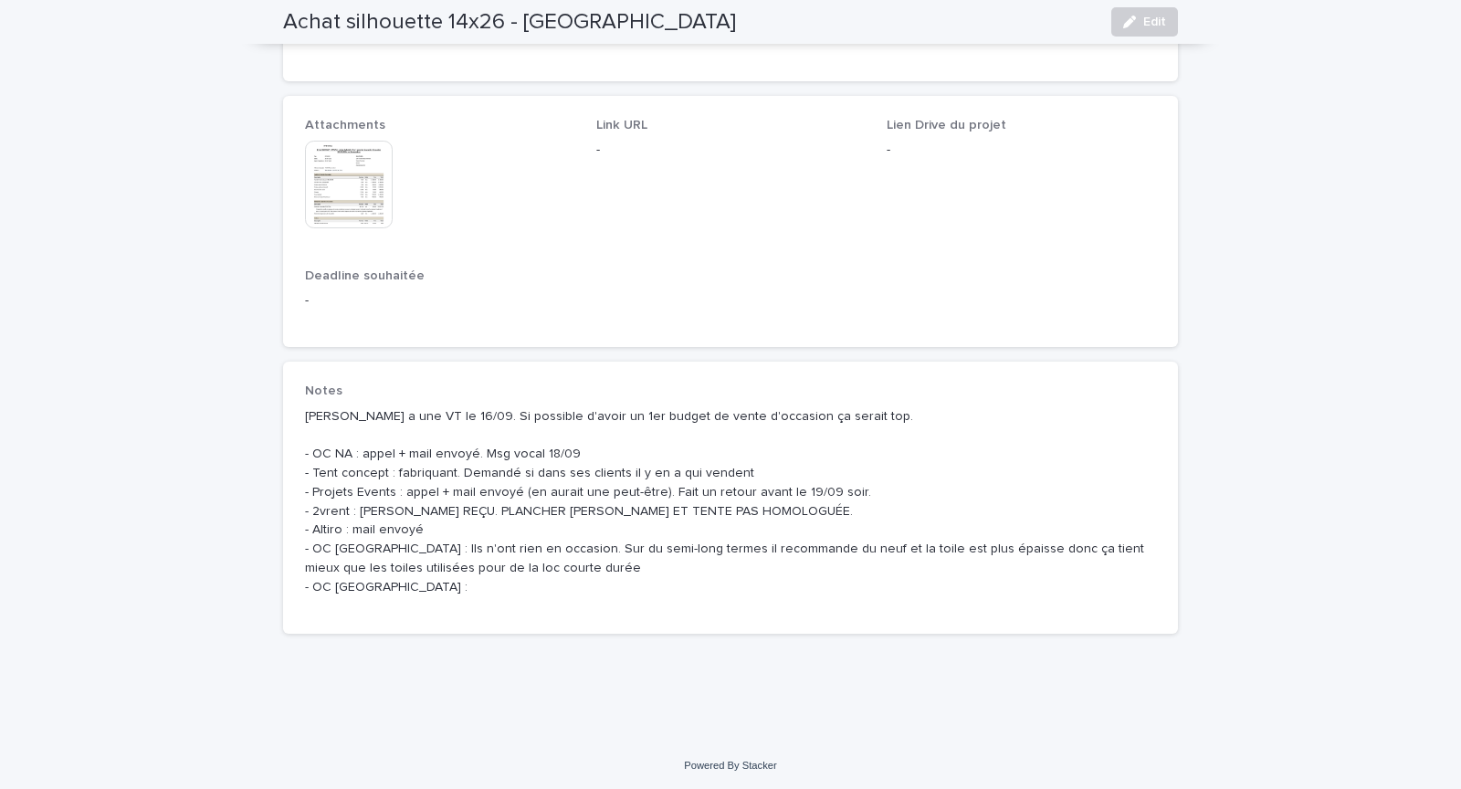
click at [379, 274] on span "Deadline souhaitée" at bounding box center [365, 275] width 120 height 13
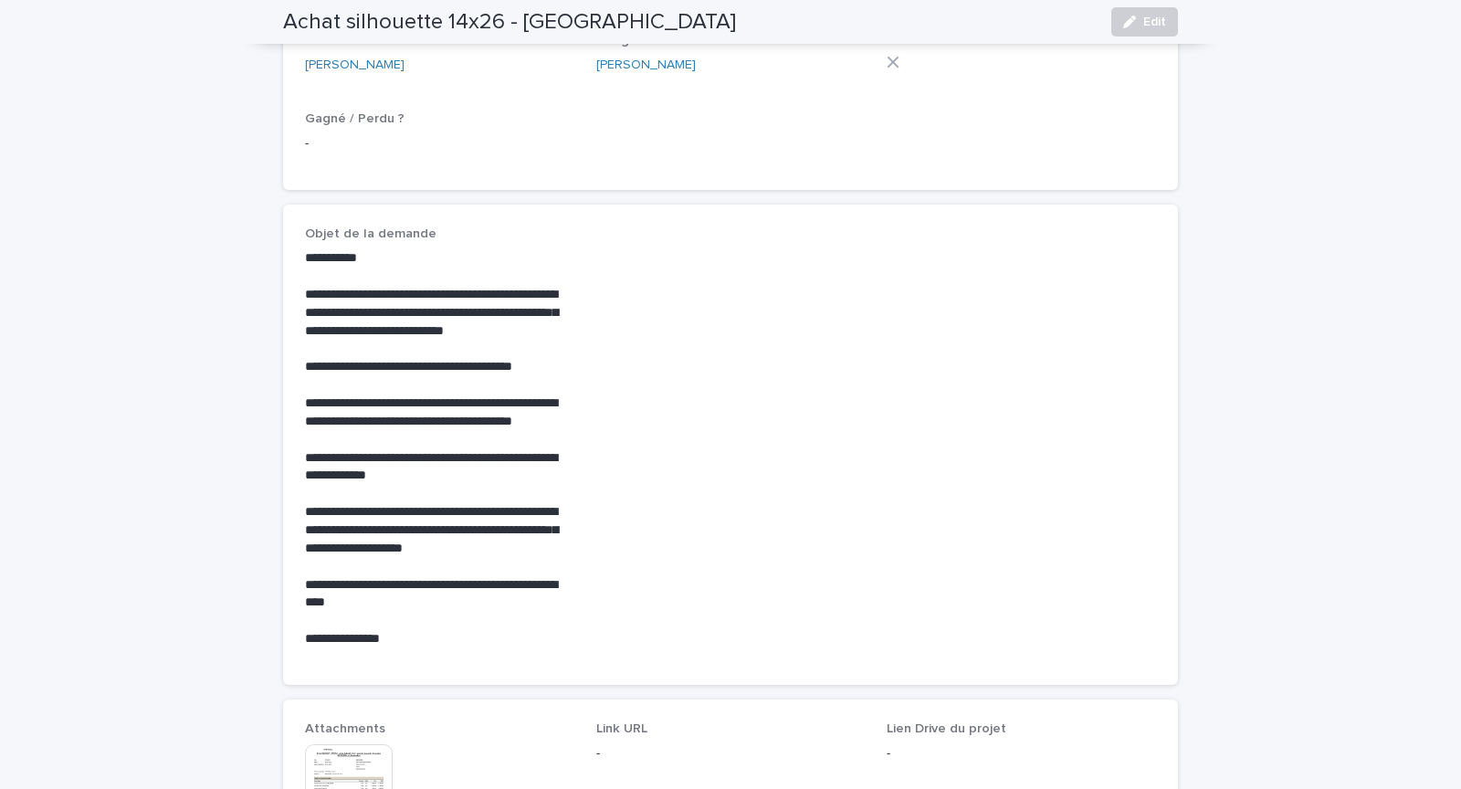
scroll to position [402, 0]
